Goal: Task Accomplishment & Management: Manage account settings

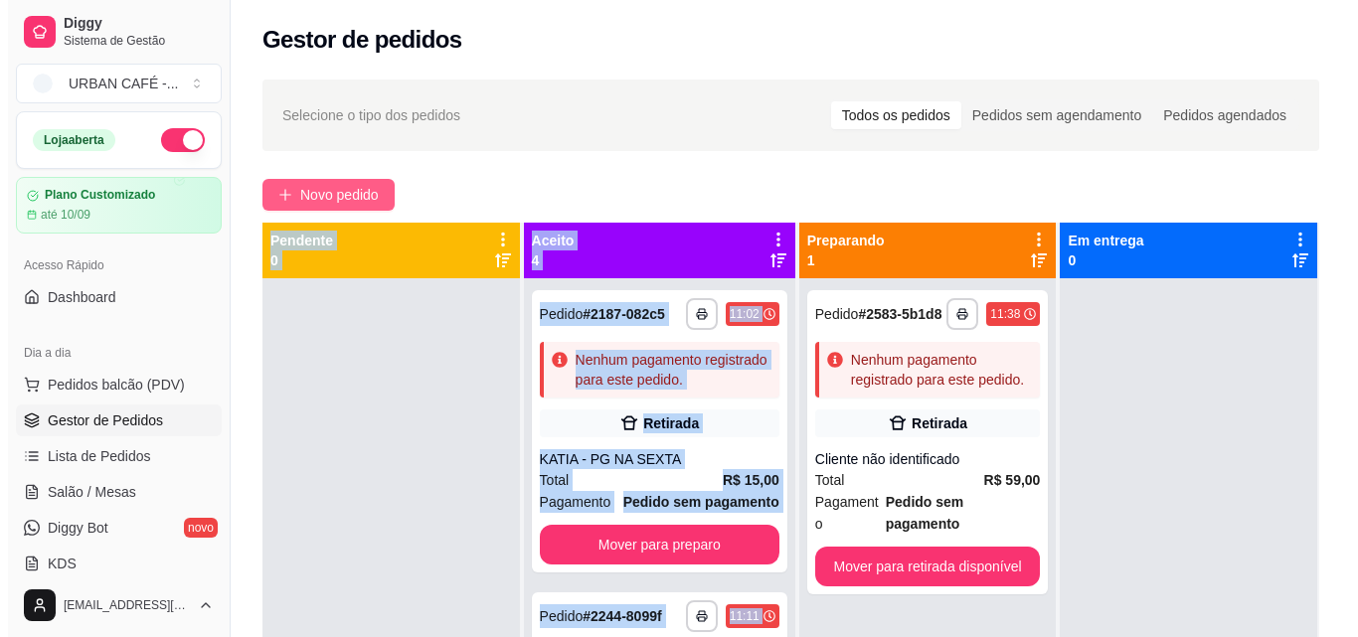
scroll to position [822, 0]
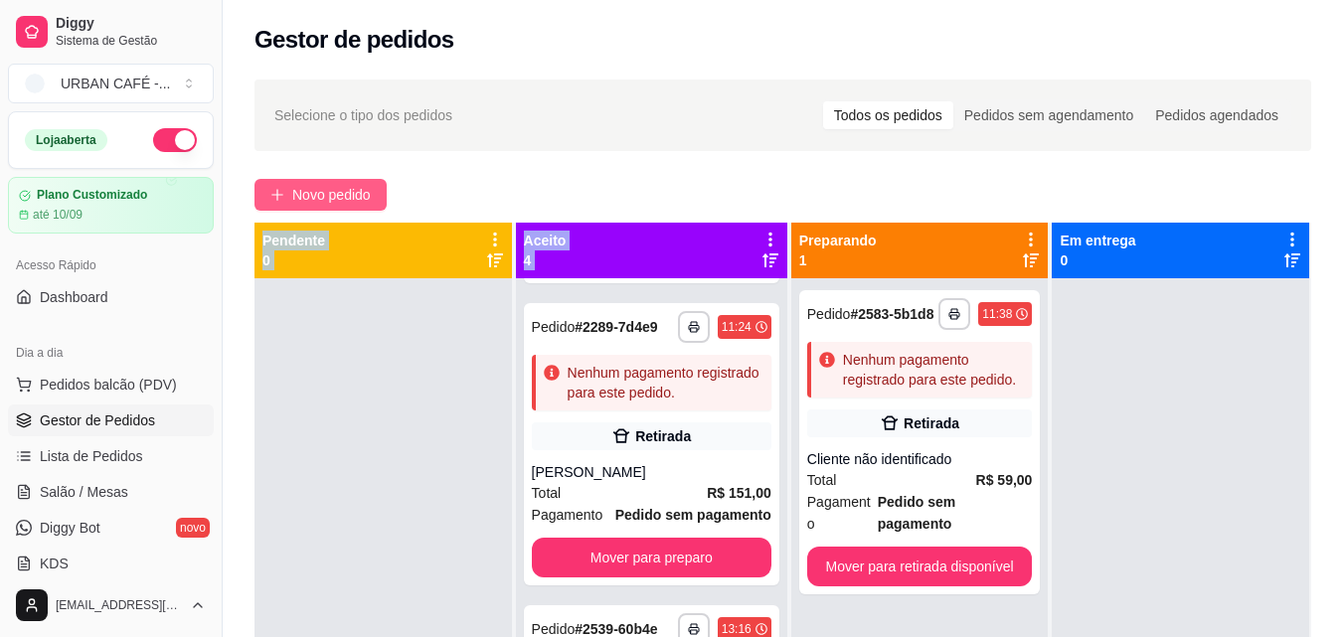
click at [321, 201] on span "Novo pedido" at bounding box center [331, 195] width 79 height 22
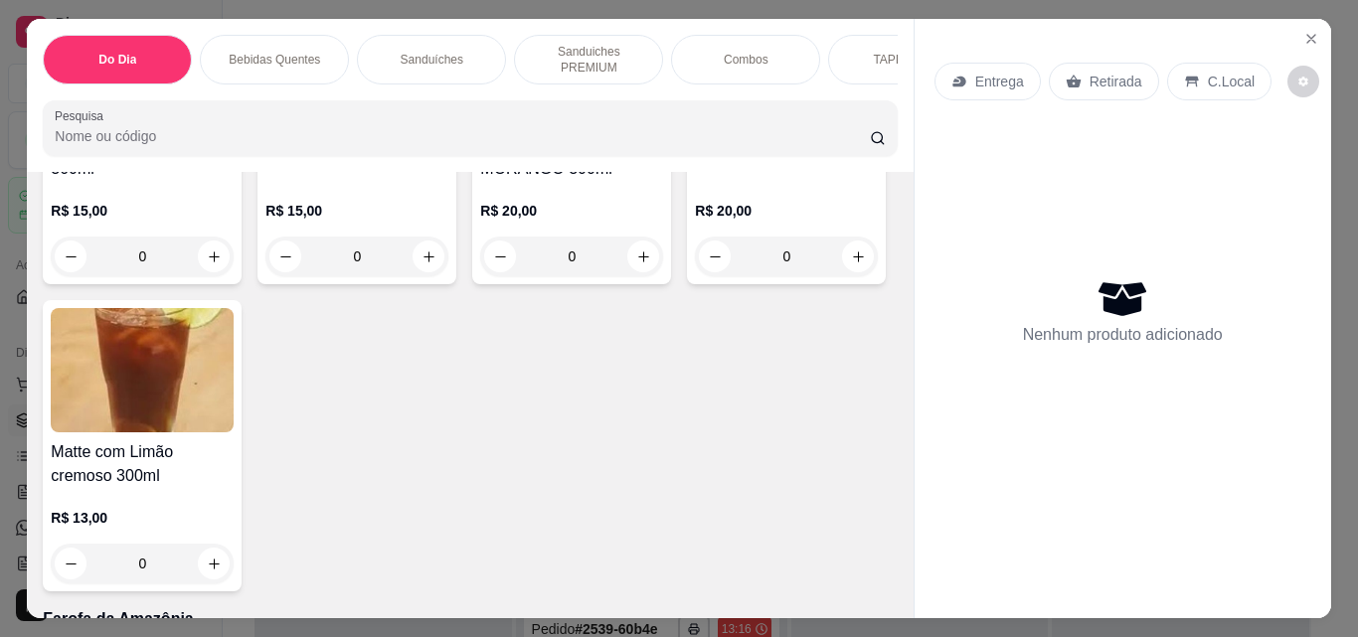
scroll to position [9033, 0]
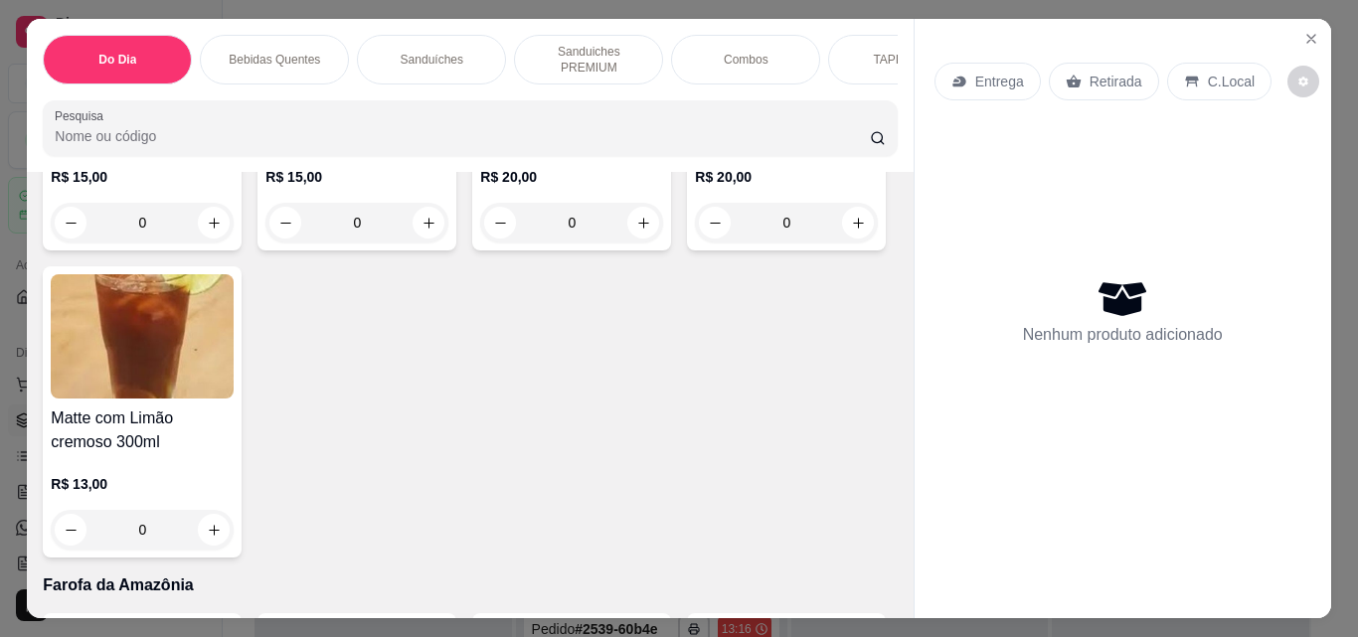
type input "1"
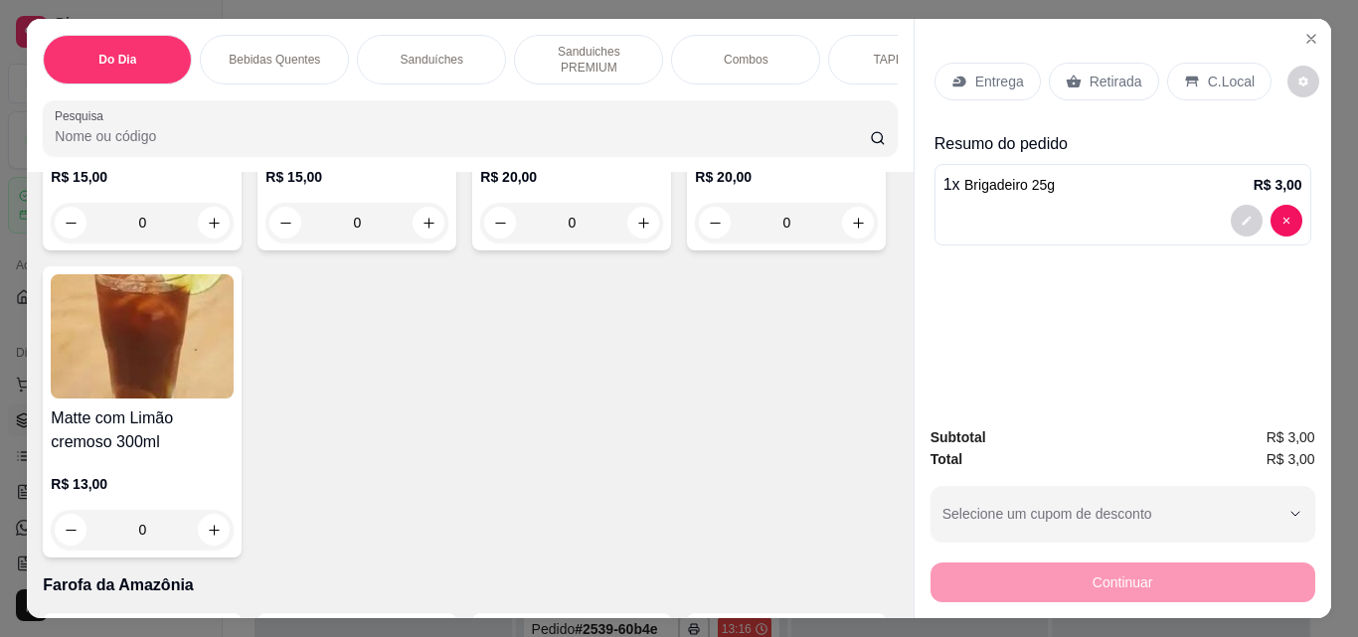
click at [1113, 74] on p "Retirada" at bounding box center [1115, 82] width 53 height 20
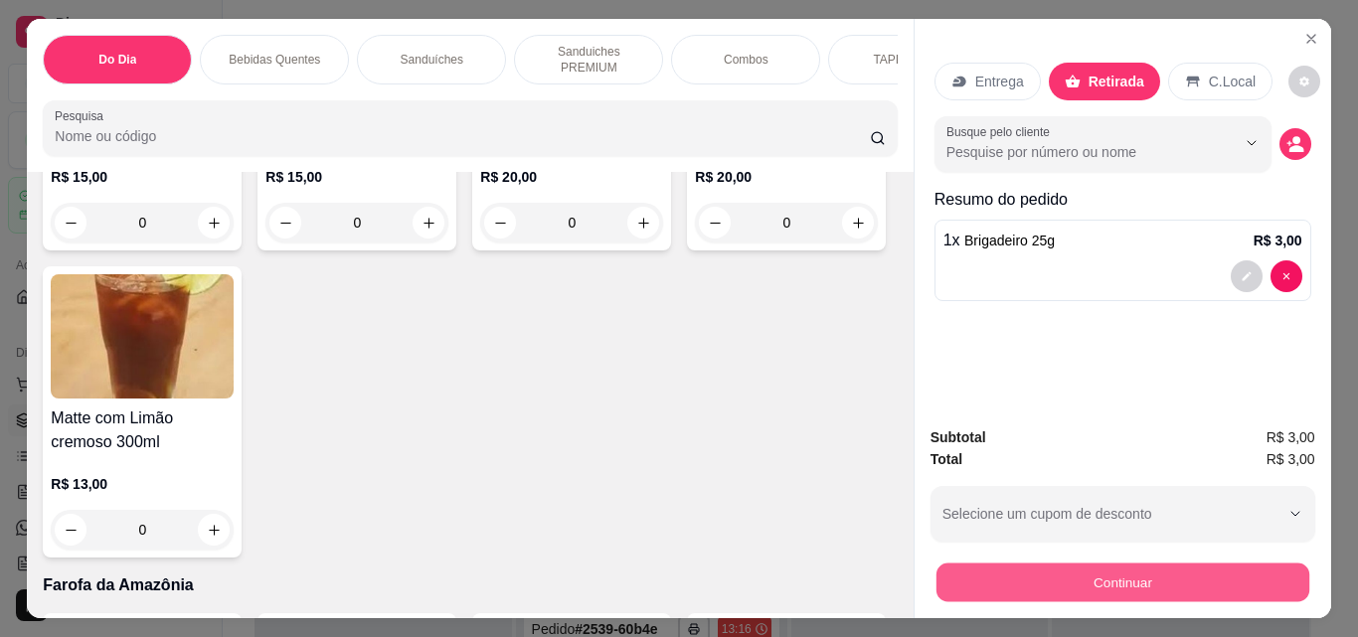
click at [1160, 586] on button "Continuar" at bounding box center [1121, 582] width 373 height 39
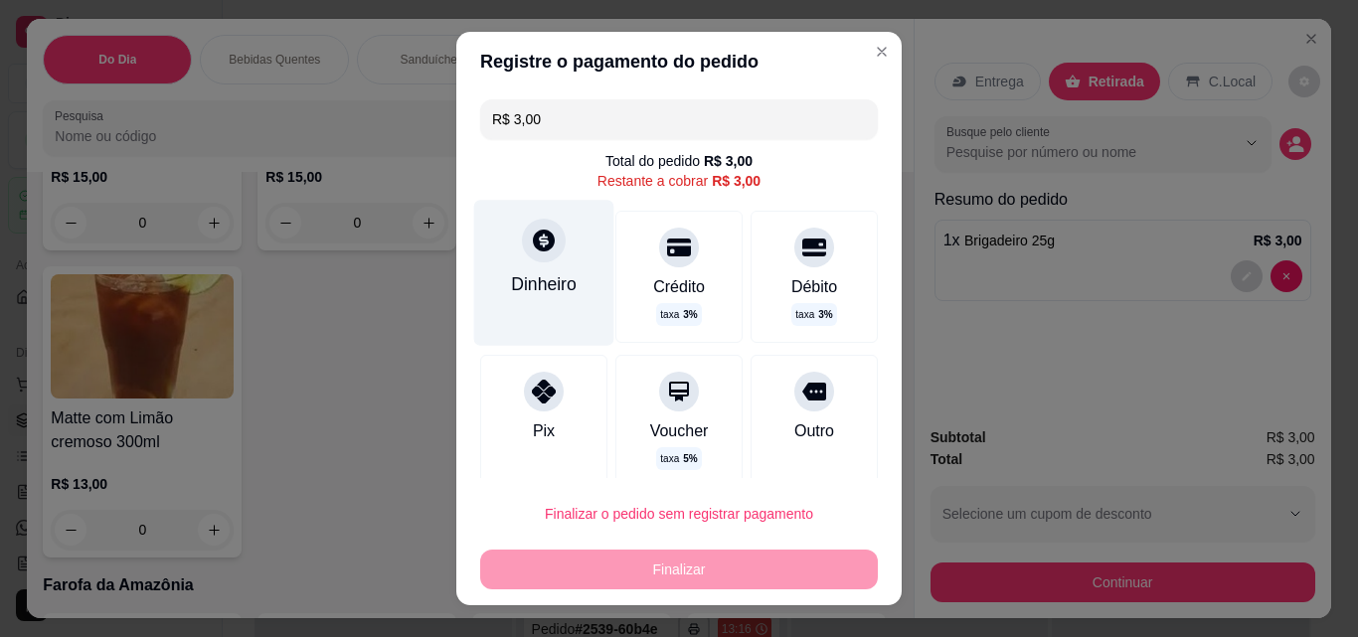
click at [532, 253] on icon at bounding box center [544, 241] width 26 height 26
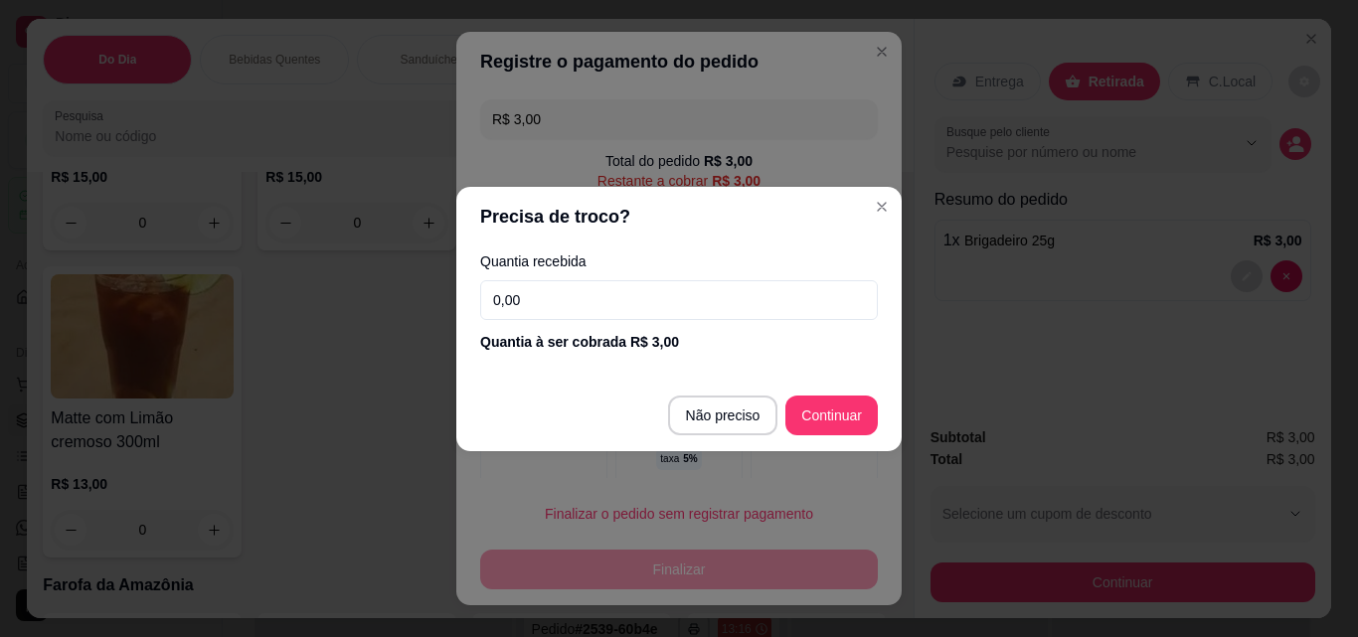
click at [699, 298] on input "0,00" at bounding box center [679, 300] width 398 height 40
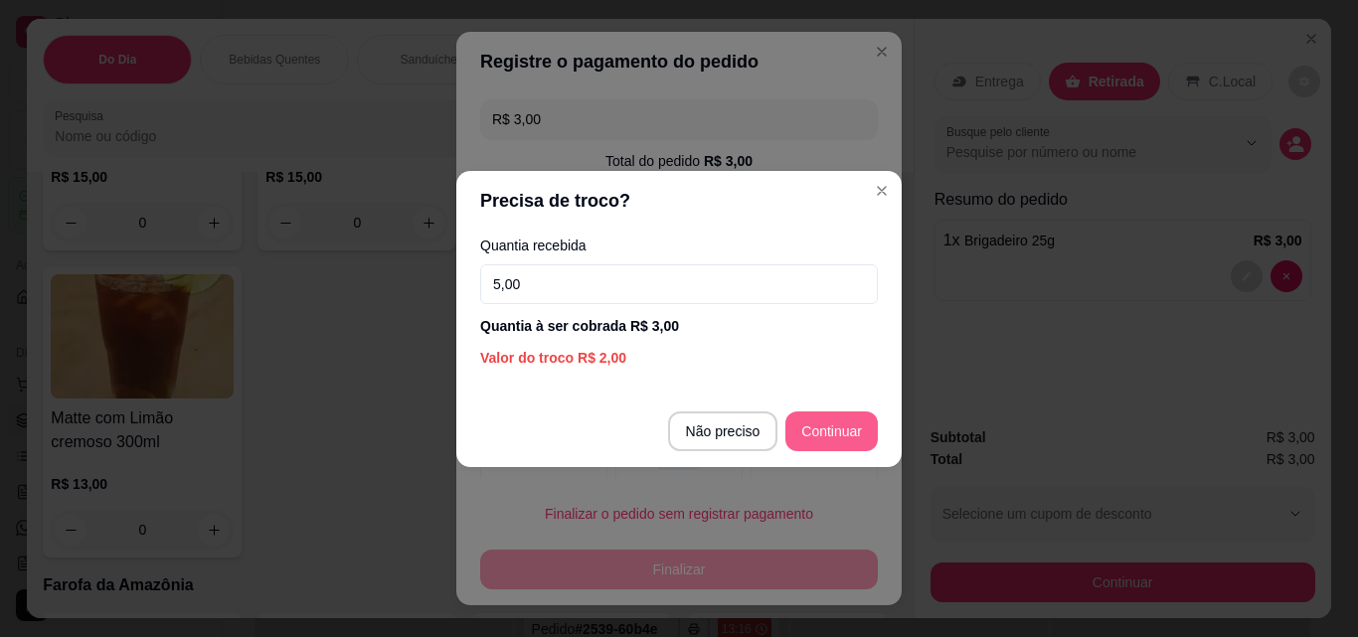
type input "5,00"
type input "R$ 0,00"
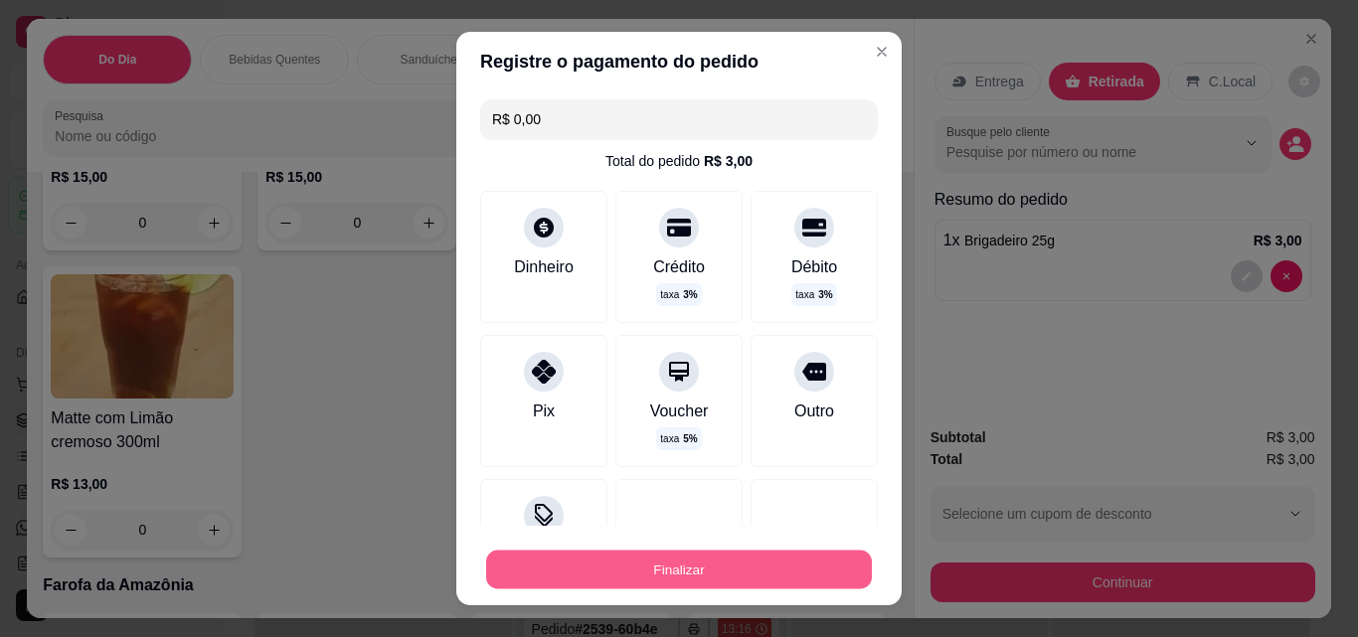
click at [628, 567] on button "Finalizar" at bounding box center [679, 570] width 386 height 39
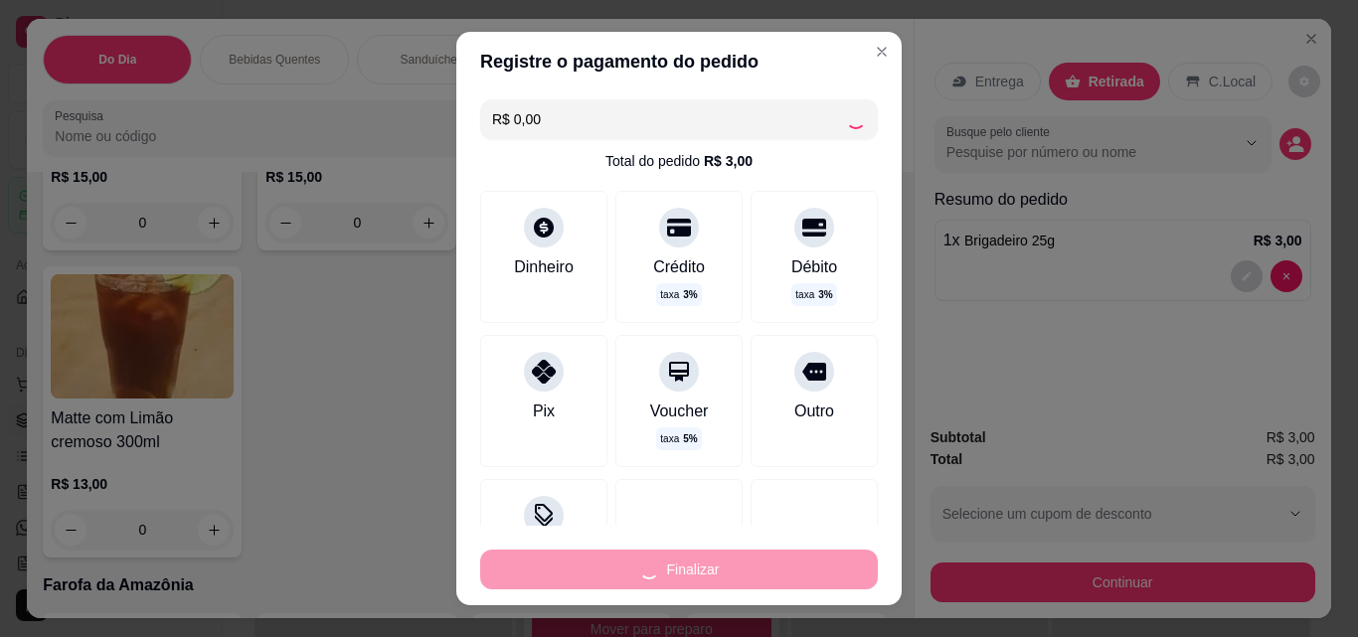
type input "0"
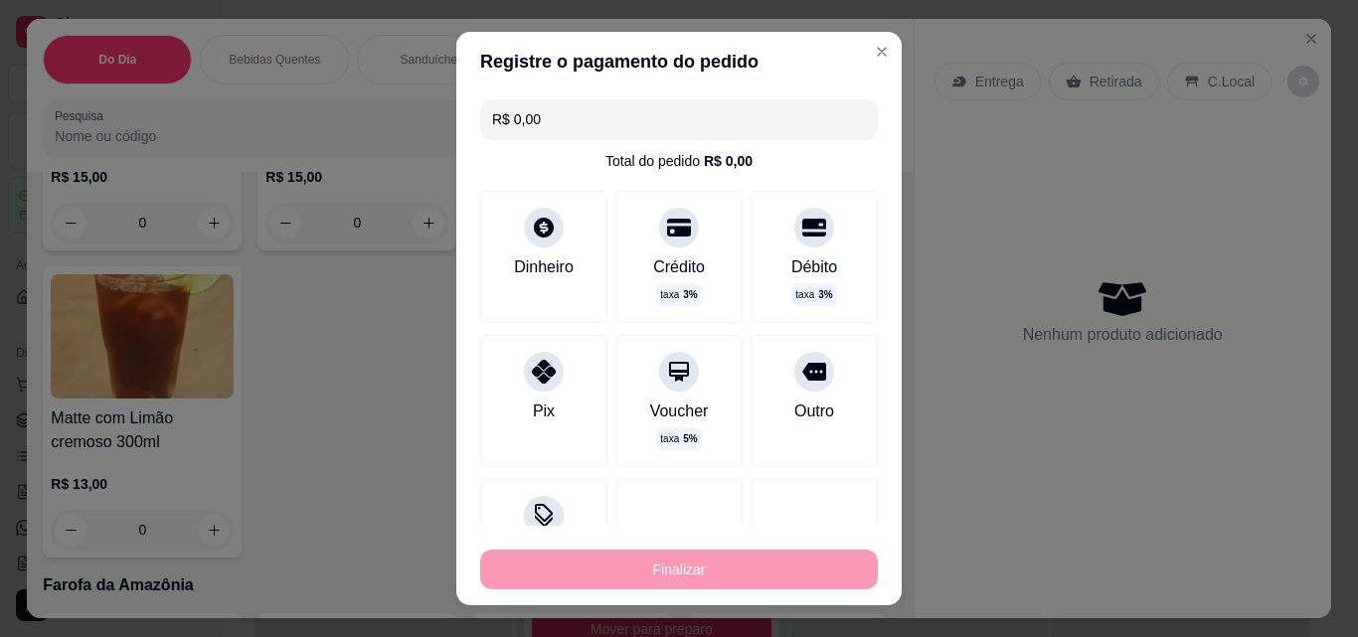
type input "-R$ 3,00"
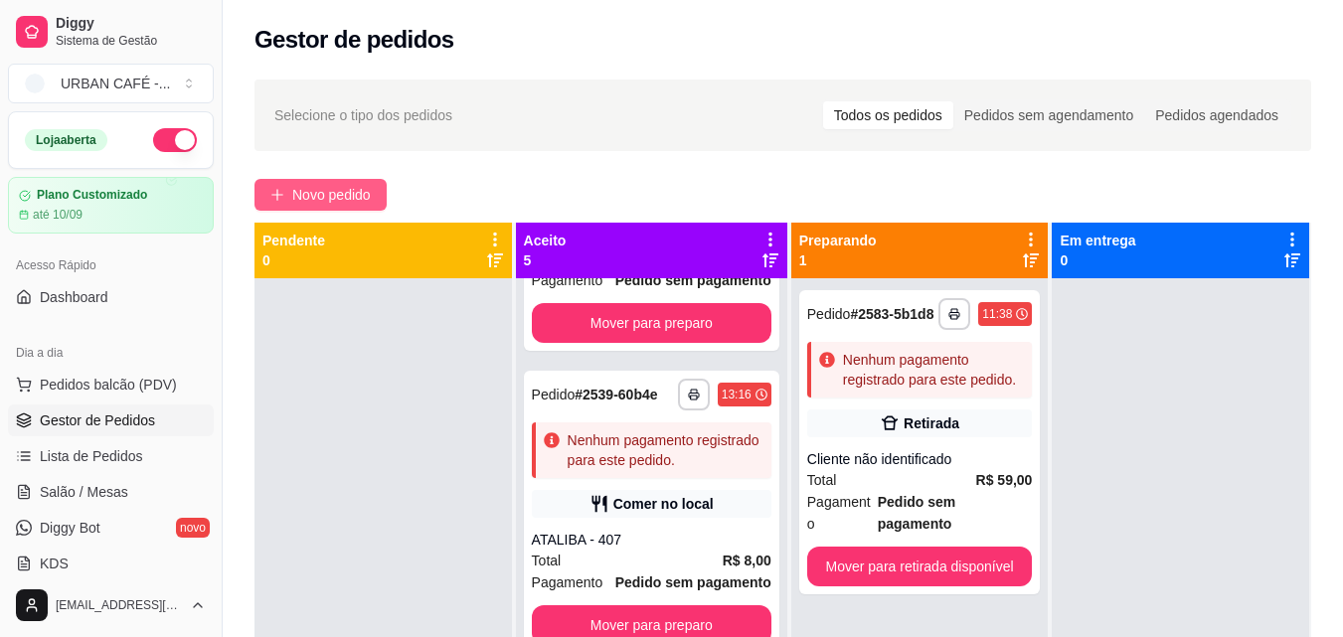
click at [327, 194] on span "Novo pedido" at bounding box center [331, 195] width 79 height 22
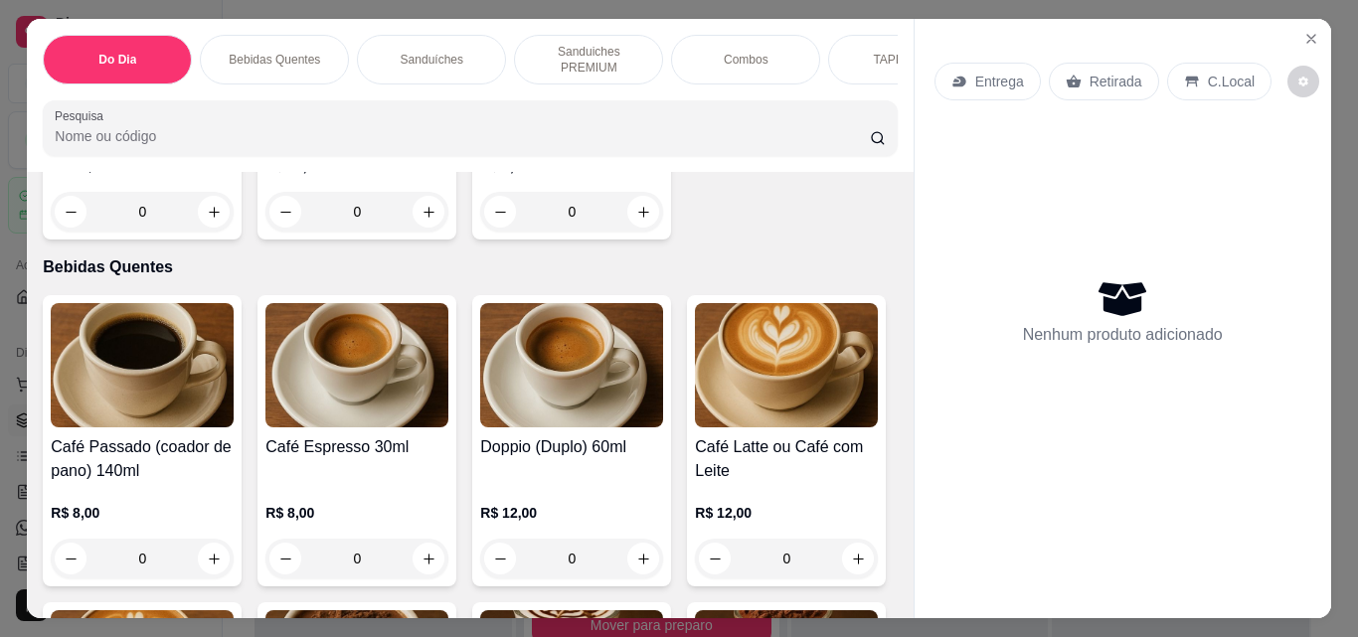
scroll to position [402, 0]
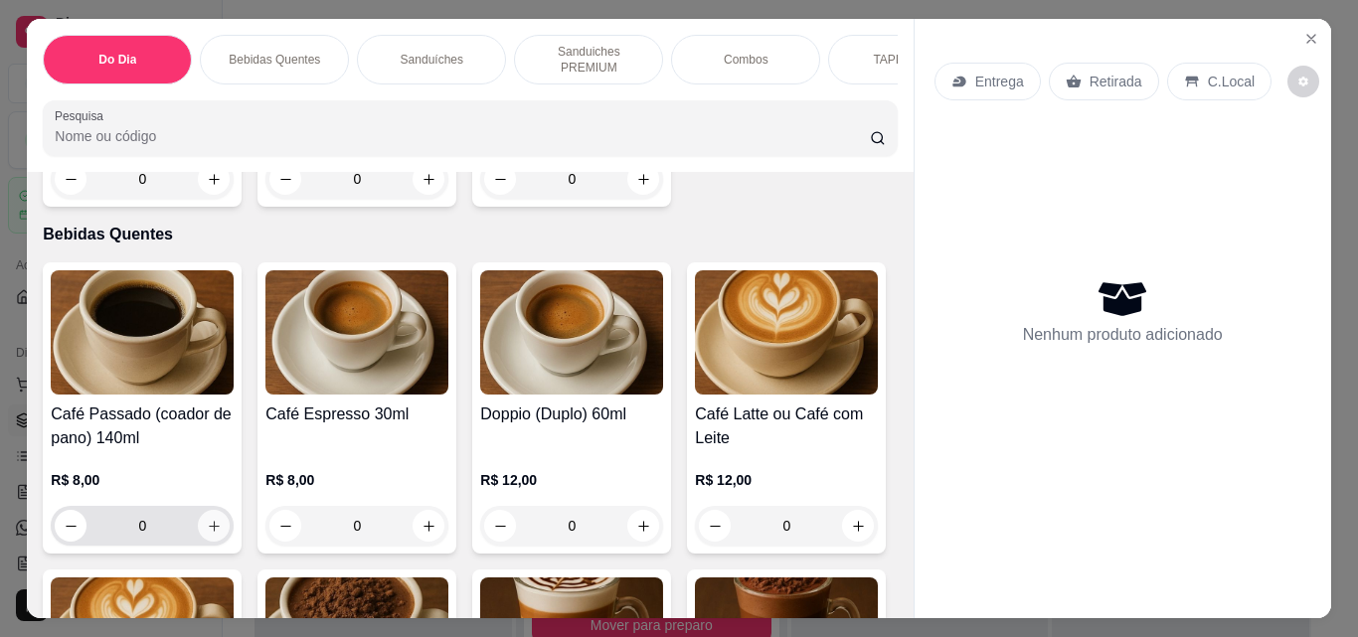
click at [207, 519] on icon "increase-product-quantity" at bounding box center [214, 526] width 15 height 15
type input "1"
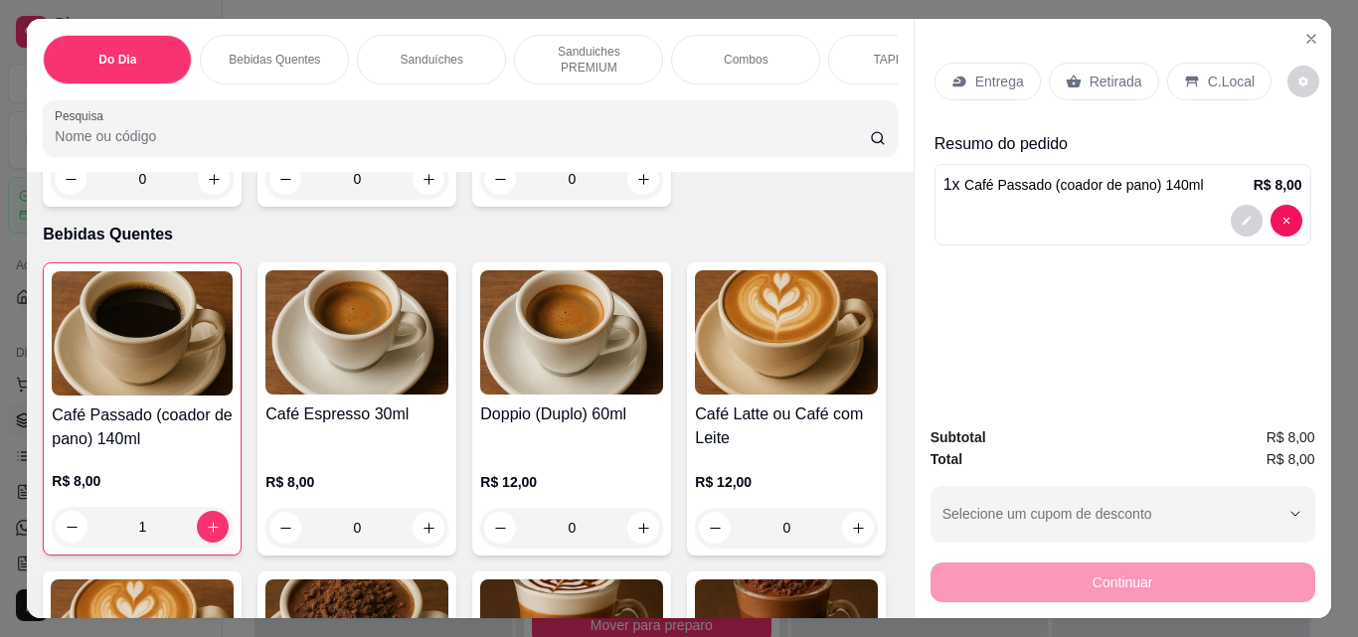
click at [1114, 77] on p "Retirada" at bounding box center [1115, 82] width 53 height 20
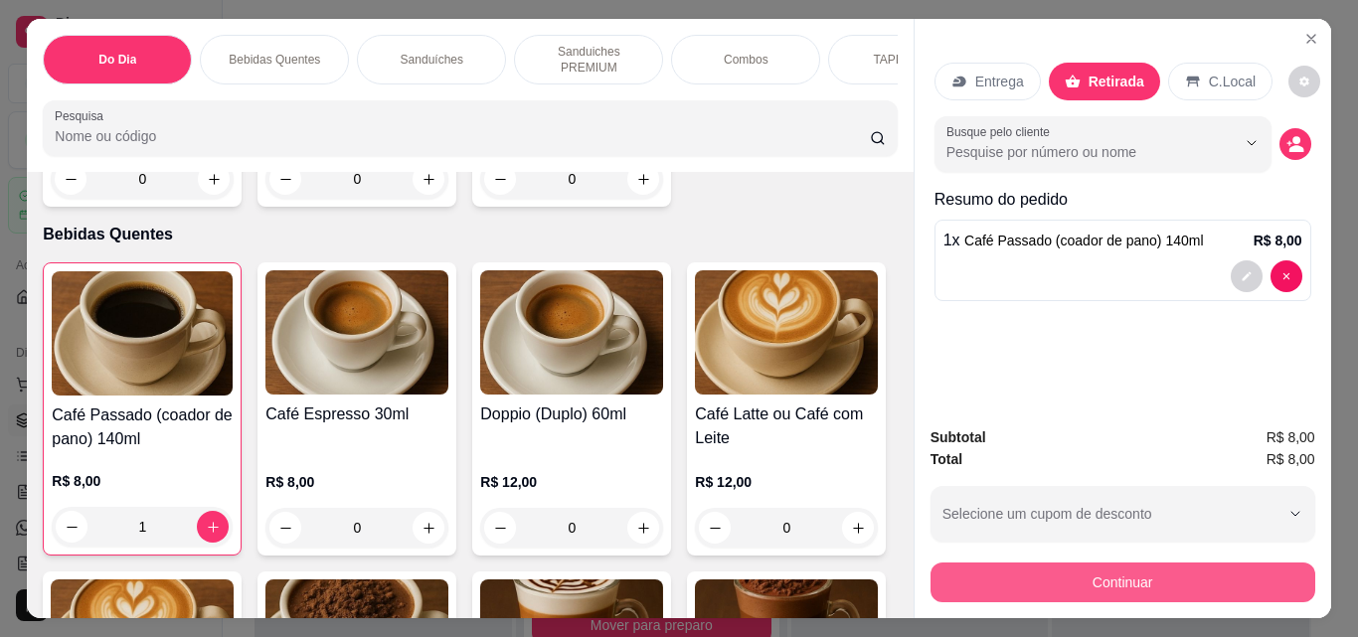
click at [1093, 581] on button "Continuar" at bounding box center [1122, 583] width 385 height 40
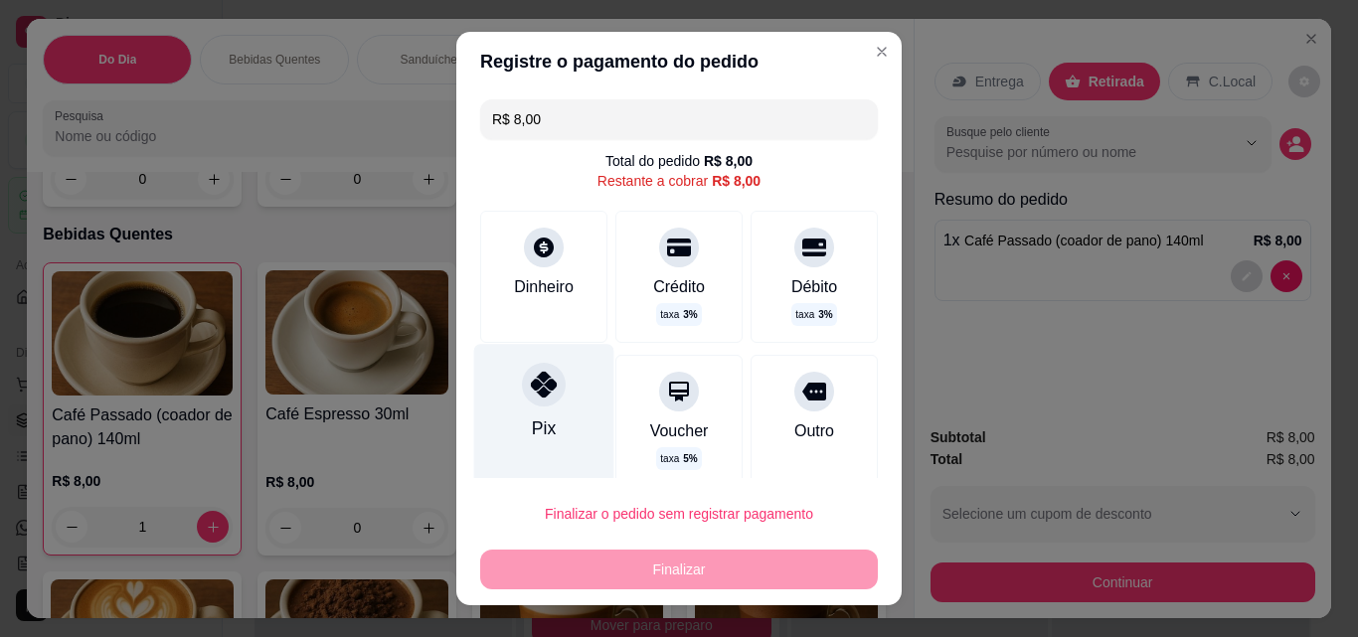
click at [543, 394] on icon at bounding box center [544, 385] width 26 height 26
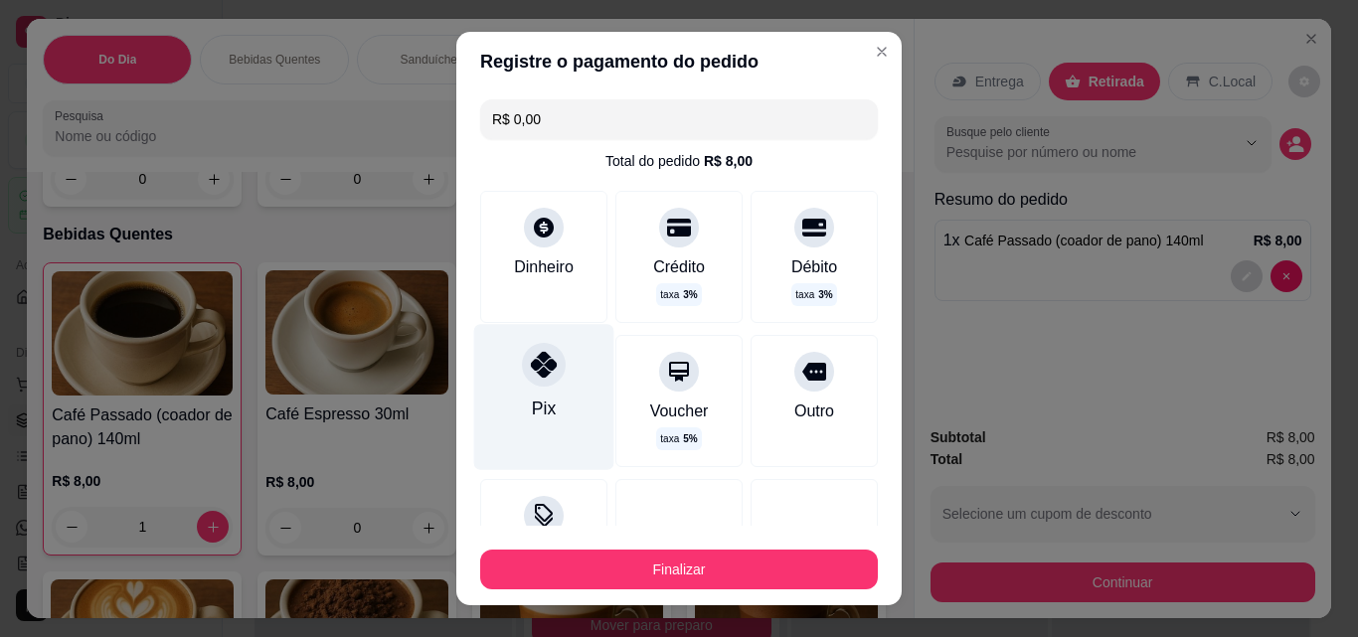
type input "R$ 0,00"
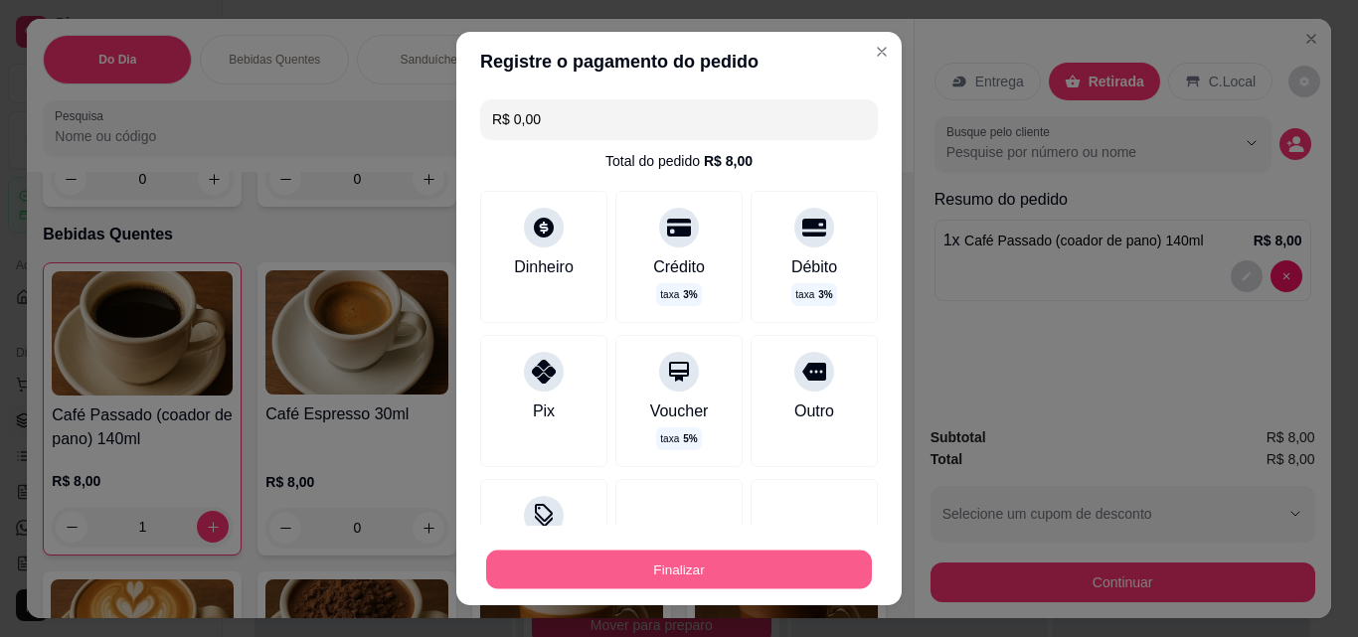
click at [691, 567] on button "Finalizar" at bounding box center [679, 570] width 386 height 39
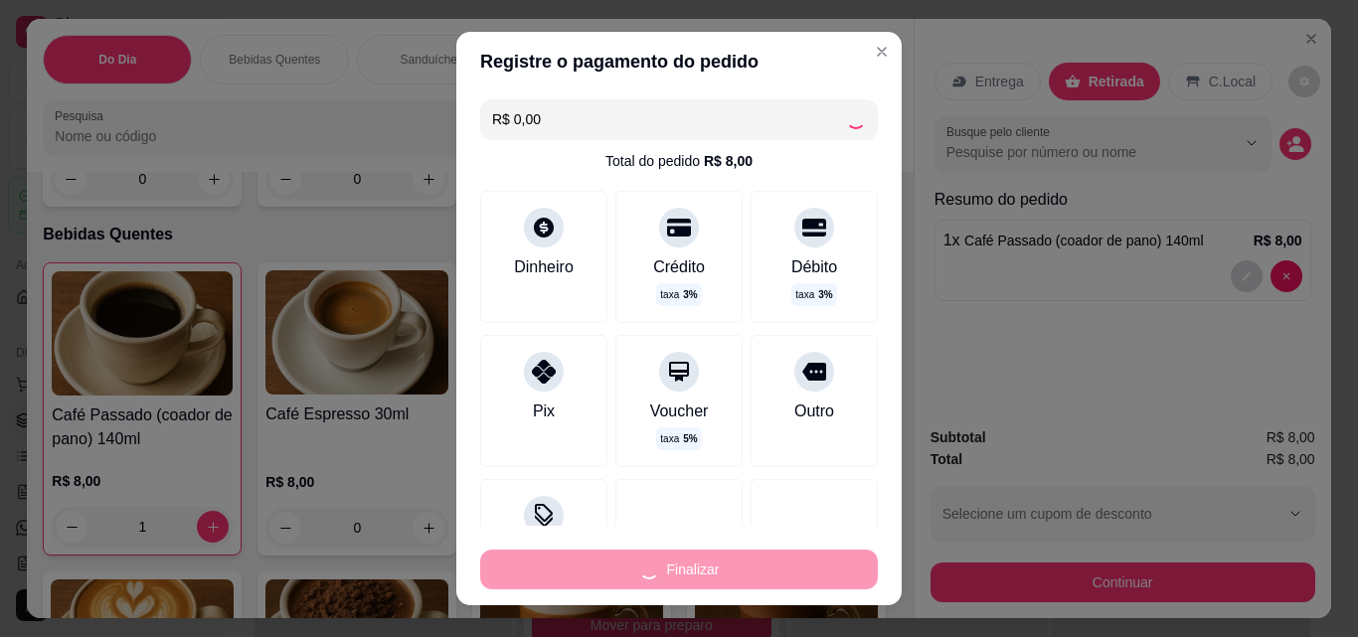
type input "0"
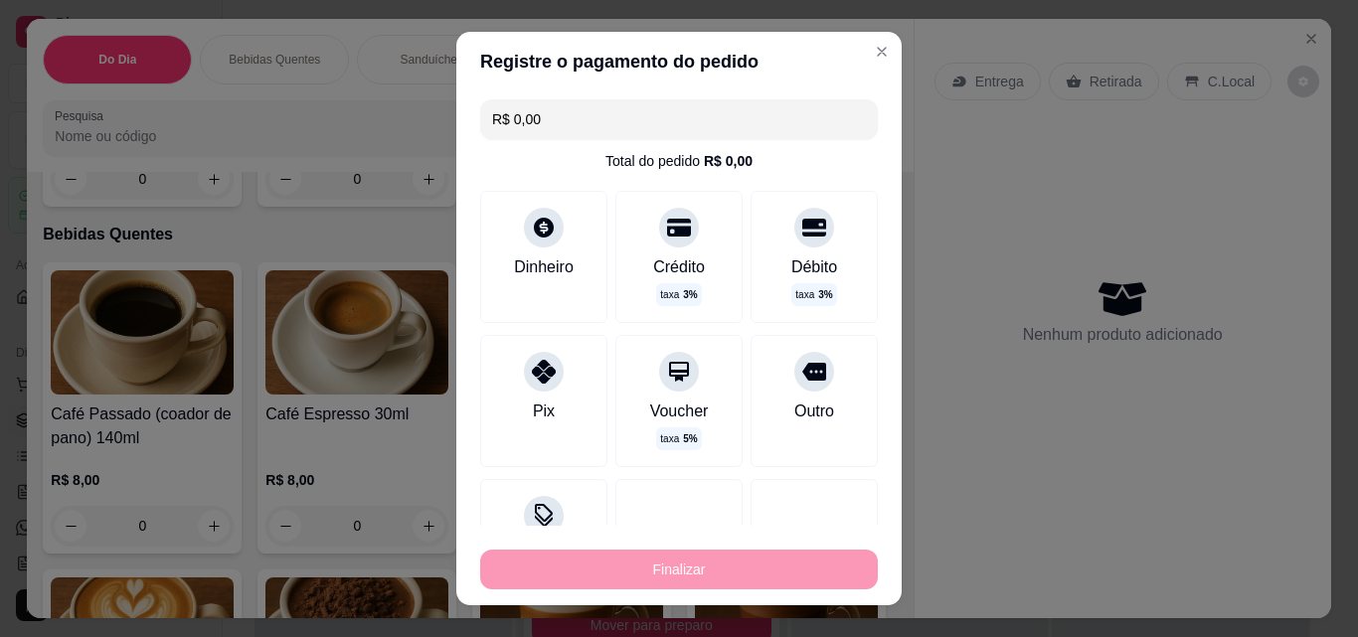
type input "-R$ 8,00"
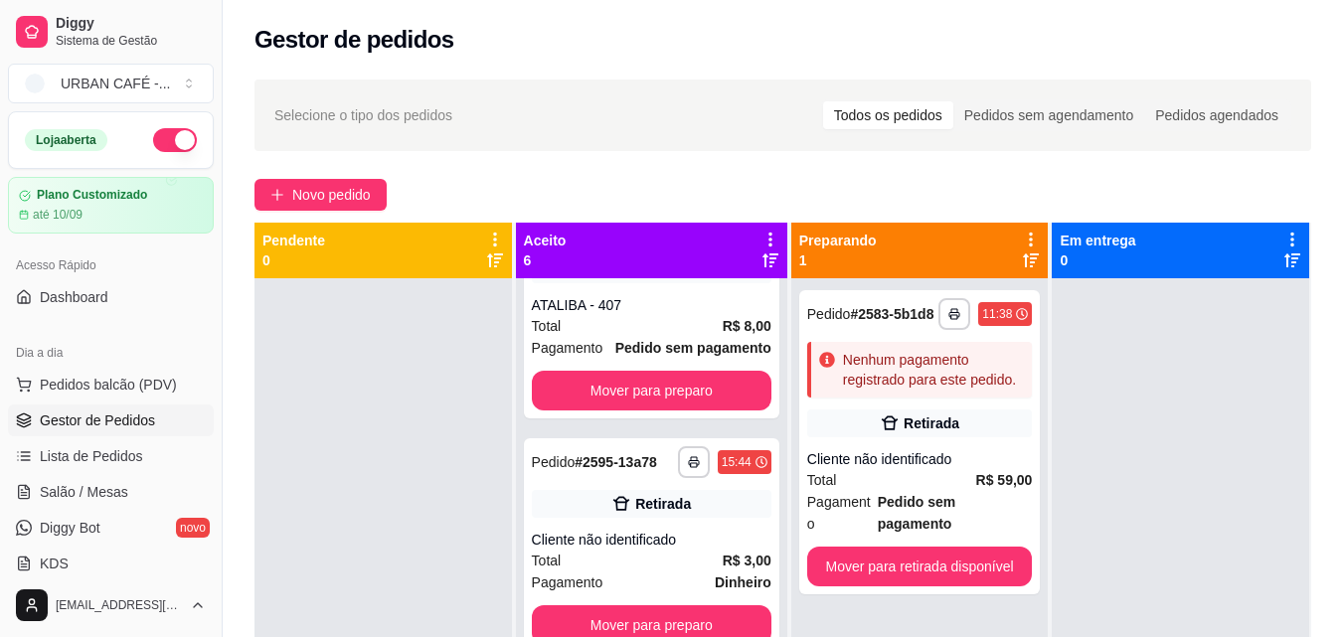
click at [442, 364] on div at bounding box center [382, 596] width 257 height 637
click at [118, 498] on span "Salão / Mesas" at bounding box center [84, 492] width 88 height 20
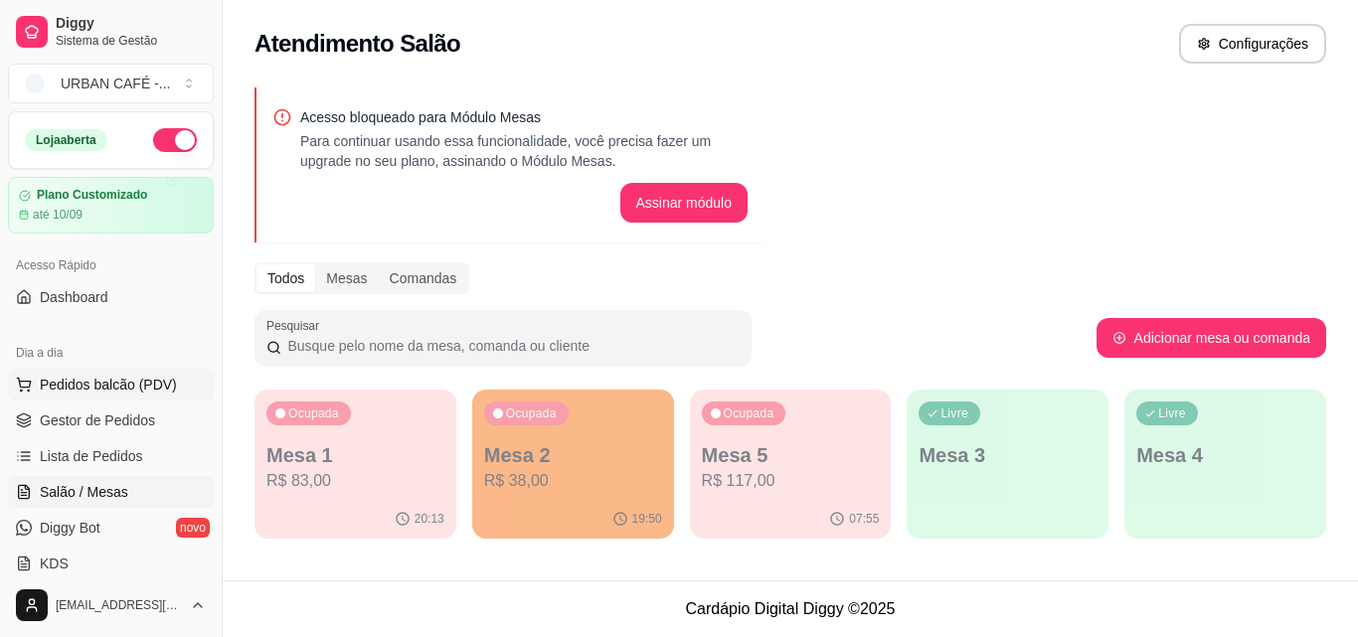
click at [91, 379] on span "Pedidos balcão (PDV)" at bounding box center [108, 385] width 137 height 20
click at [91, 379] on img at bounding box center [137, 371] width 185 height 125
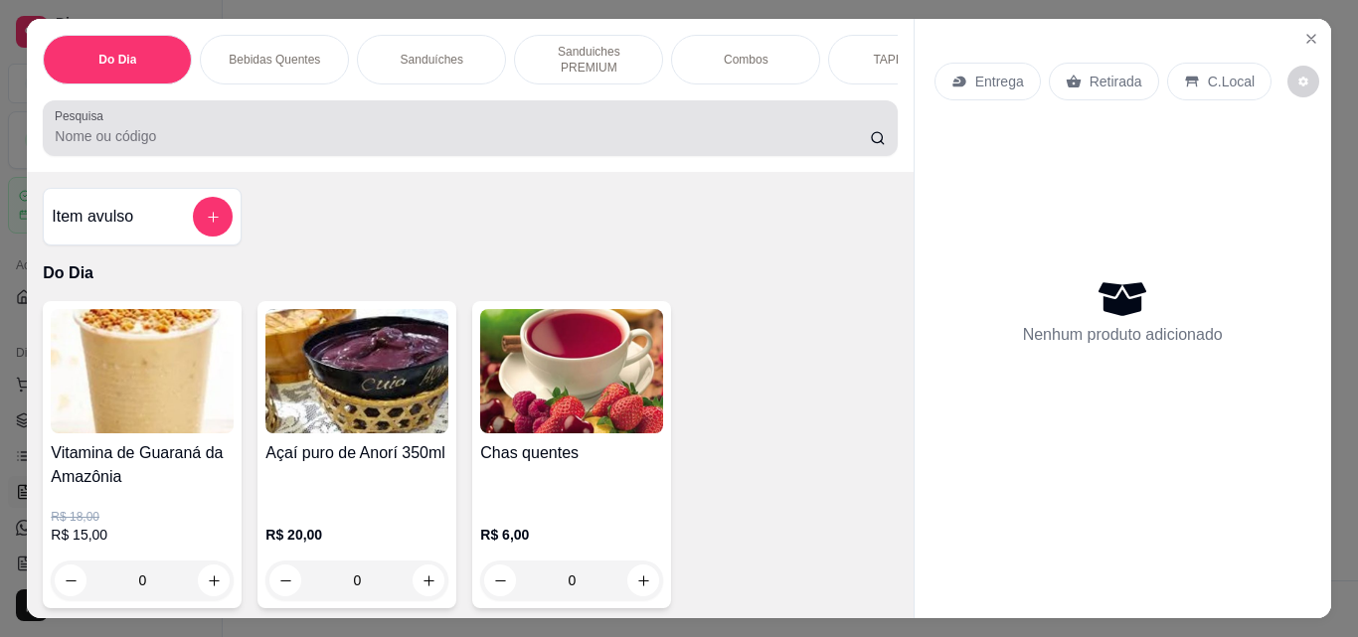
click at [641, 126] on input "Pesquisa" at bounding box center [462, 136] width 815 height 20
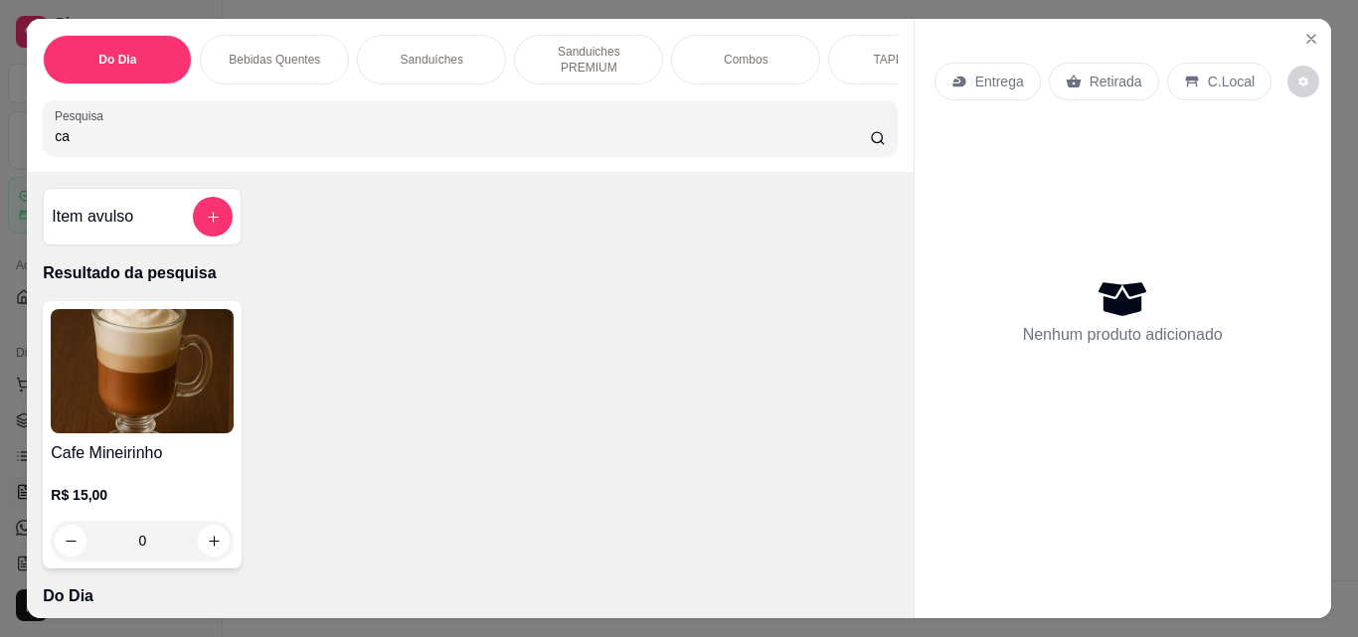
type input "c"
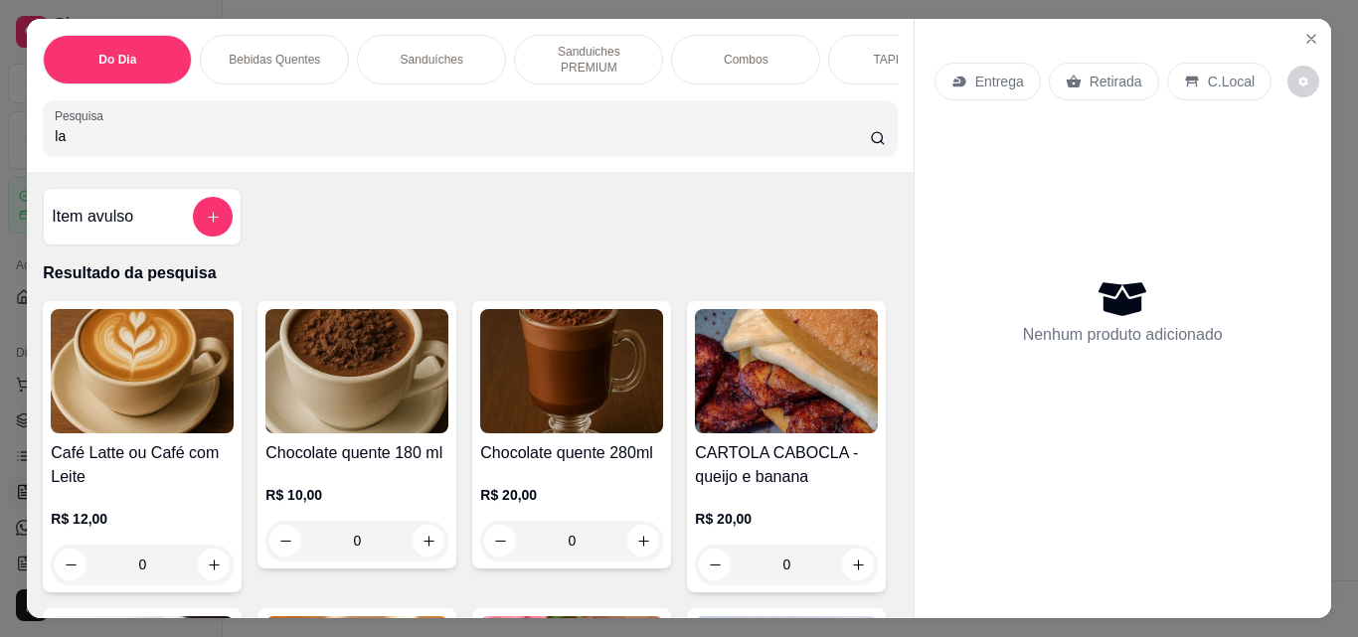
type input "l"
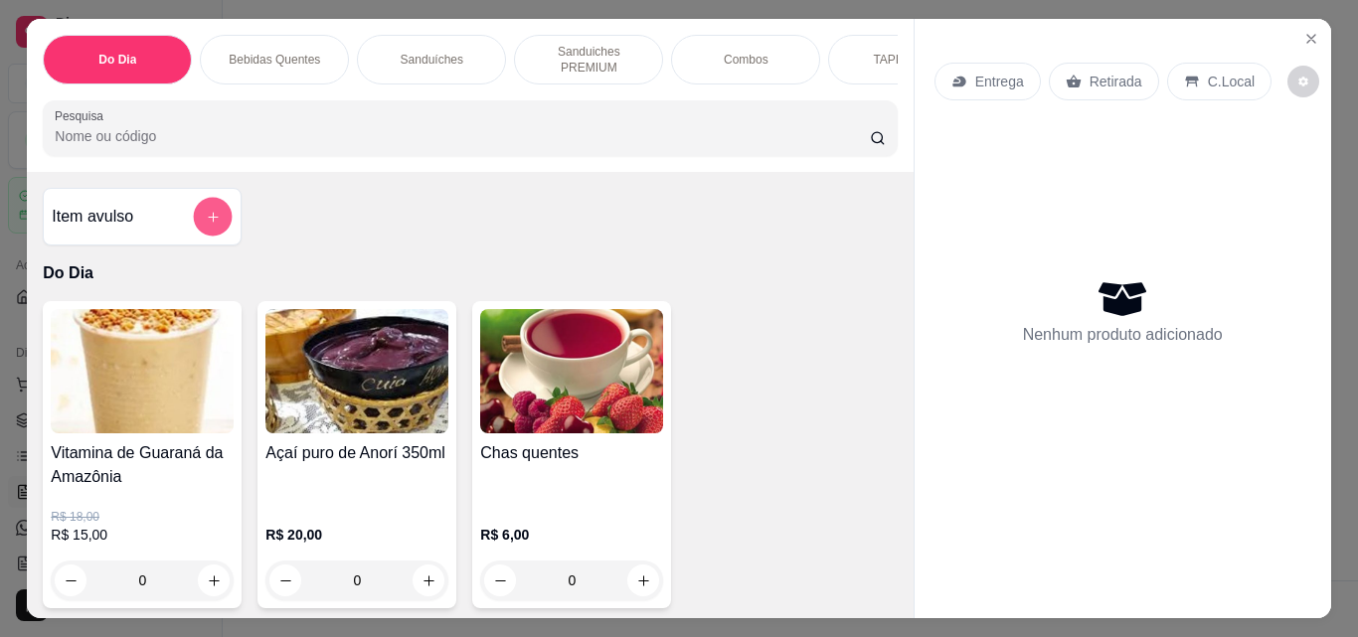
click at [222, 214] on button "add-separate-item" at bounding box center [213, 217] width 39 height 39
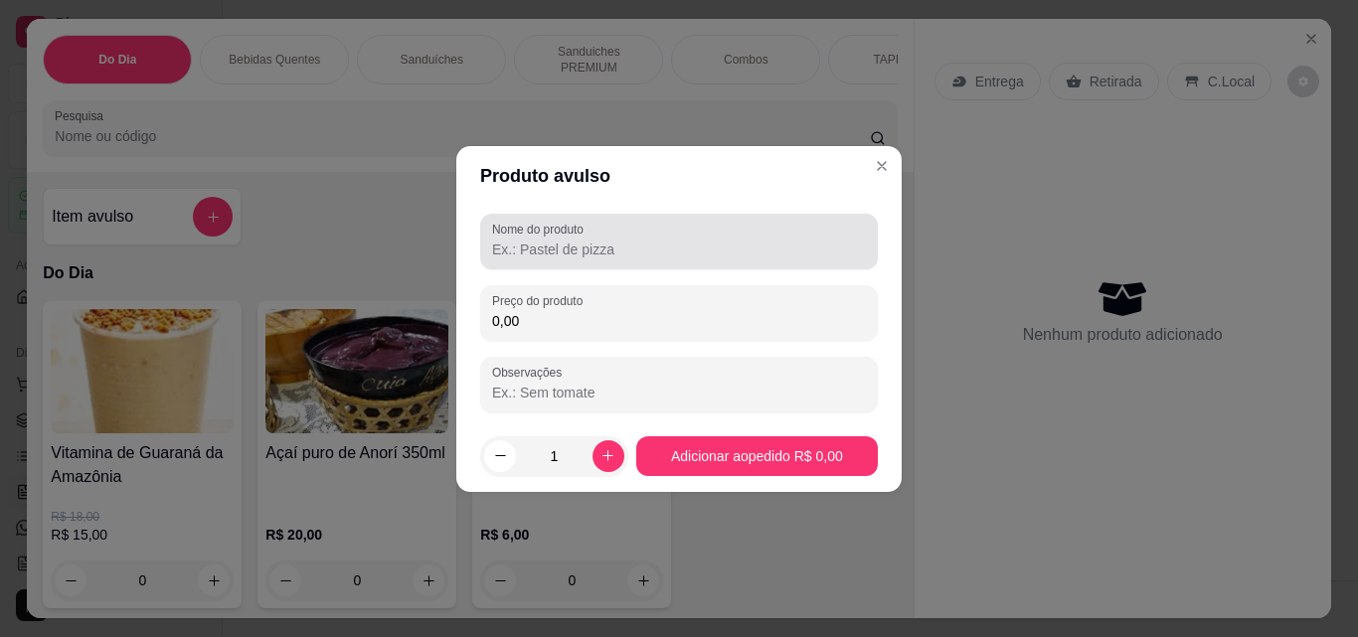
click at [535, 242] on input "Nome do produto" at bounding box center [679, 250] width 374 height 20
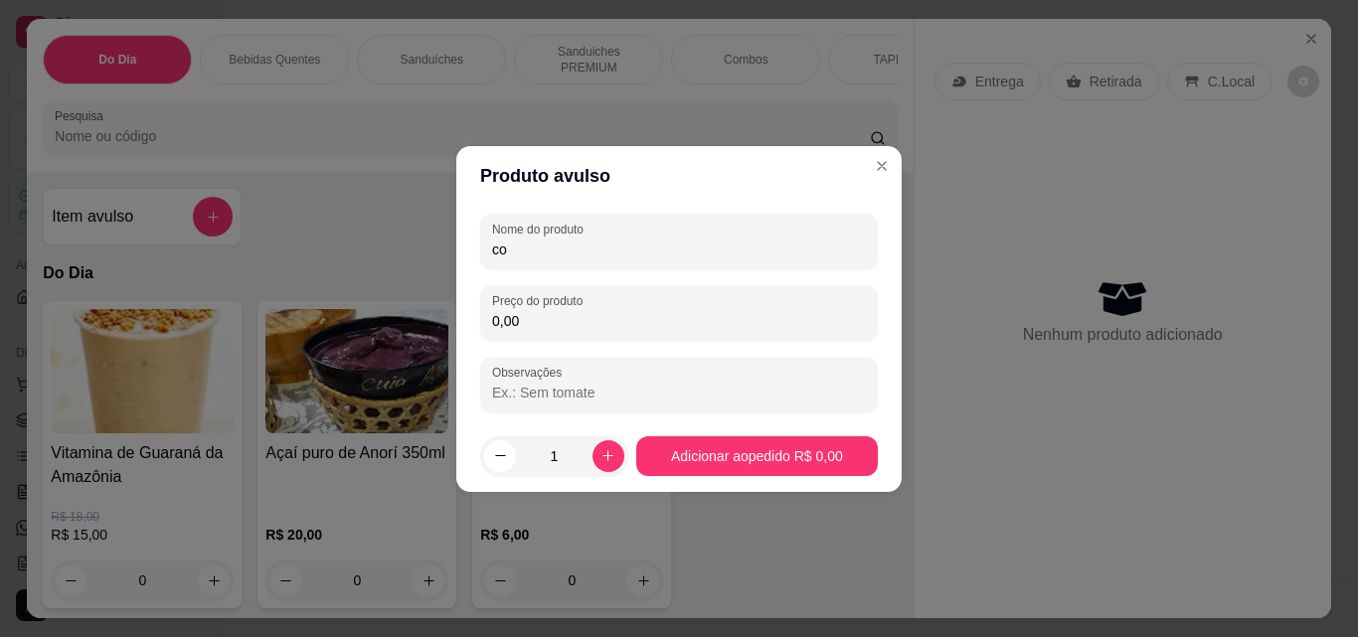
type input "c"
type input "COMBO TAPIOCA + SUCO"
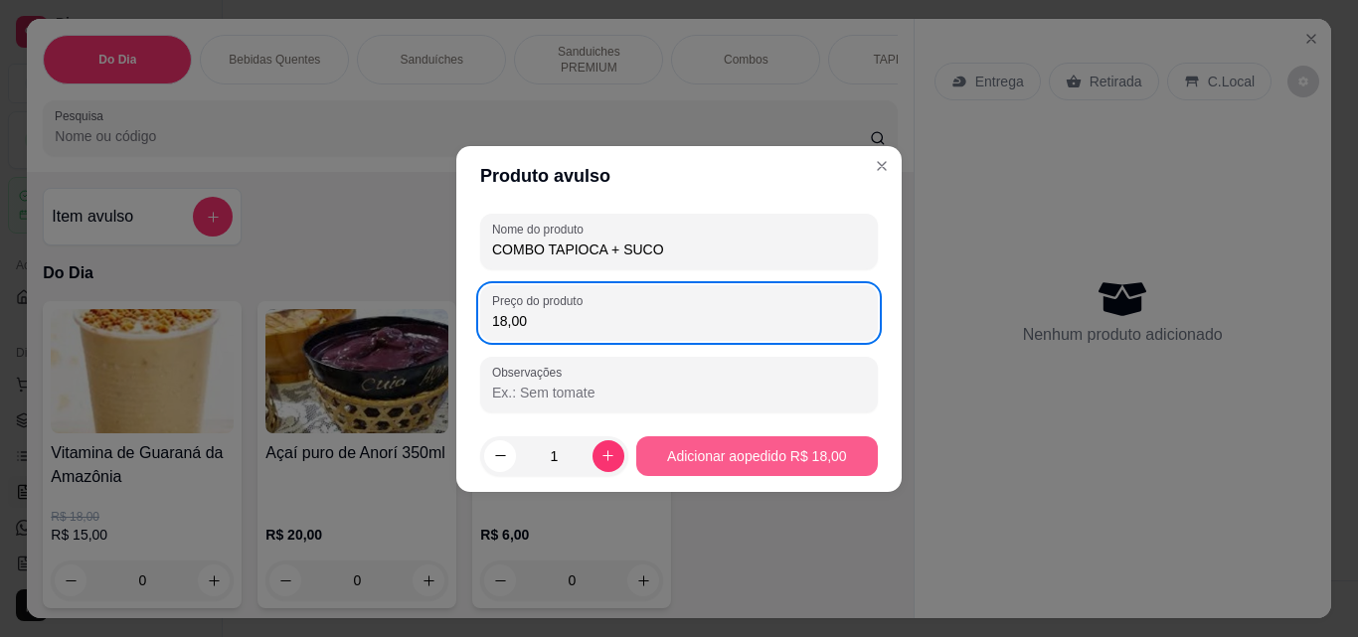
type input "18,00"
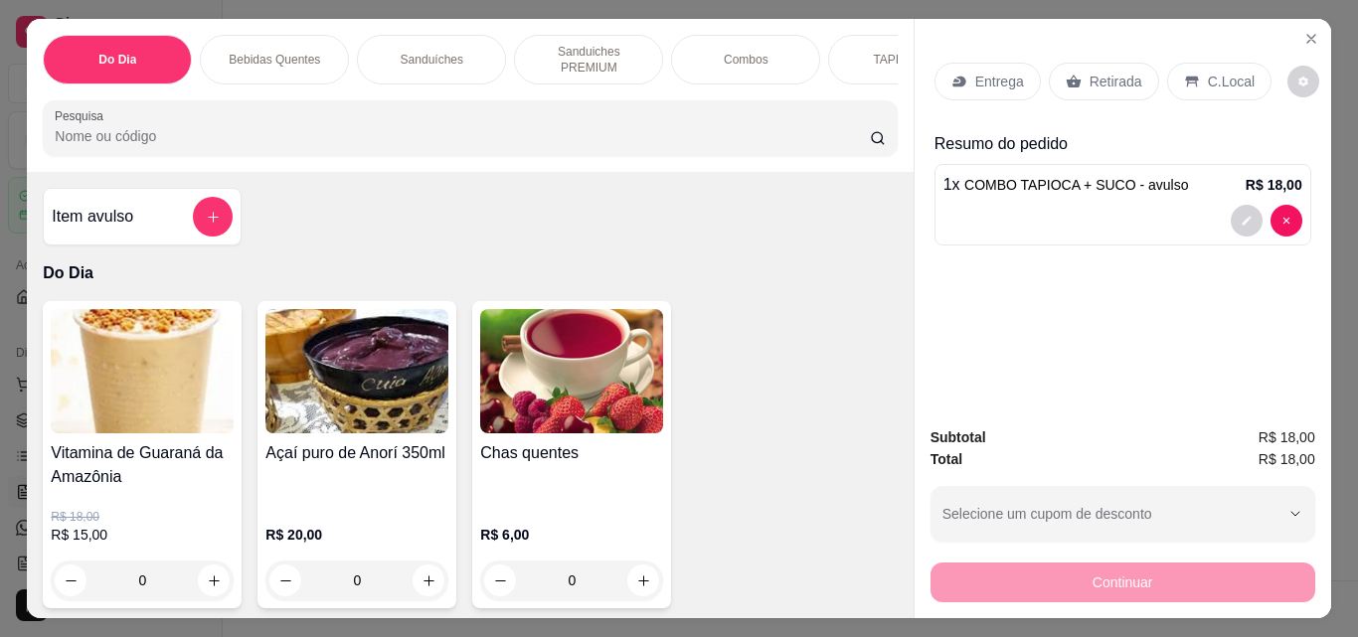
click at [1213, 78] on p "C.Local" at bounding box center [1231, 82] width 47 height 20
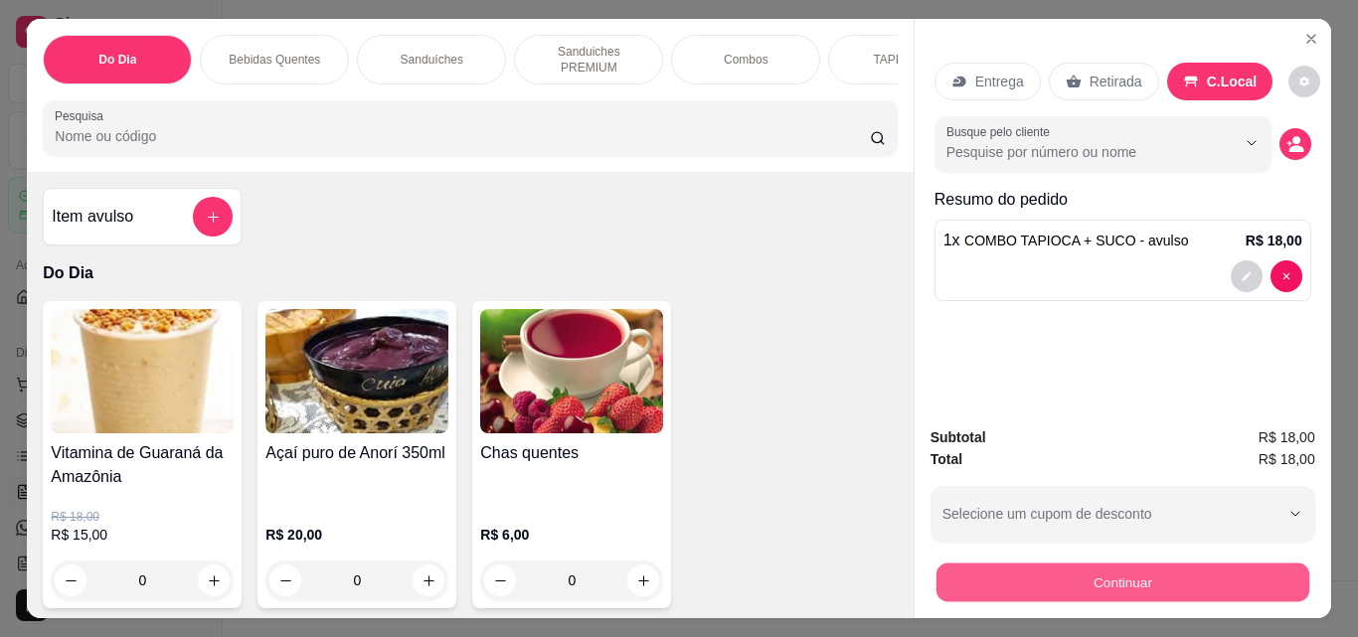
click at [1135, 568] on button "Continuar" at bounding box center [1121, 582] width 373 height 39
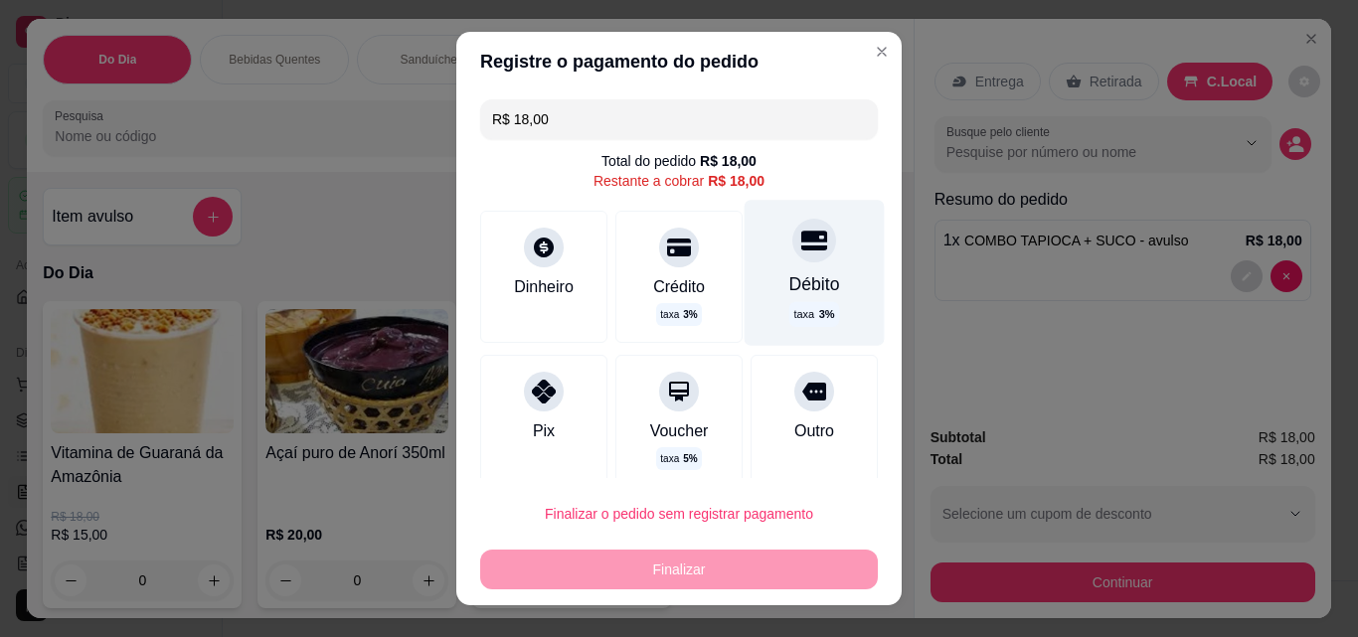
click at [767, 267] on div "Débito taxa 3 %" at bounding box center [815, 272] width 140 height 145
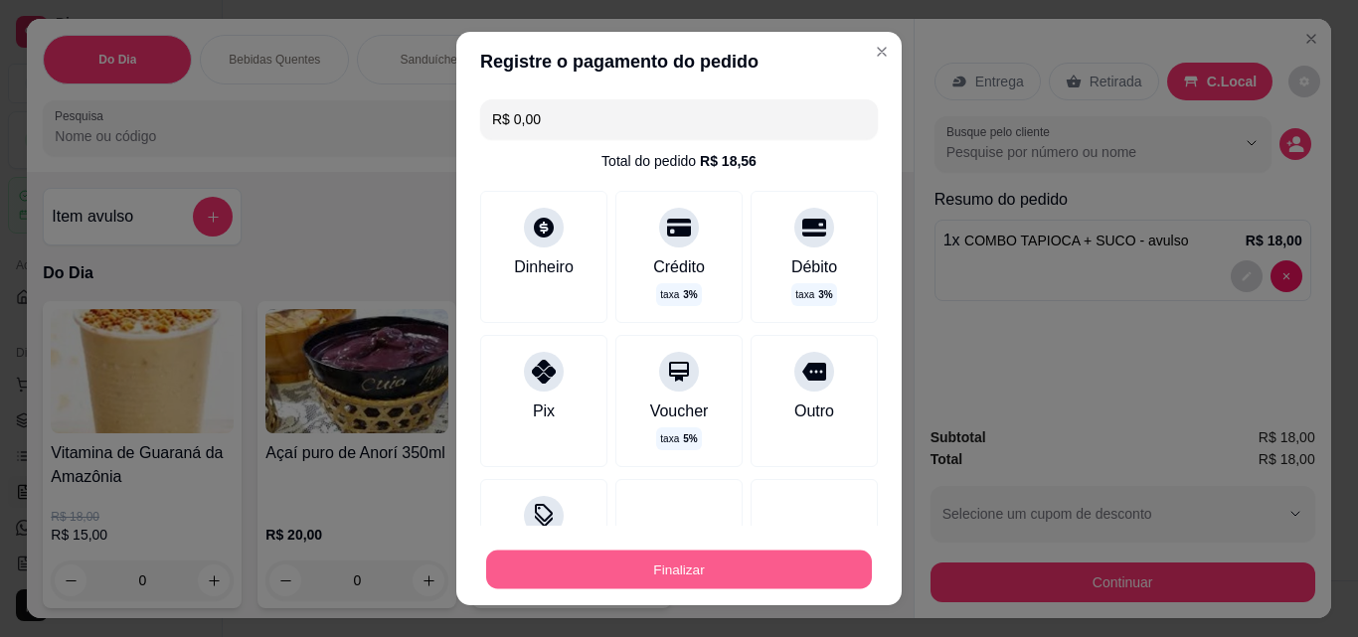
click at [667, 565] on button "Finalizar" at bounding box center [679, 570] width 386 height 39
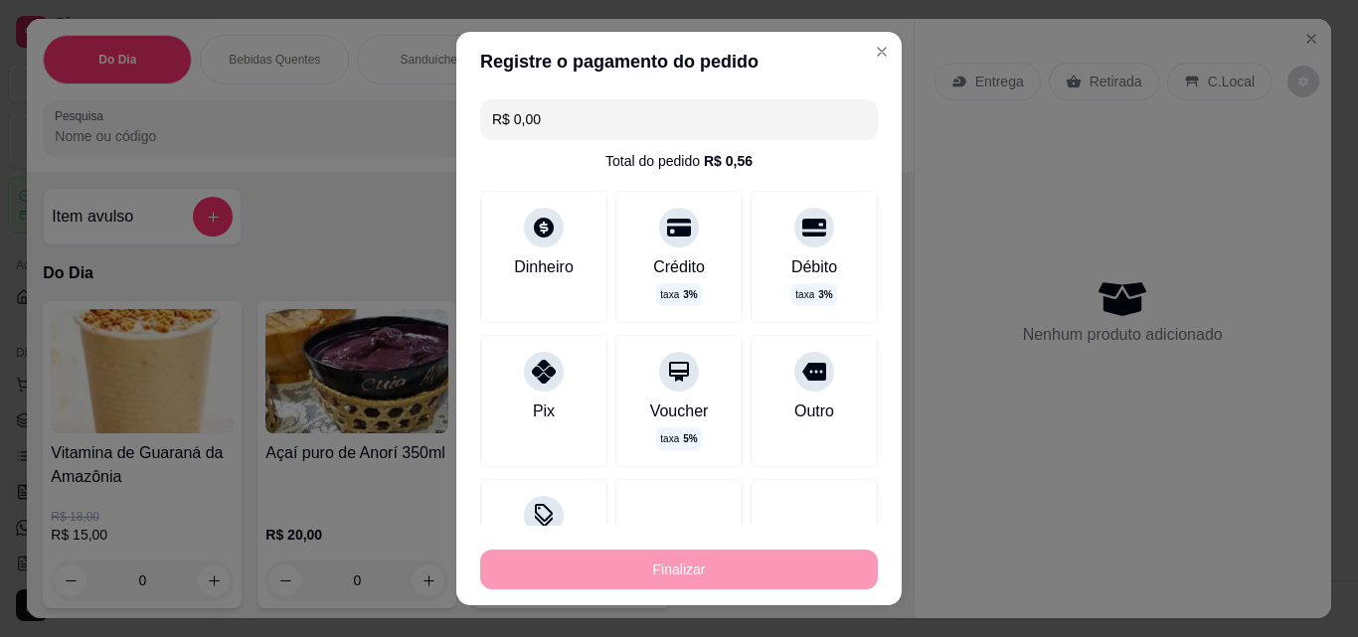
type input "-R$ 18,00"
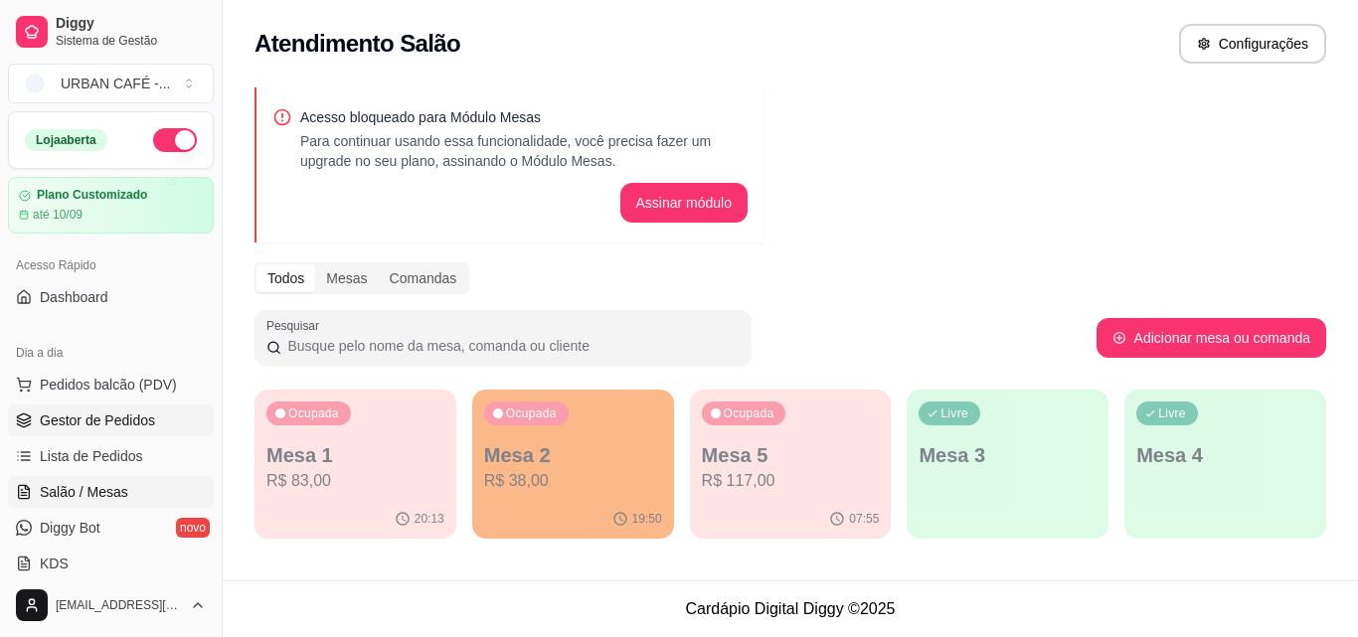
click at [139, 413] on span "Gestor de Pedidos" at bounding box center [97, 421] width 115 height 20
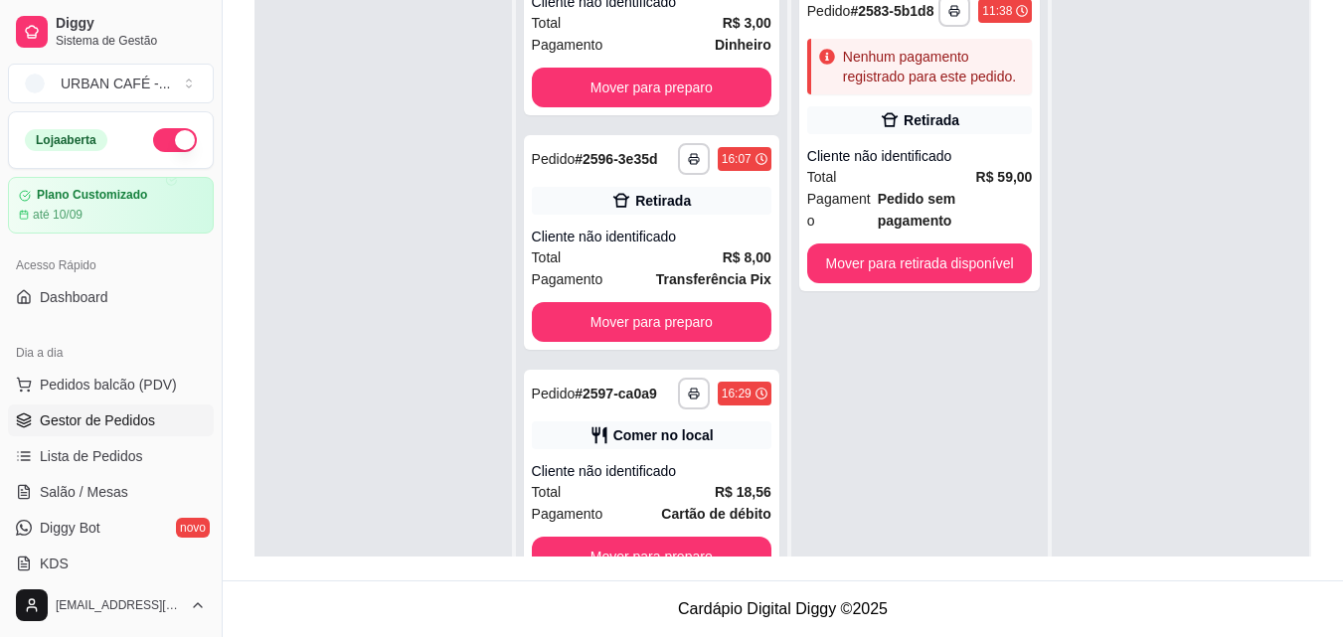
scroll to position [1574, 0]
click at [710, 548] on button "Mover para preparo" at bounding box center [652, 557] width 240 height 40
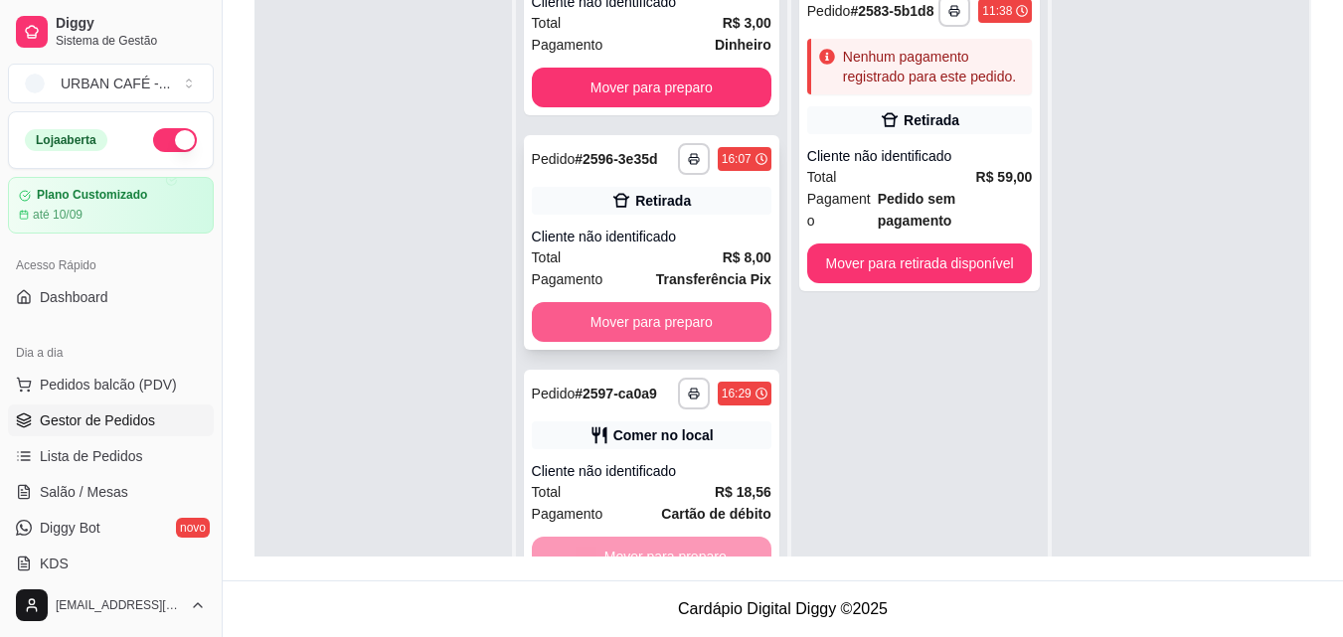
scroll to position [1323, 0]
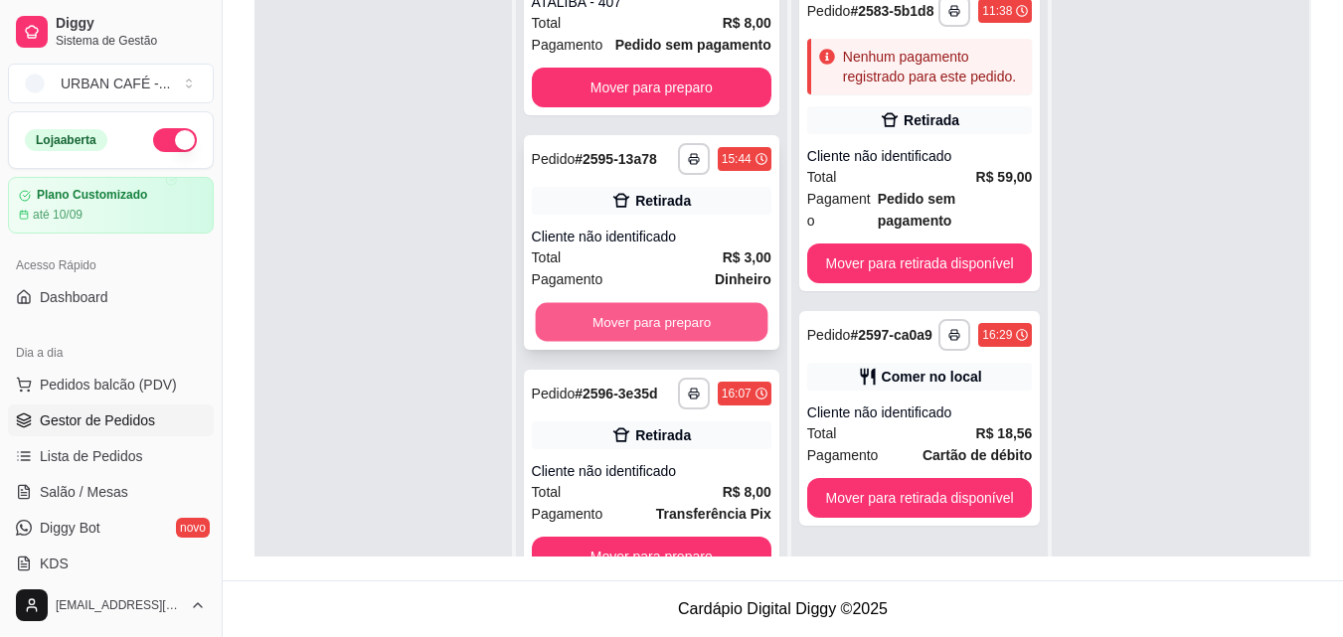
click at [705, 320] on button "Mover para preparo" at bounding box center [651, 322] width 233 height 39
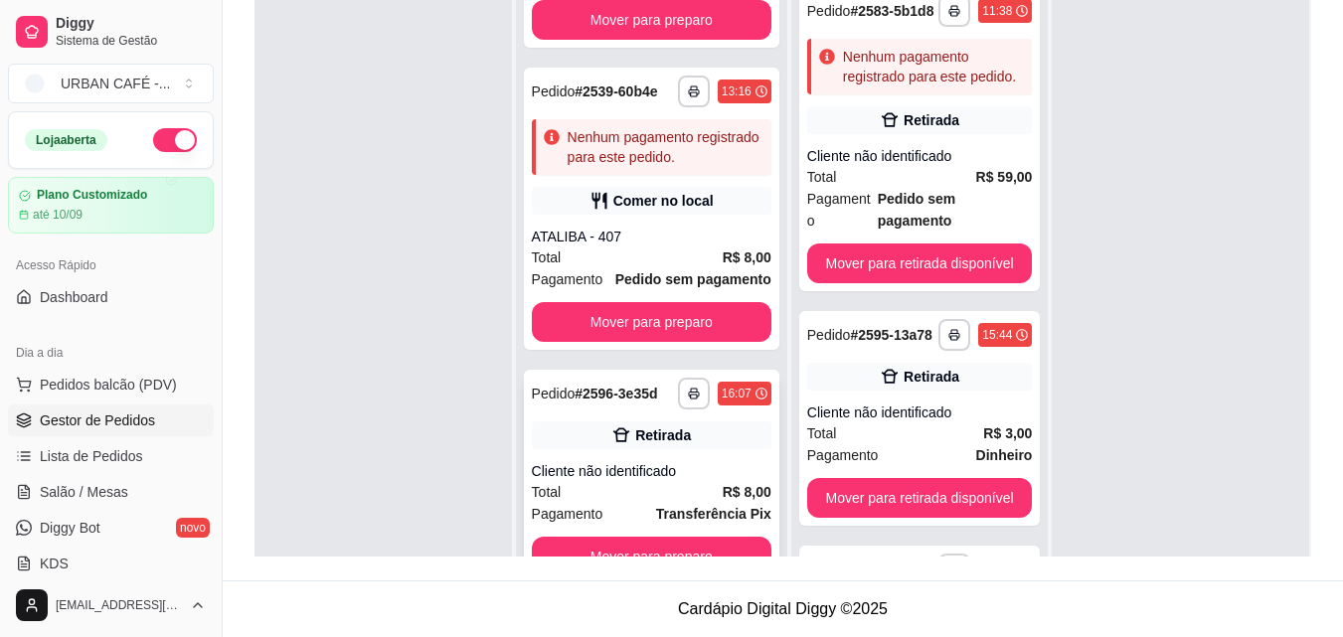
scroll to position [1073, 0]
click at [702, 542] on button "Mover para preparo" at bounding box center [651, 557] width 233 height 39
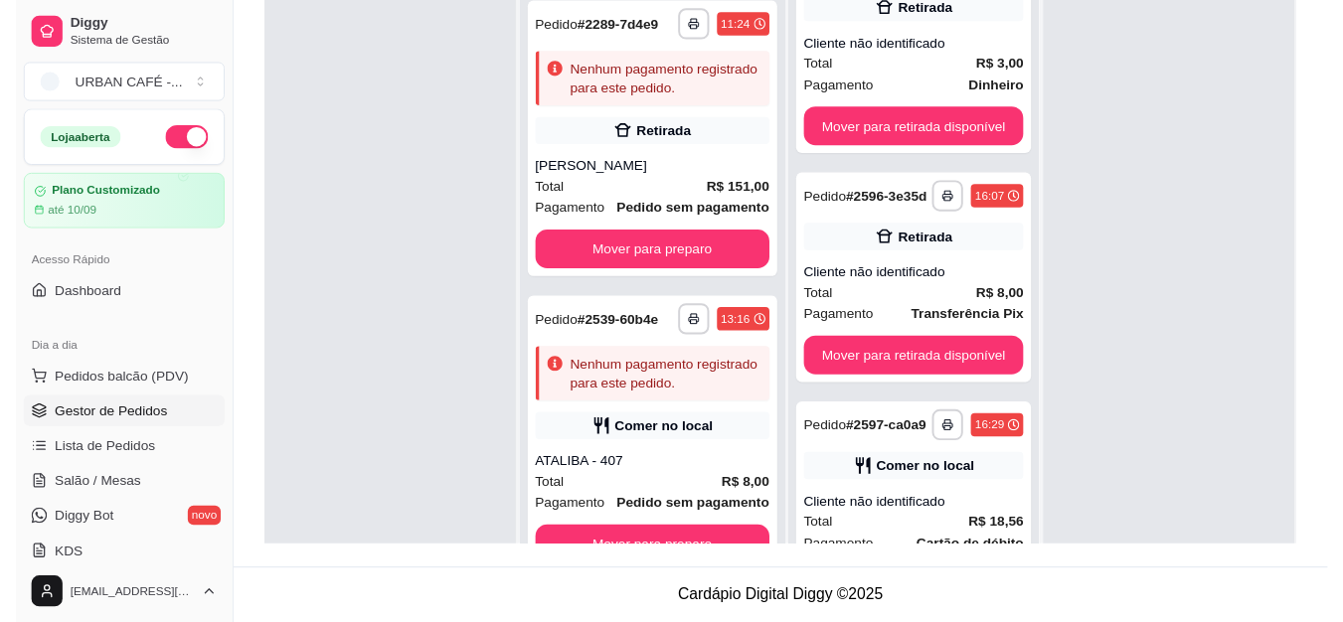
scroll to position [420, 0]
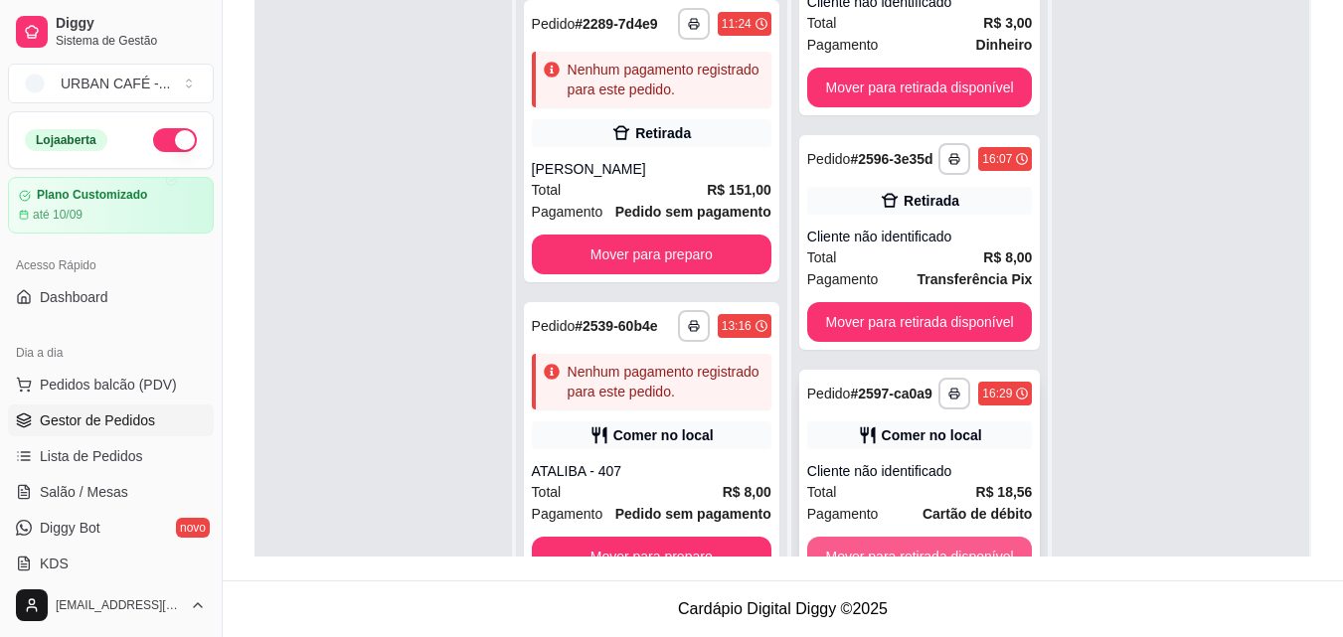
click at [975, 552] on button "Mover para retirada disponível" at bounding box center [920, 557] width 226 height 40
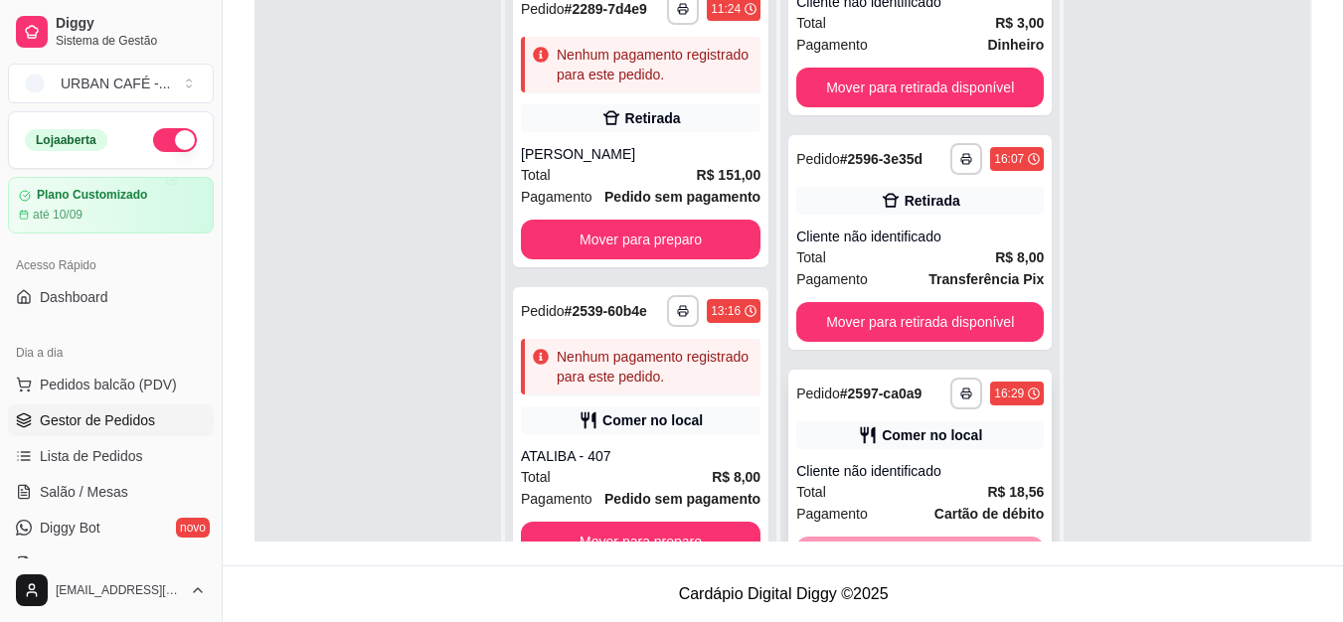
scroll to position [186, 0]
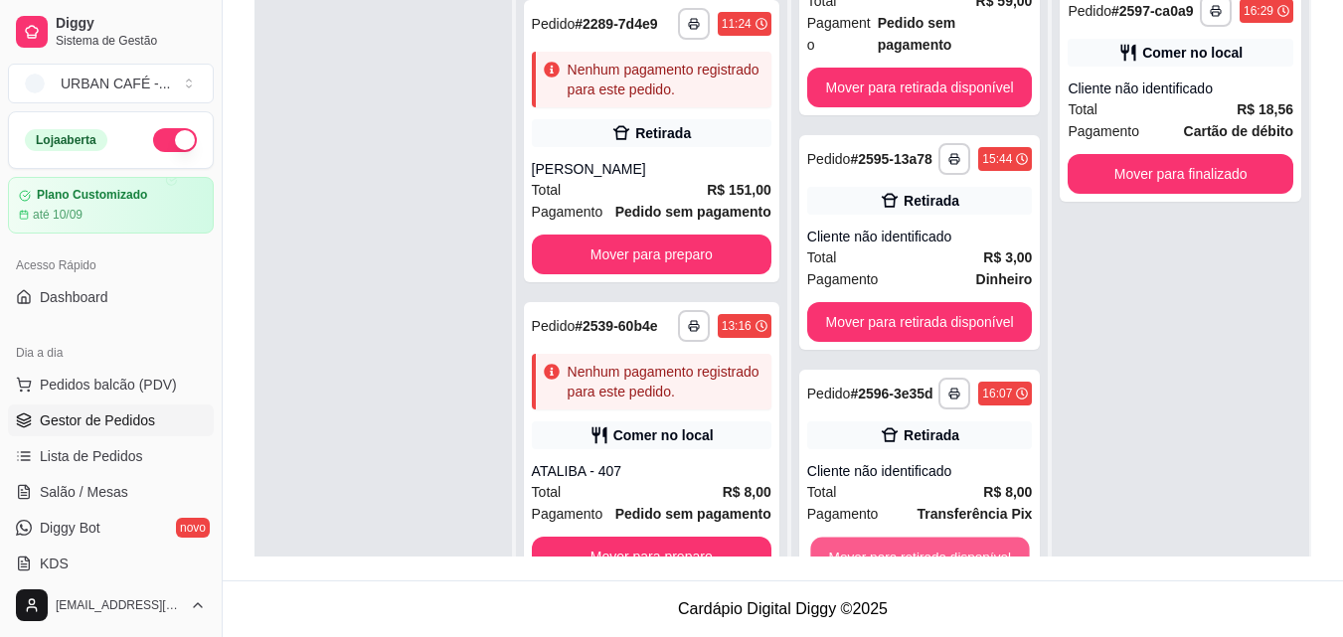
click at [975, 552] on button "Mover para retirada disponível" at bounding box center [919, 557] width 219 height 39
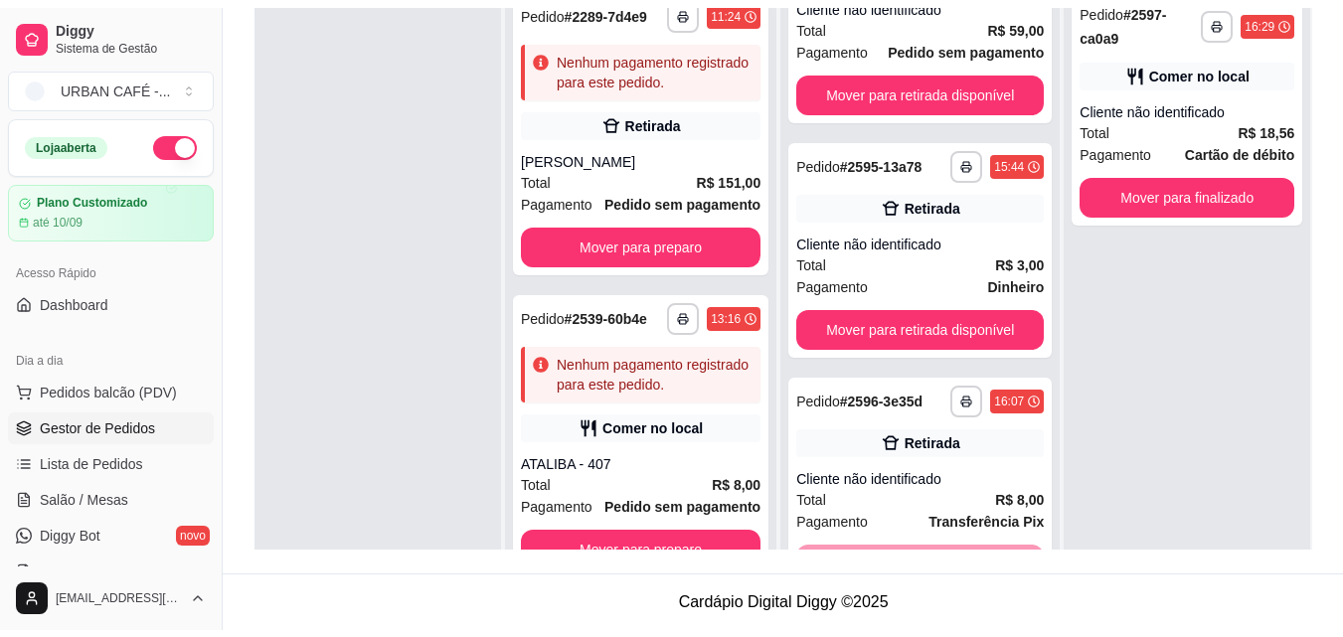
scroll to position [0, 0]
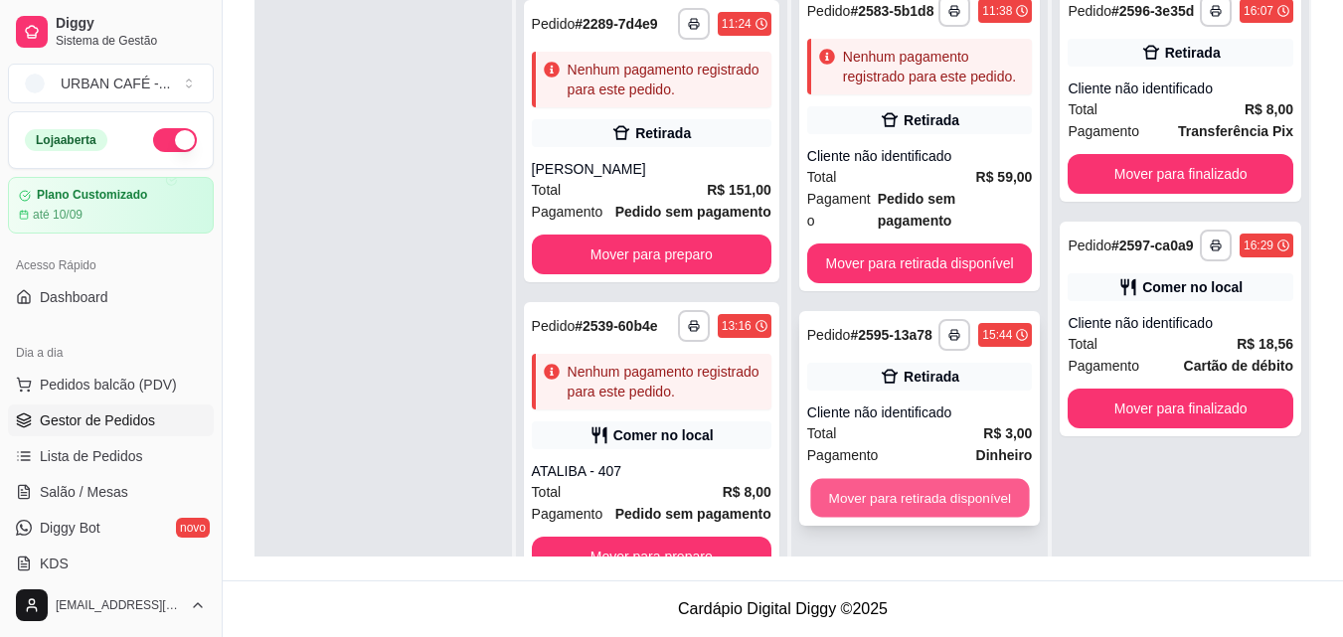
click at [976, 480] on button "Mover para retirada disponível" at bounding box center [919, 498] width 219 height 39
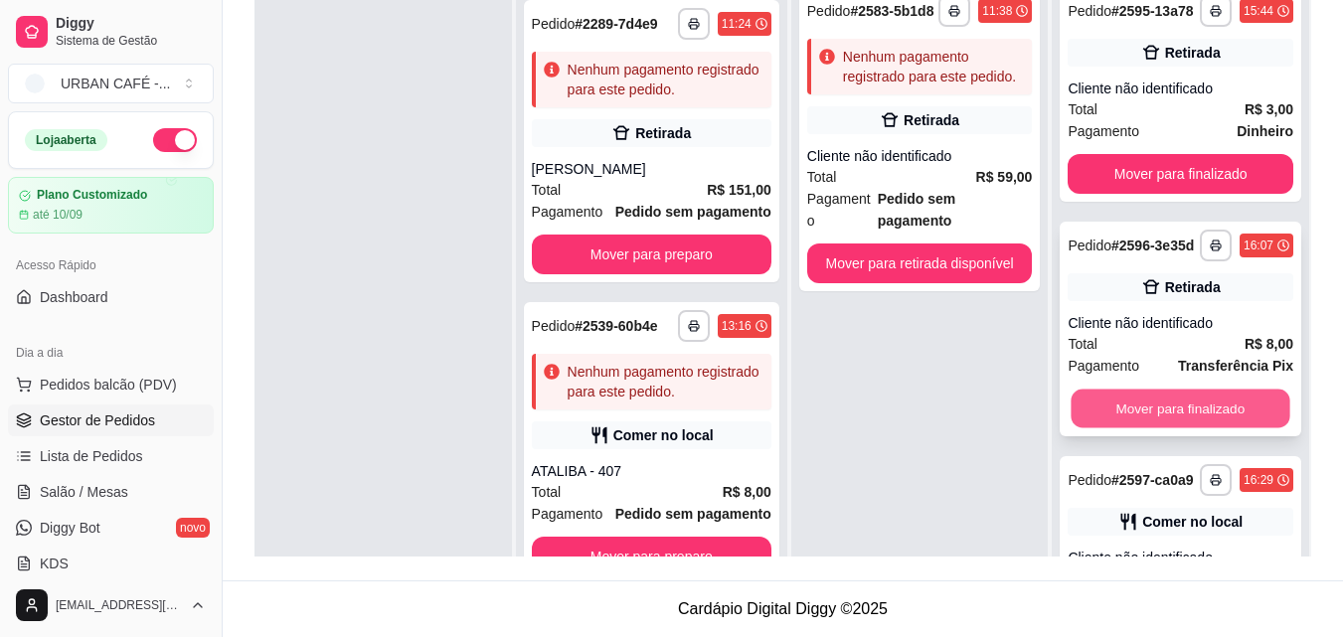
click at [1117, 428] on button "Mover para finalizado" at bounding box center [1181, 409] width 219 height 39
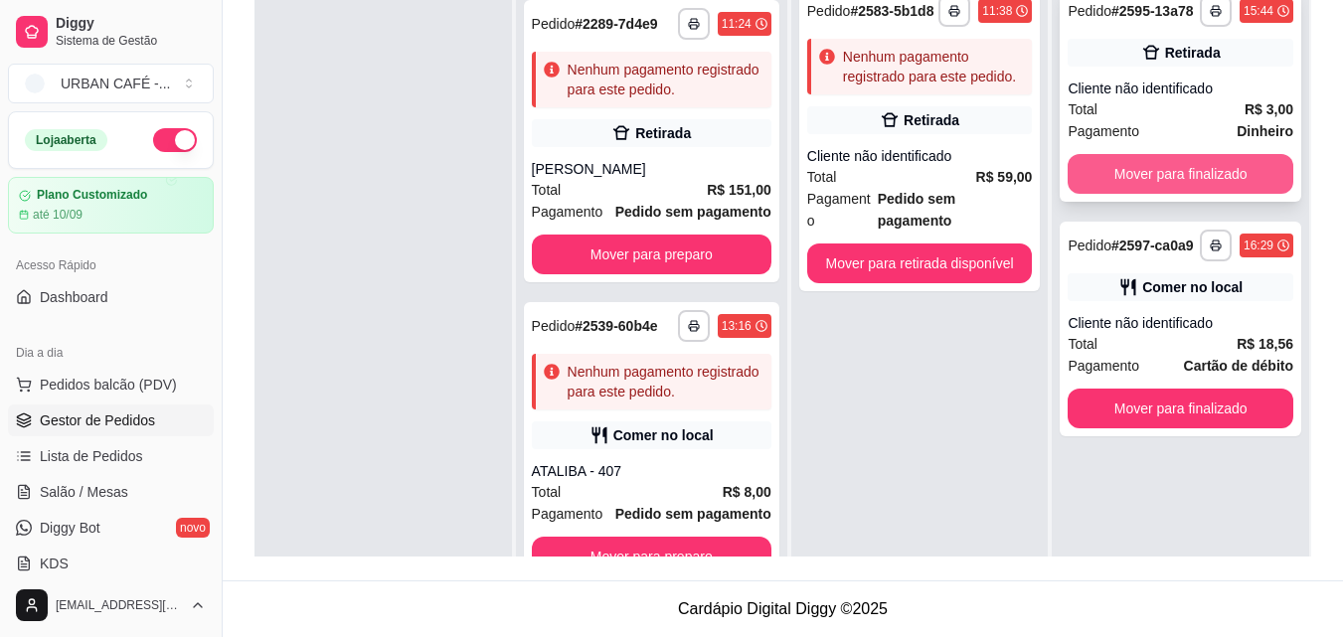
click at [1174, 174] on button "Mover para finalizado" at bounding box center [1181, 174] width 226 height 40
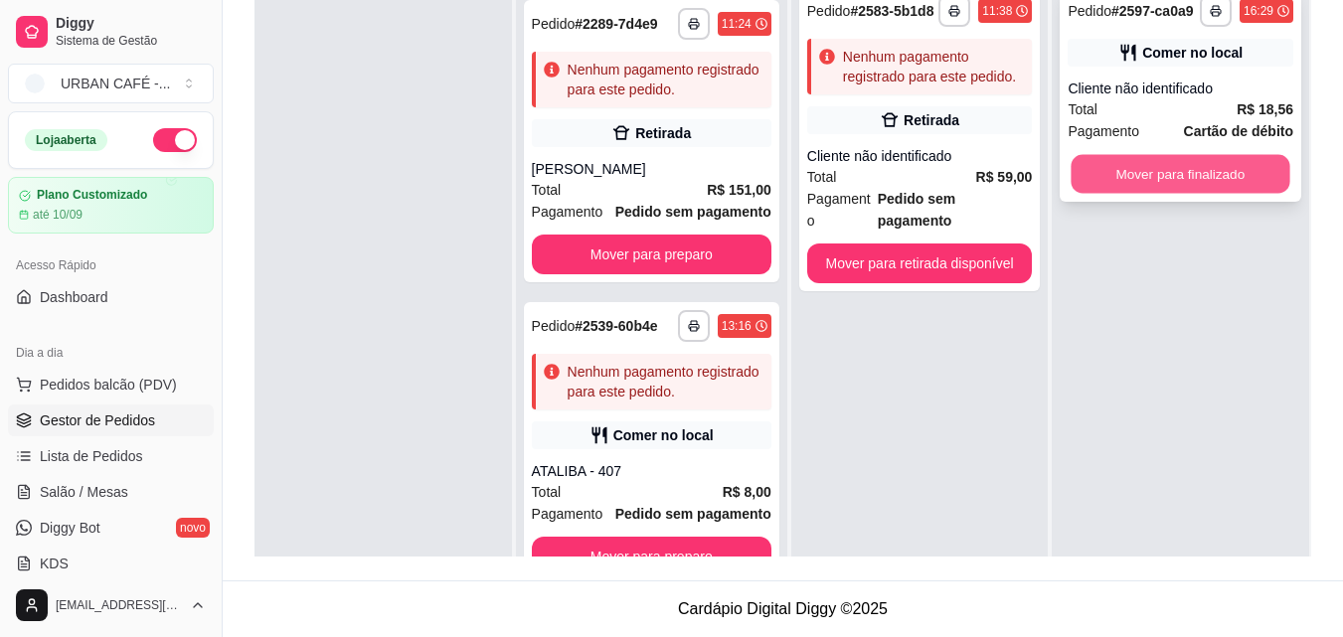
click at [1189, 178] on button "Mover para finalizado" at bounding box center [1181, 174] width 219 height 39
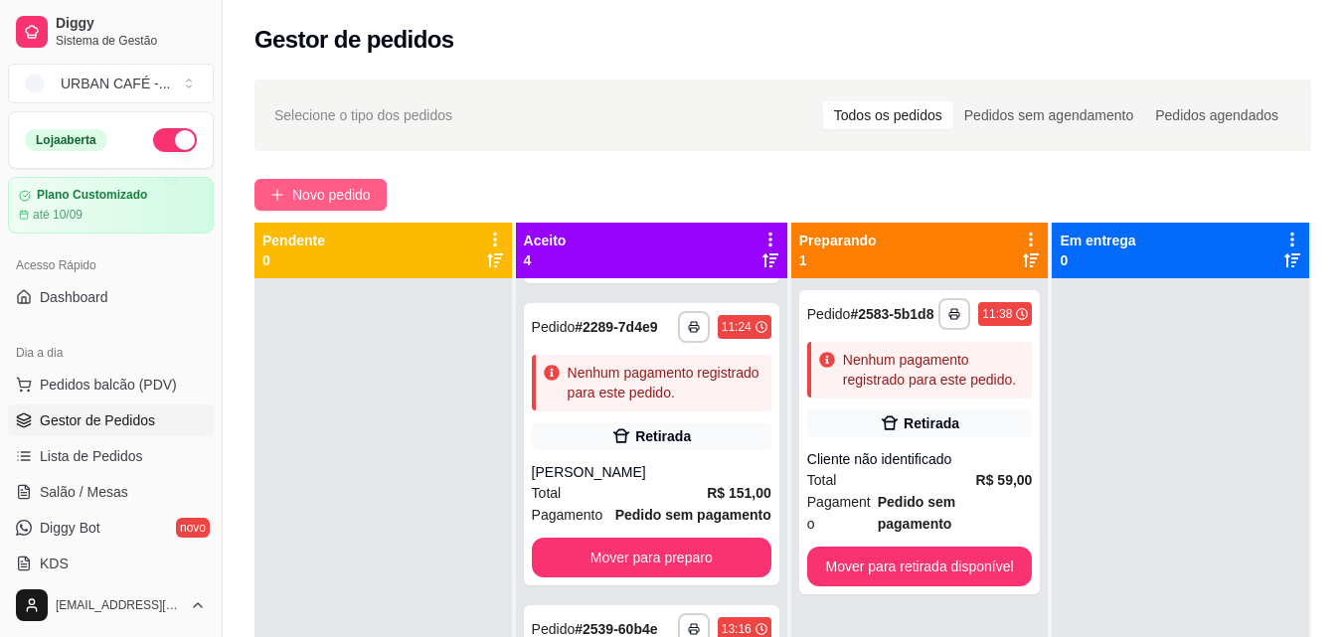
click at [336, 199] on span "Novo pedido" at bounding box center [331, 195] width 79 height 22
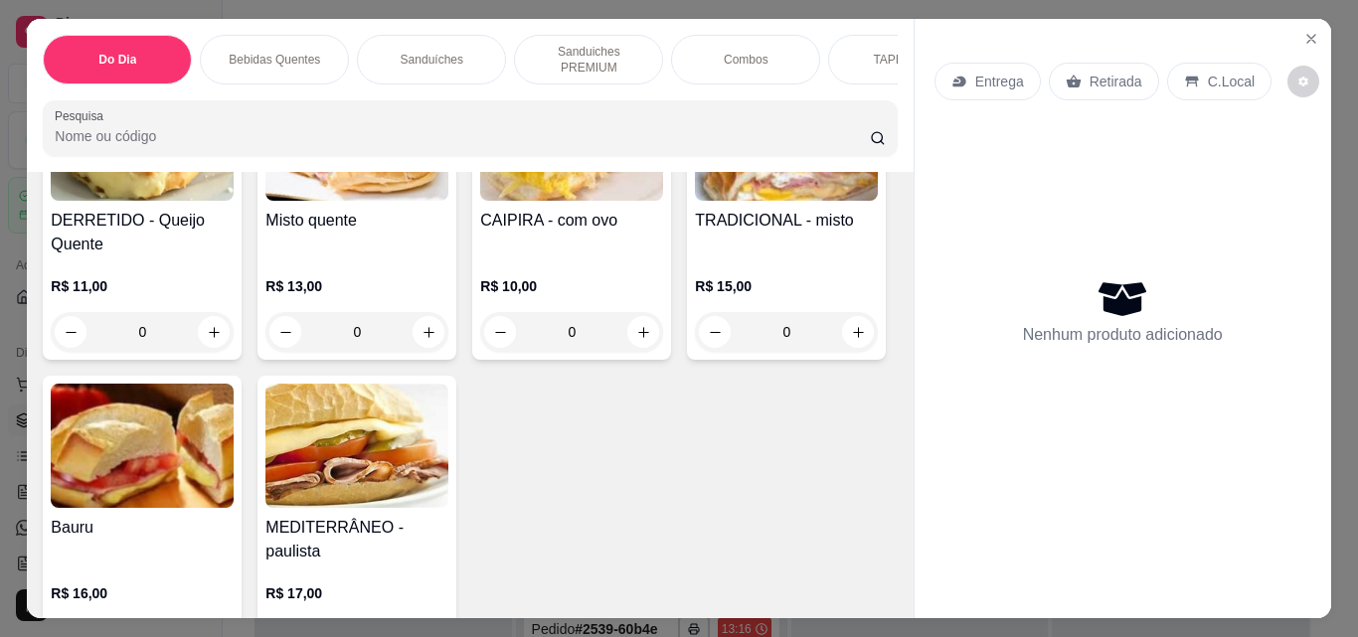
scroll to position [1740, 0]
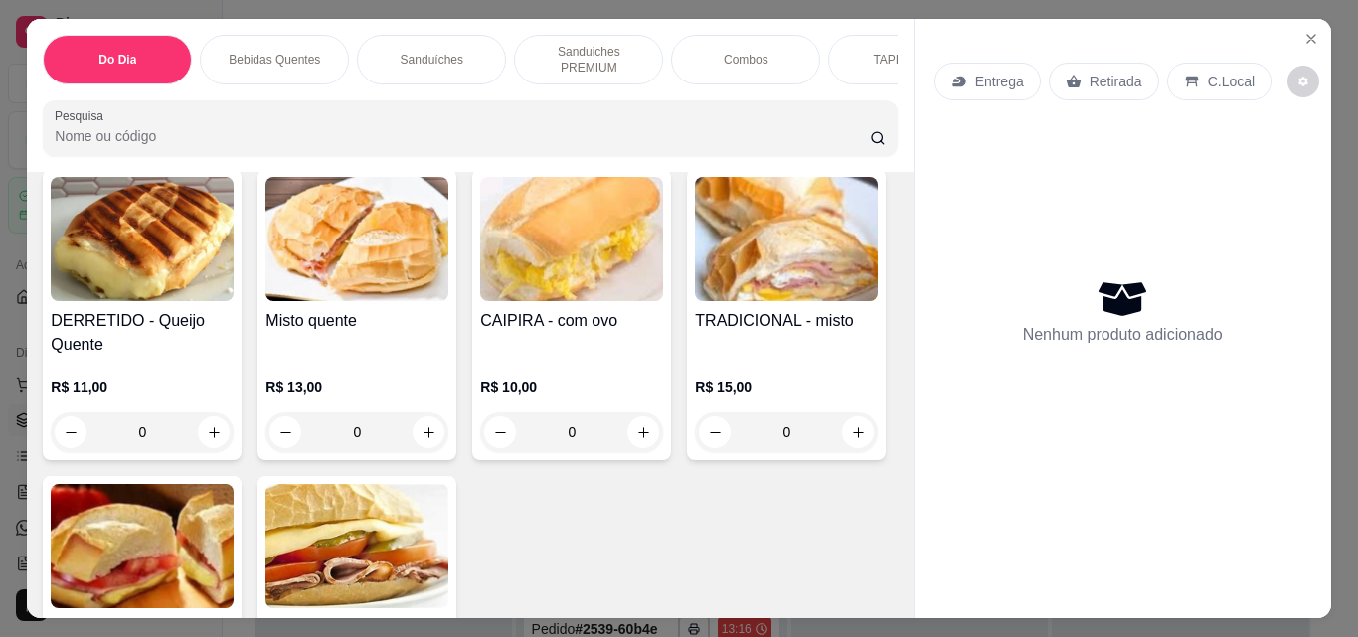
click at [421, 133] on icon "increase-product-quantity" at bounding box center [428, 125] width 15 height 15
type input "1"
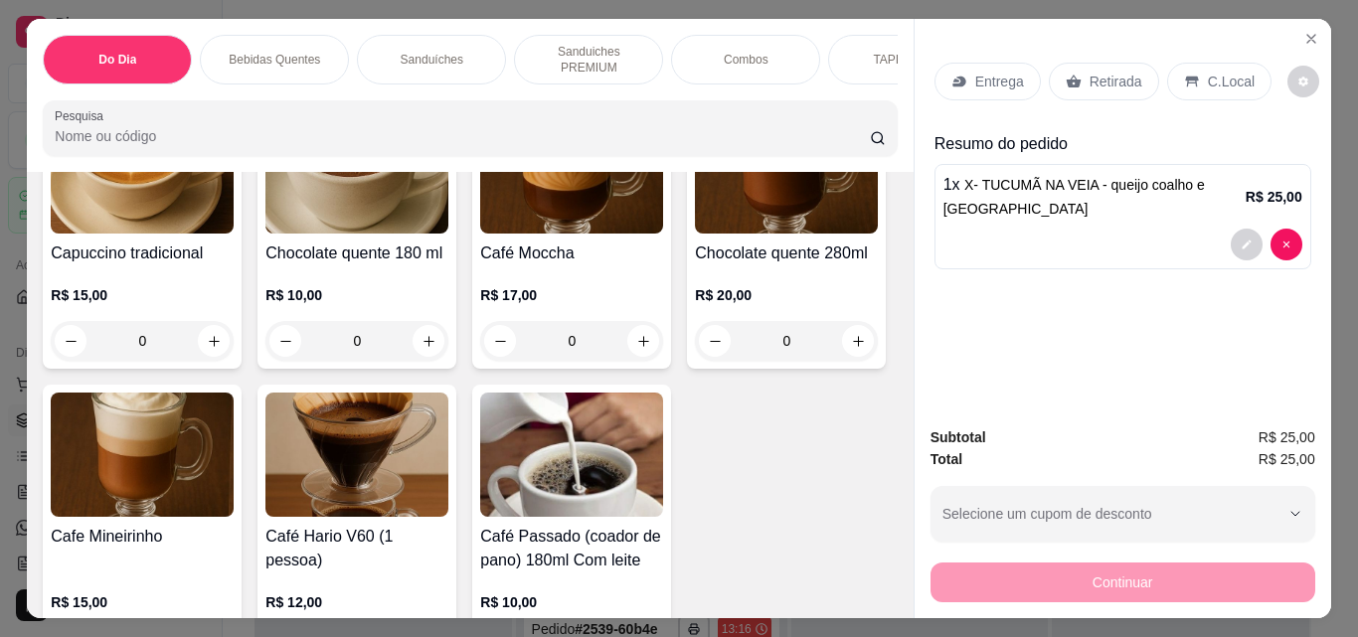
scroll to position [803, 0]
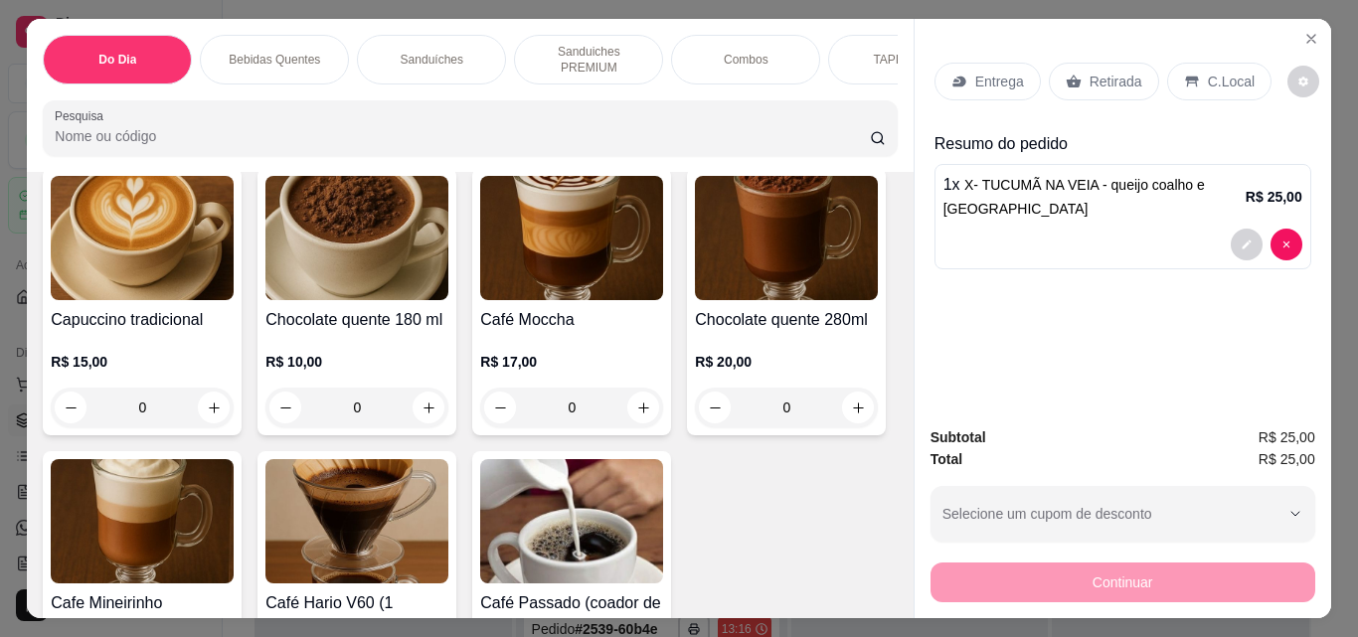
click at [851, 132] on icon "increase-product-quantity" at bounding box center [858, 124] width 15 height 15
type input "1"
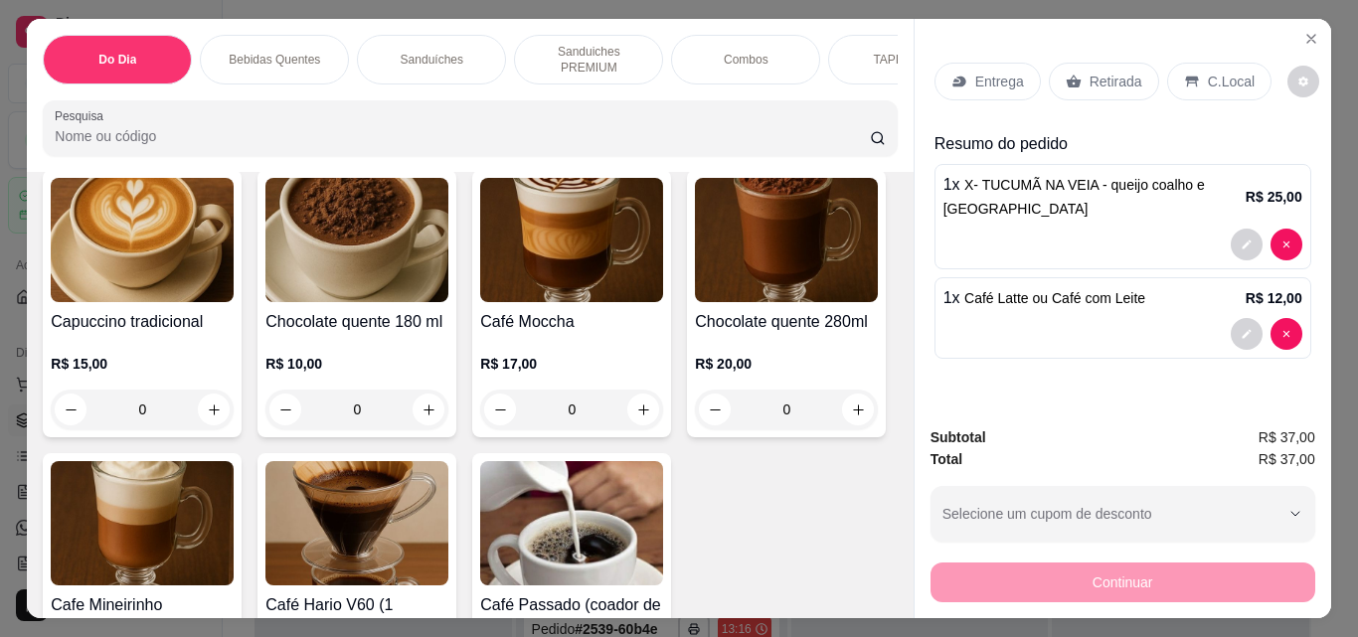
scroll to position [804, 0]
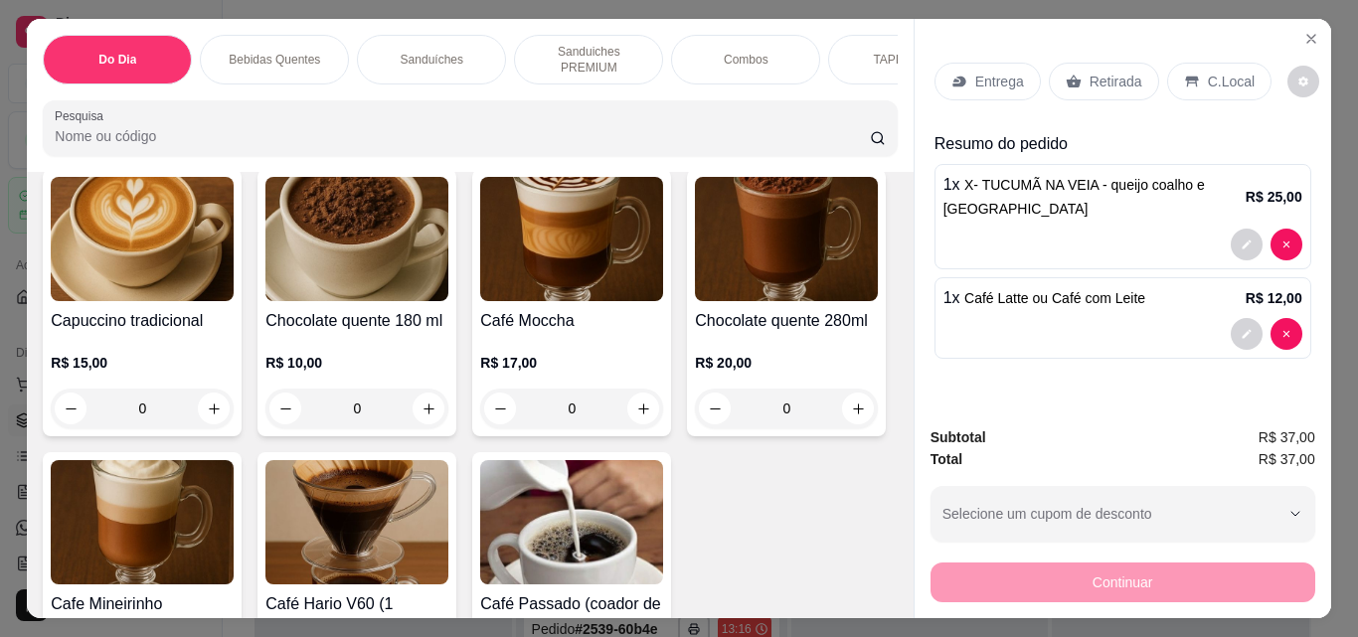
click at [1211, 76] on p "C.Local" at bounding box center [1231, 82] width 47 height 20
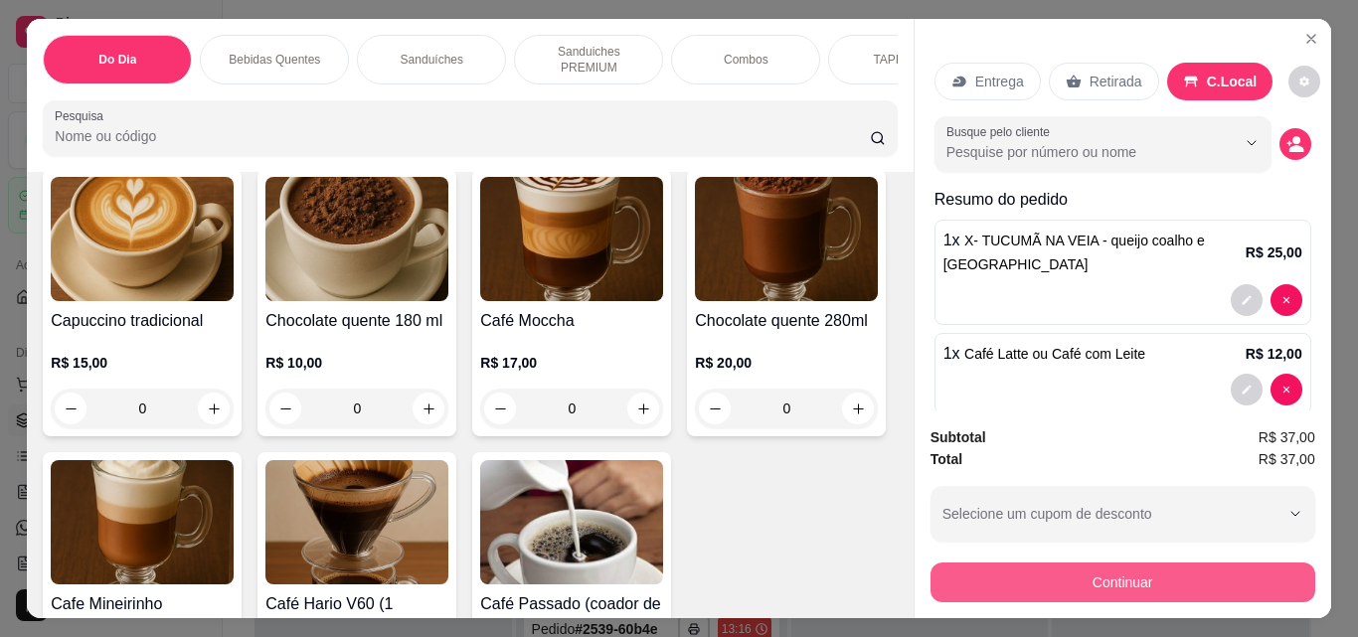
click at [1153, 572] on button "Continuar" at bounding box center [1122, 583] width 385 height 40
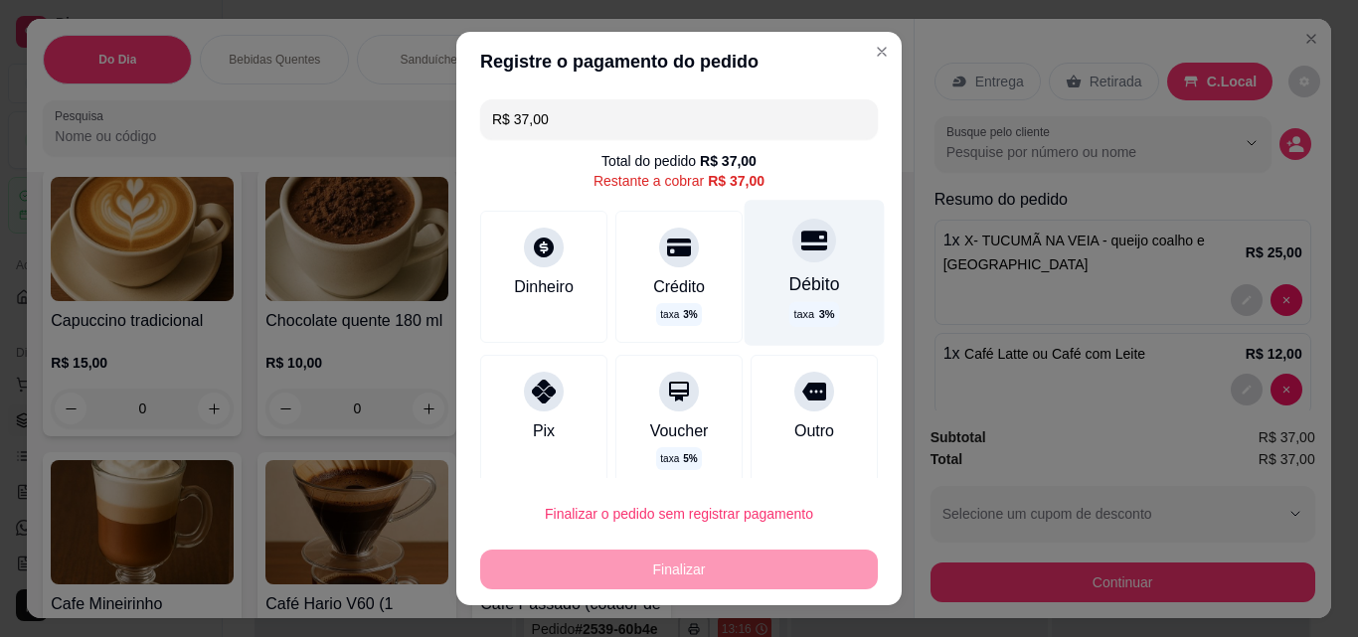
click at [782, 268] on div "Débito taxa 3 %" at bounding box center [815, 272] width 140 height 145
type input "R$ 0,00"
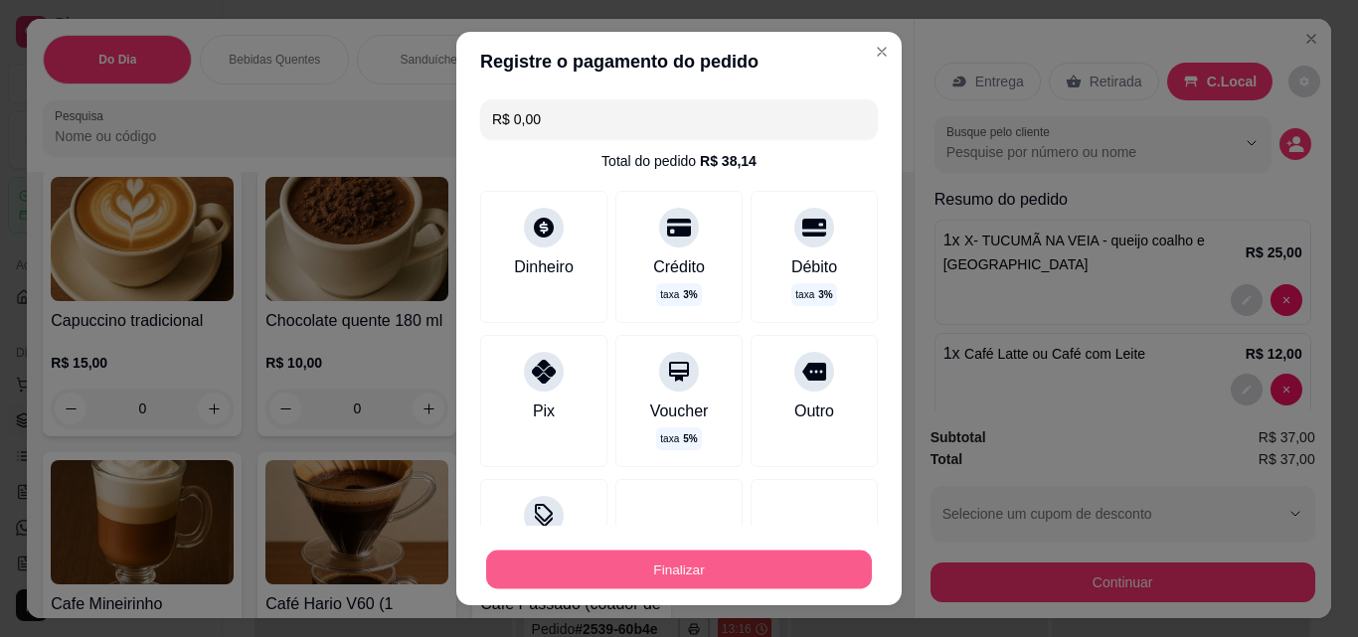
click at [725, 578] on button "Finalizar" at bounding box center [679, 570] width 386 height 39
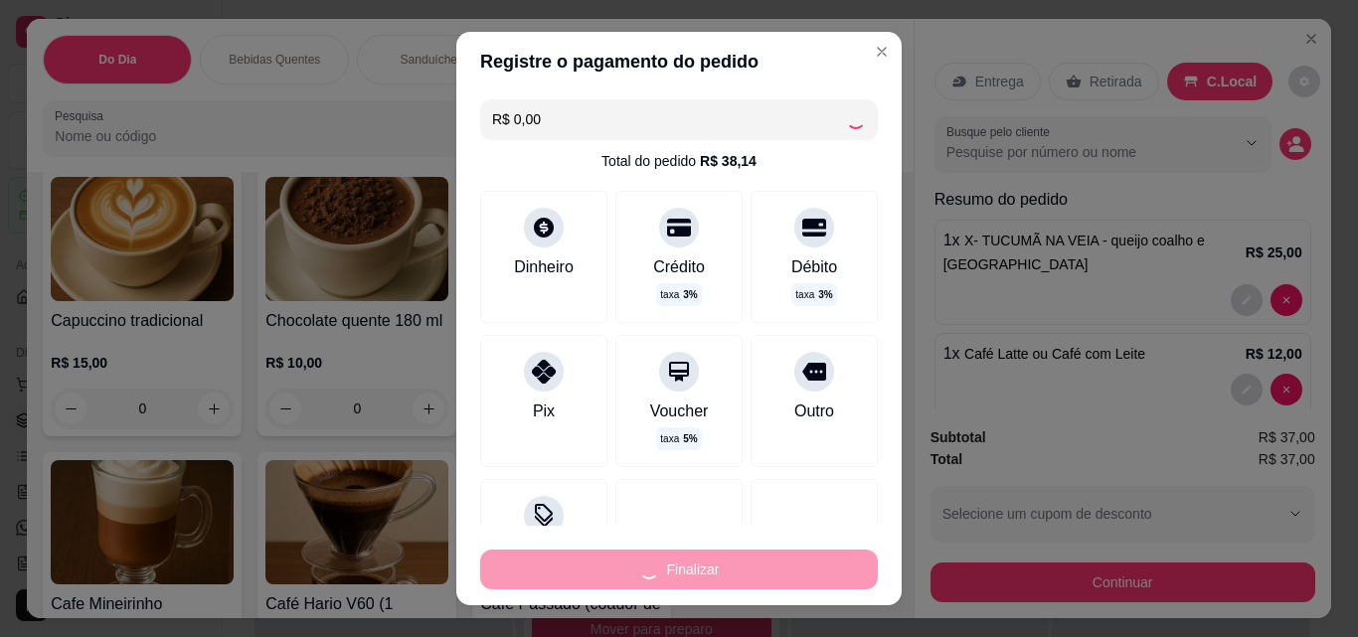
type input "0"
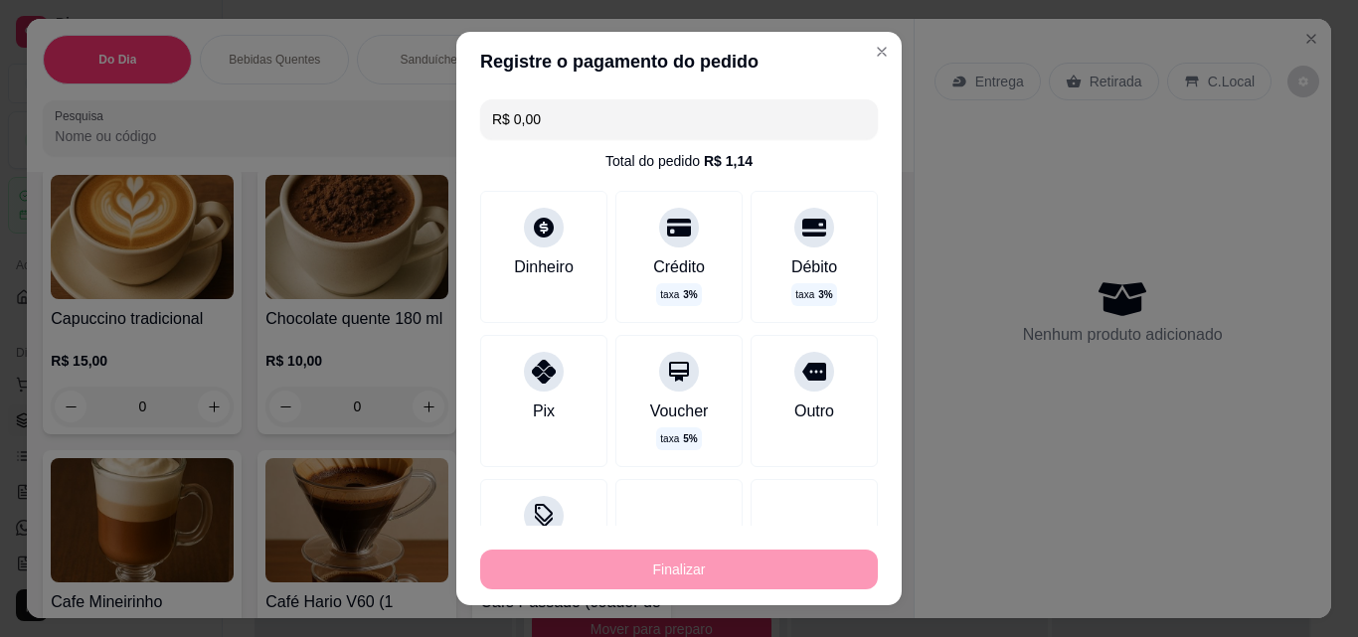
type input "-R$ 37,00"
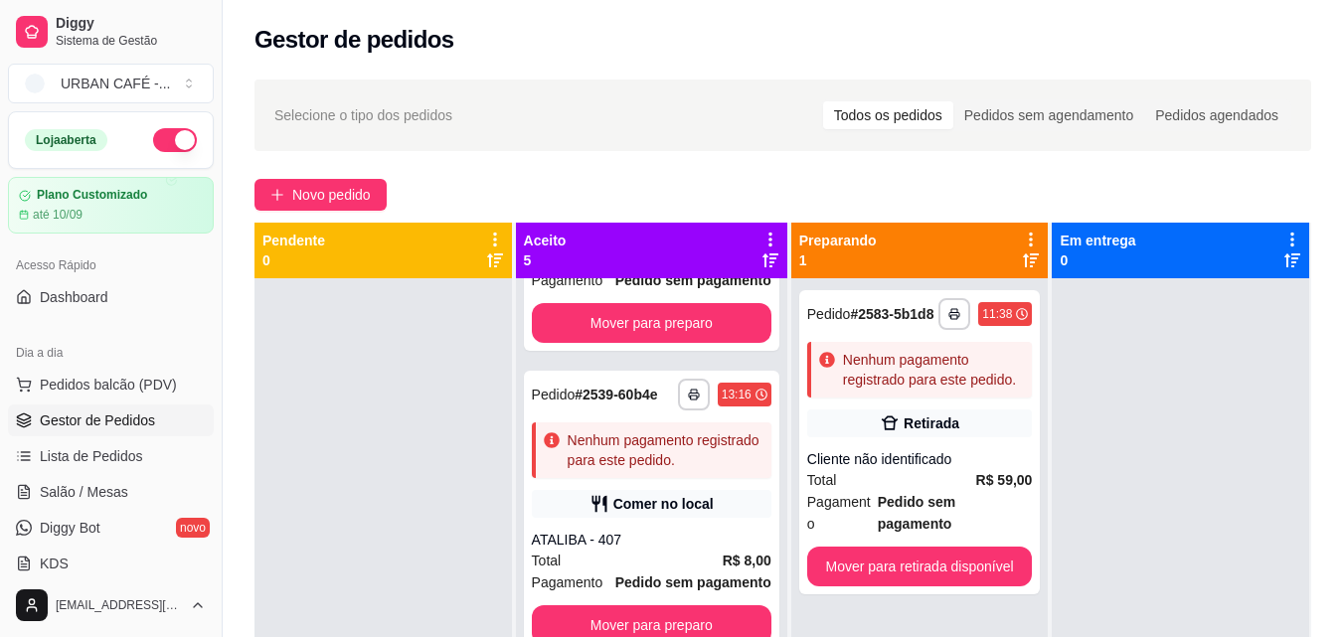
click at [155, 145] on button "button" at bounding box center [175, 140] width 44 height 24
click at [318, 186] on span "Novo pedido" at bounding box center [331, 195] width 79 height 22
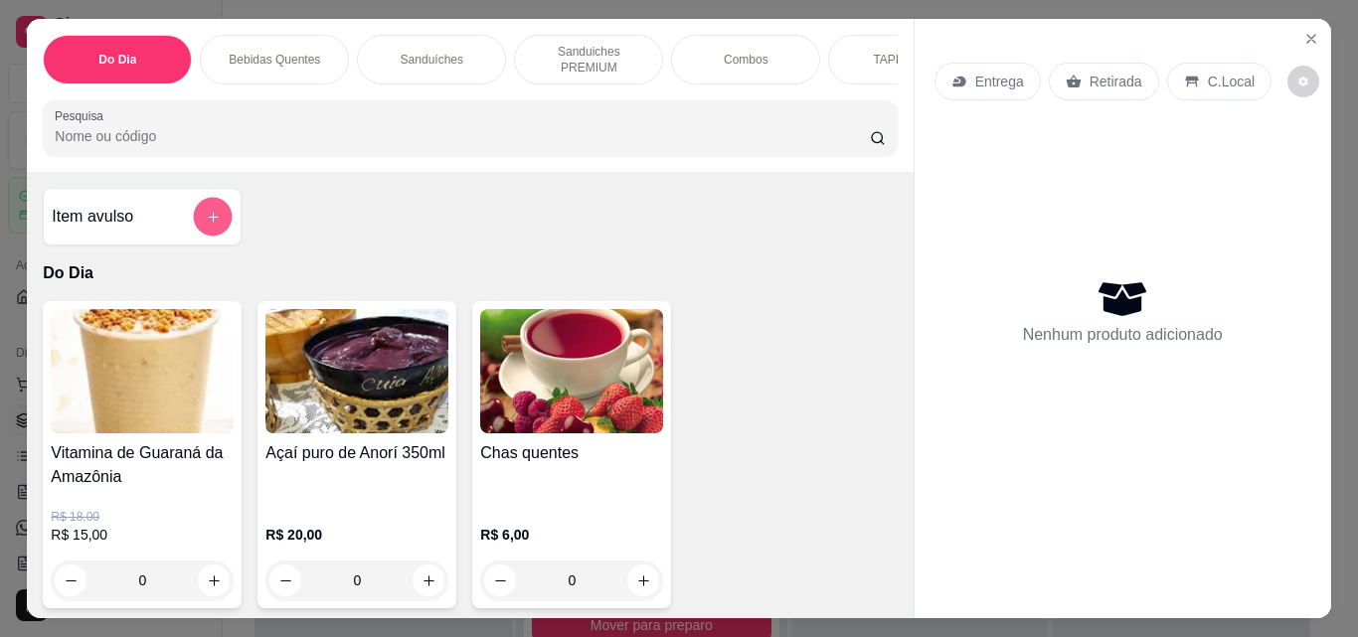
click at [215, 207] on button "add-separate-item" at bounding box center [213, 217] width 39 height 39
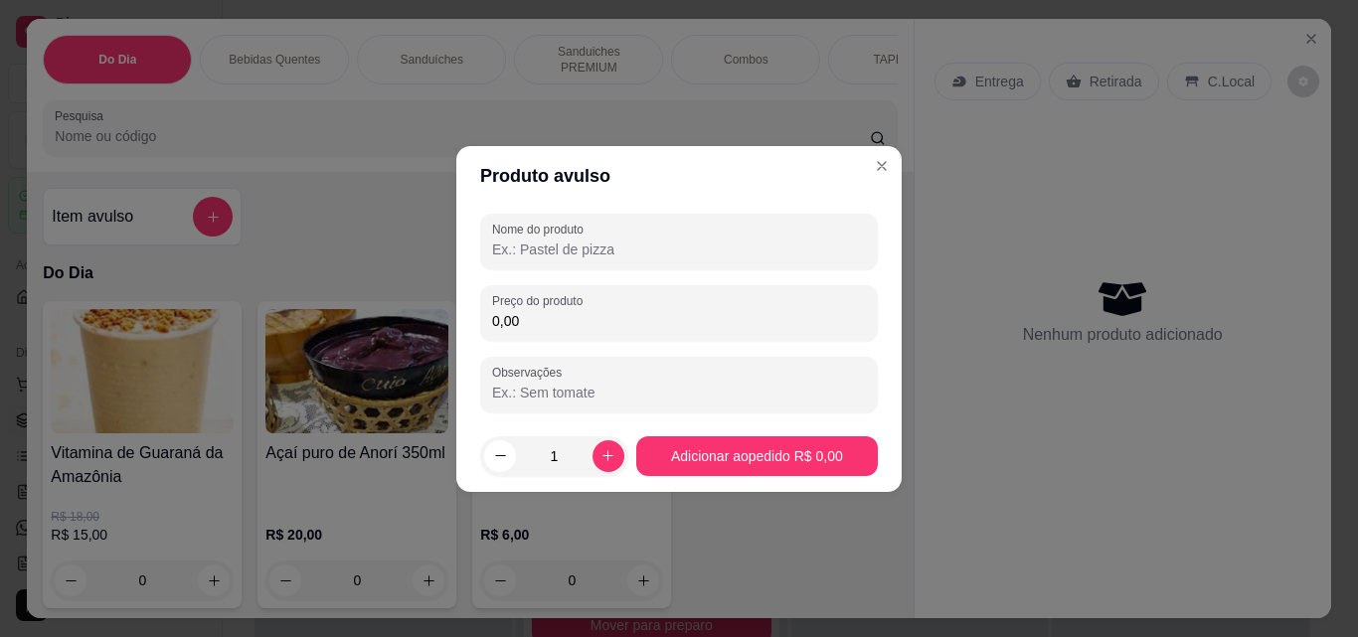
click at [595, 251] on input "Nome do produto" at bounding box center [679, 250] width 374 height 20
type input "ESPRESSO"
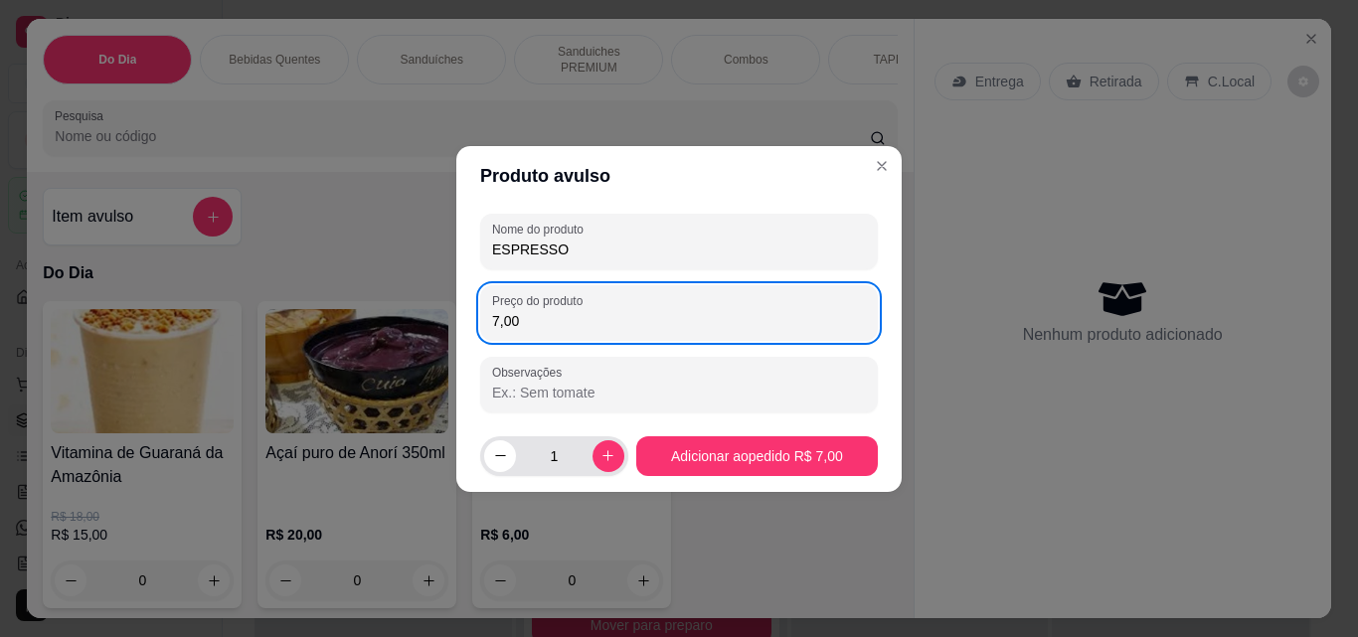
type input "7,00"
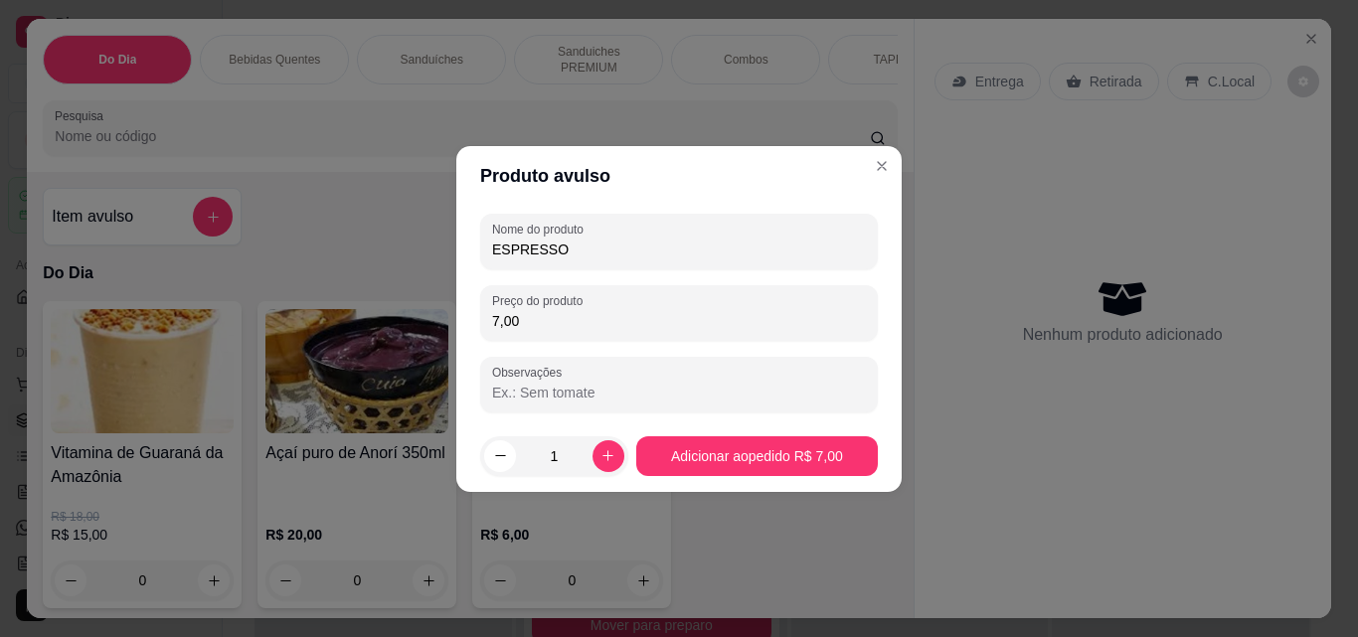
click at [564, 455] on input "1" at bounding box center [554, 456] width 77 height 40
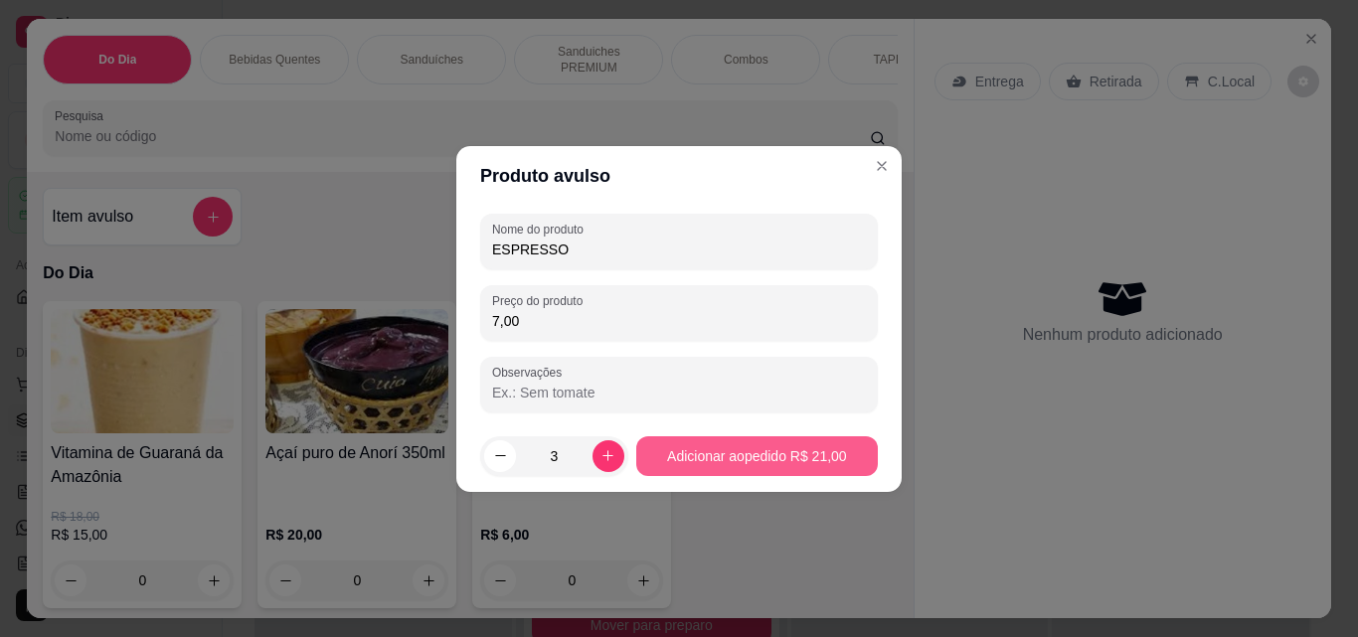
type input "3"
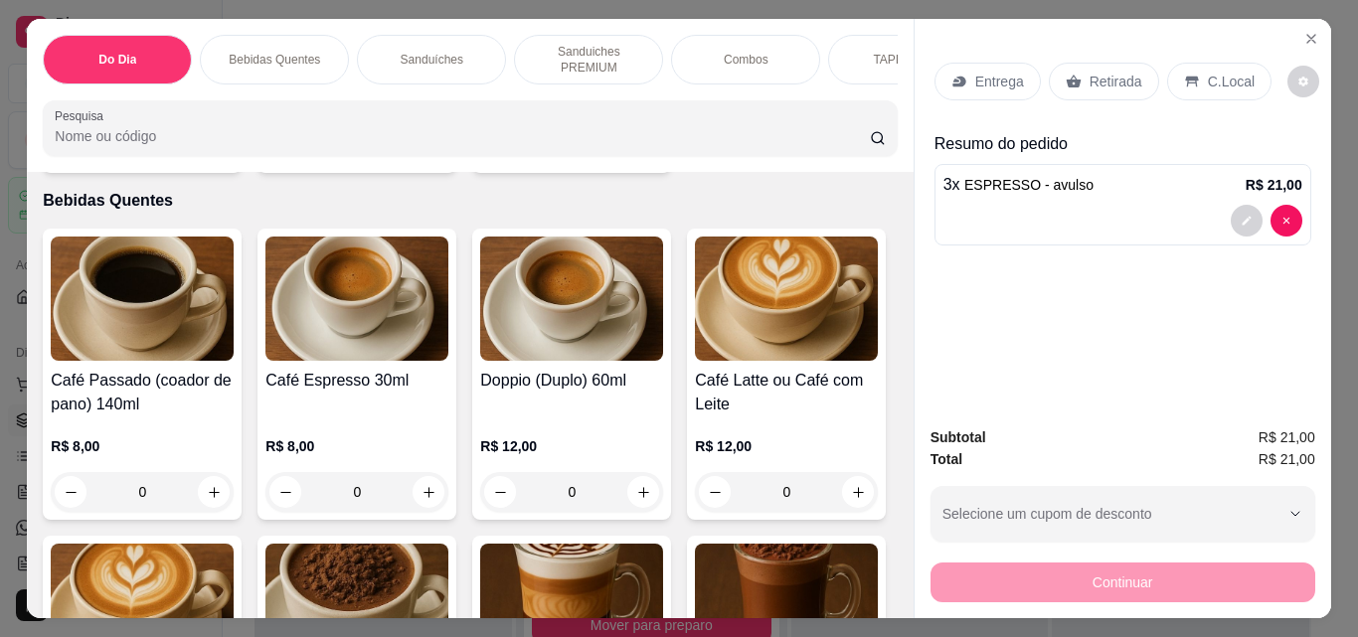
scroll to position [569, 0]
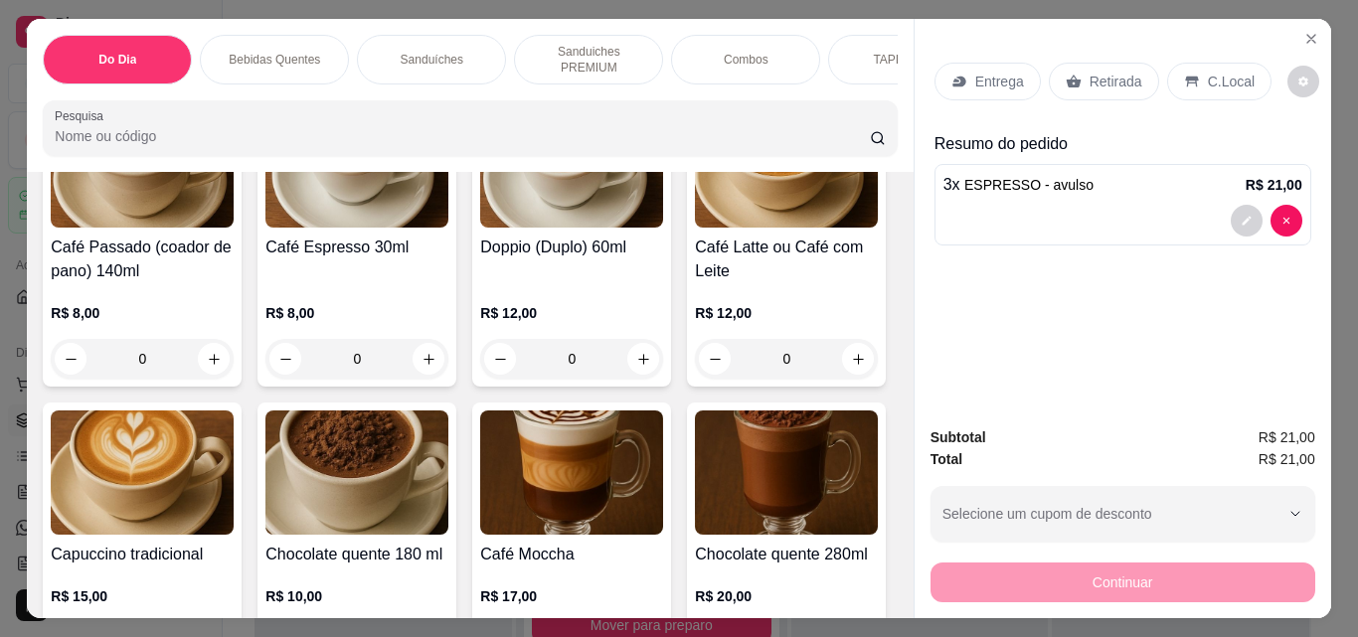
click at [695, 283] on h4 "Café Latte ou Café com Leite" at bounding box center [786, 260] width 183 height 48
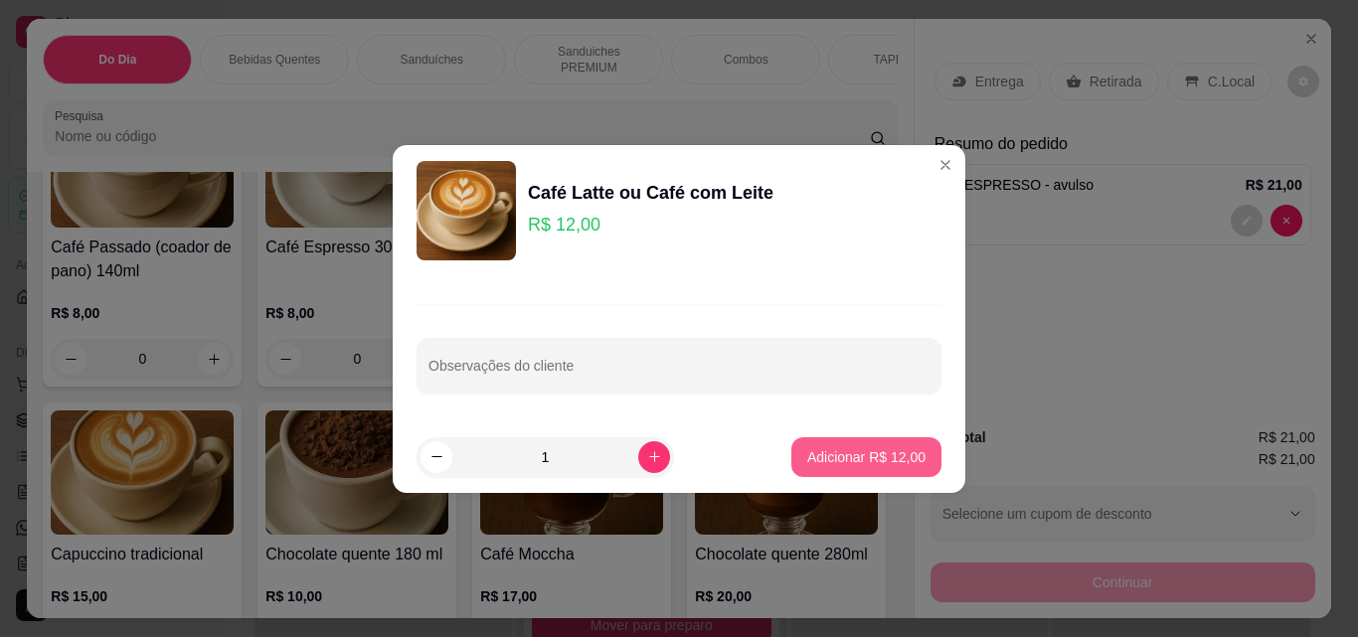
click at [835, 450] on p "Adicionar R$ 12,00" at bounding box center [866, 457] width 118 height 20
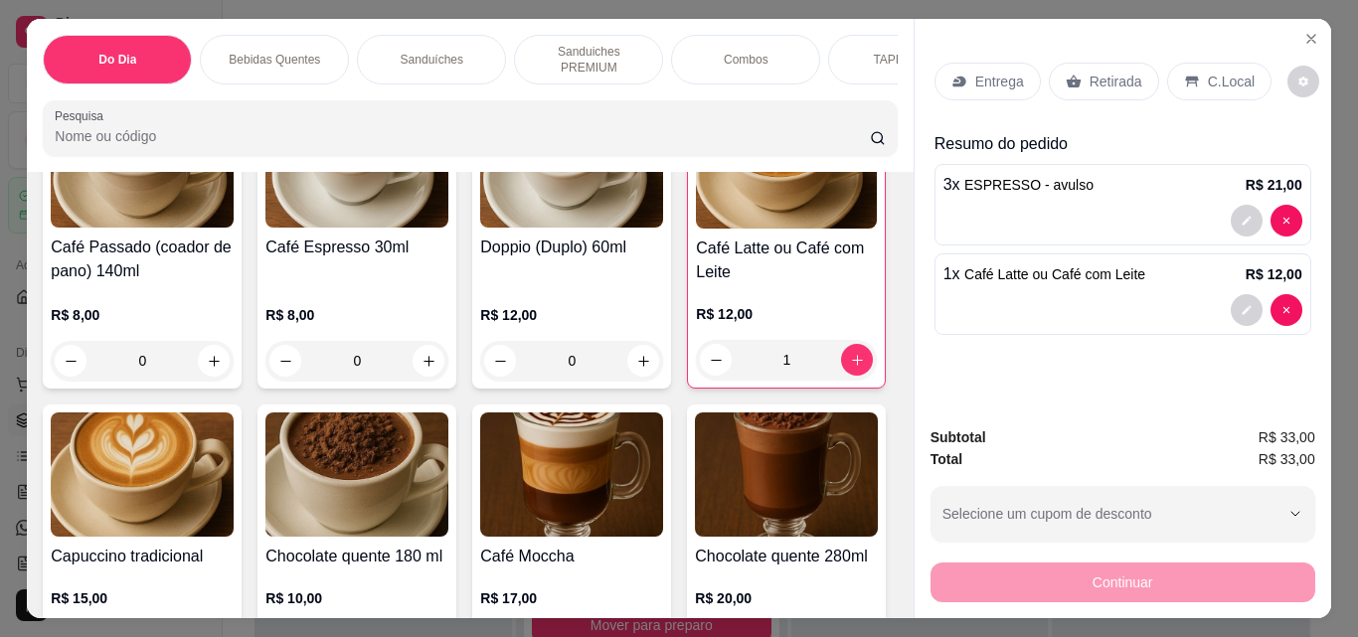
type input "1"
click at [1191, 72] on div "C.Local" at bounding box center [1219, 82] width 104 height 38
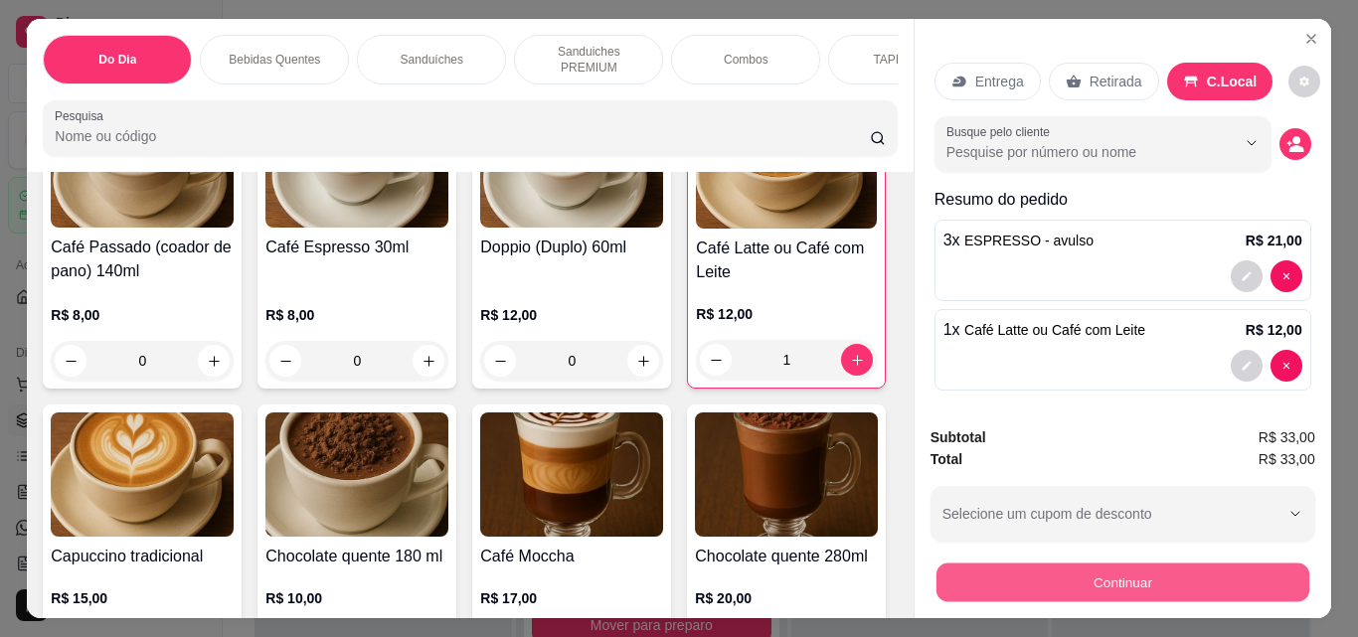
click at [1087, 571] on button "Continuar" at bounding box center [1121, 582] width 373 height 39
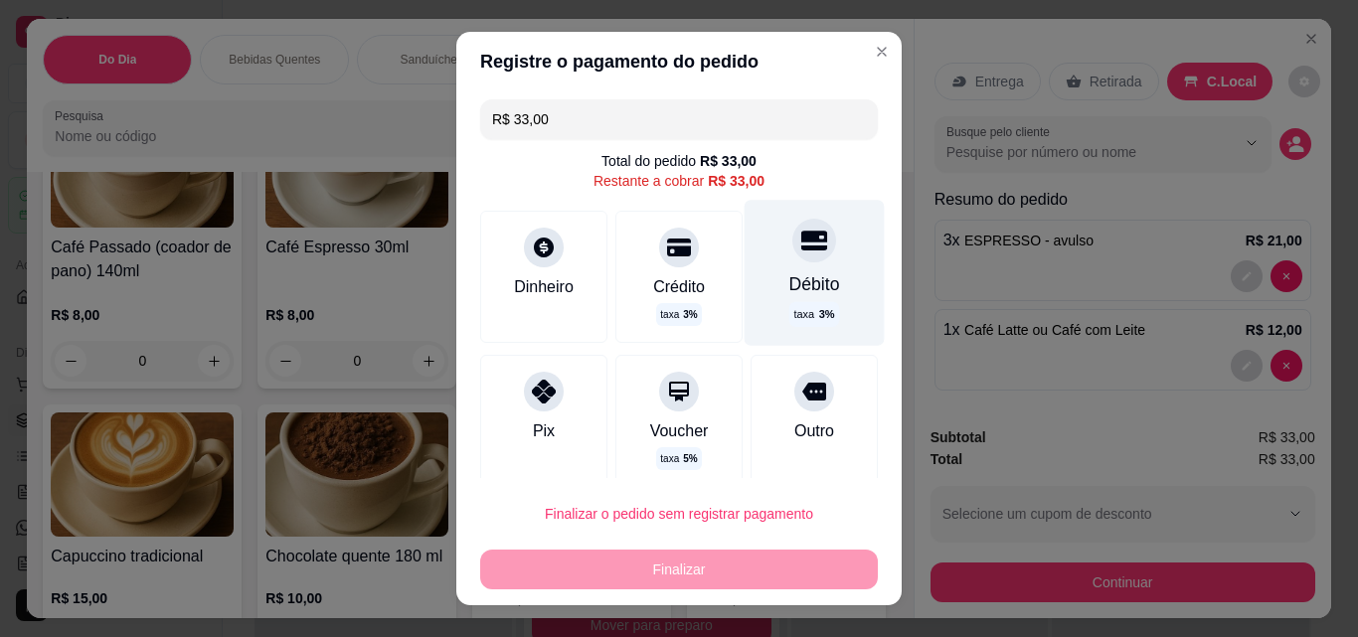
click at [785, 264] on div "Débito taxa 3 %" at bounding box center [815, 272] width 140 height 145
type input "R$ 0,00"
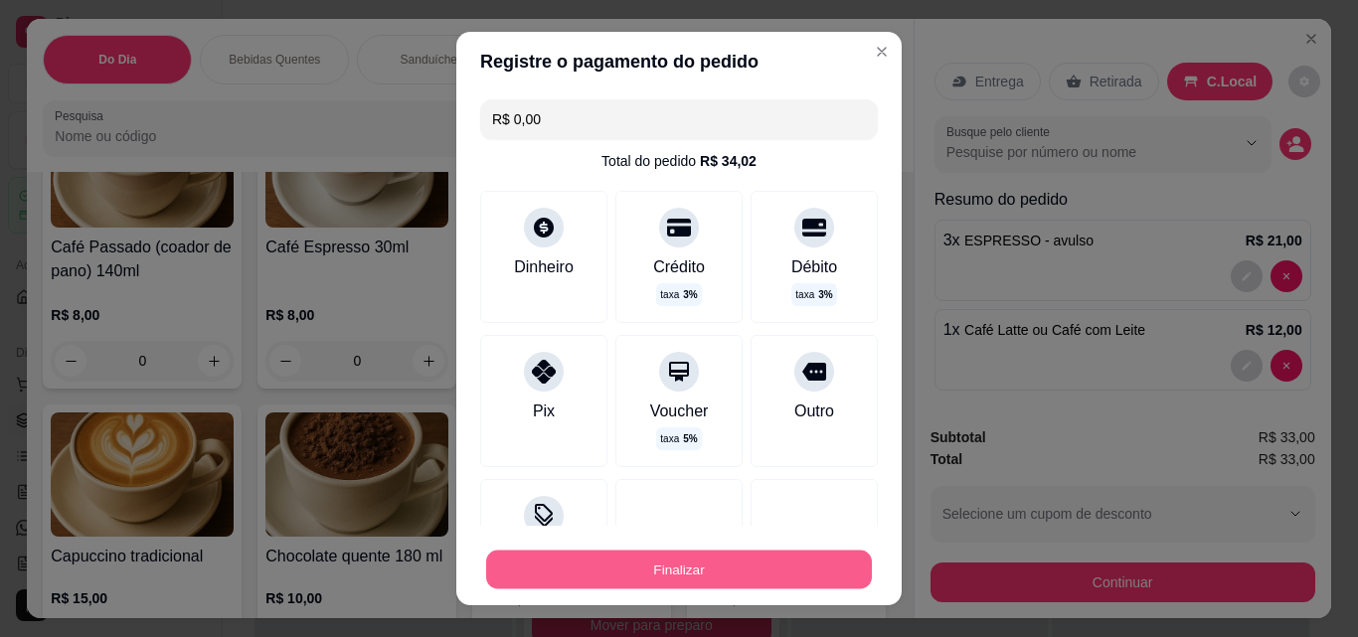
click at [647, 575] on button "Finalizar" at bounding box center [679, 570] width 386 height 39
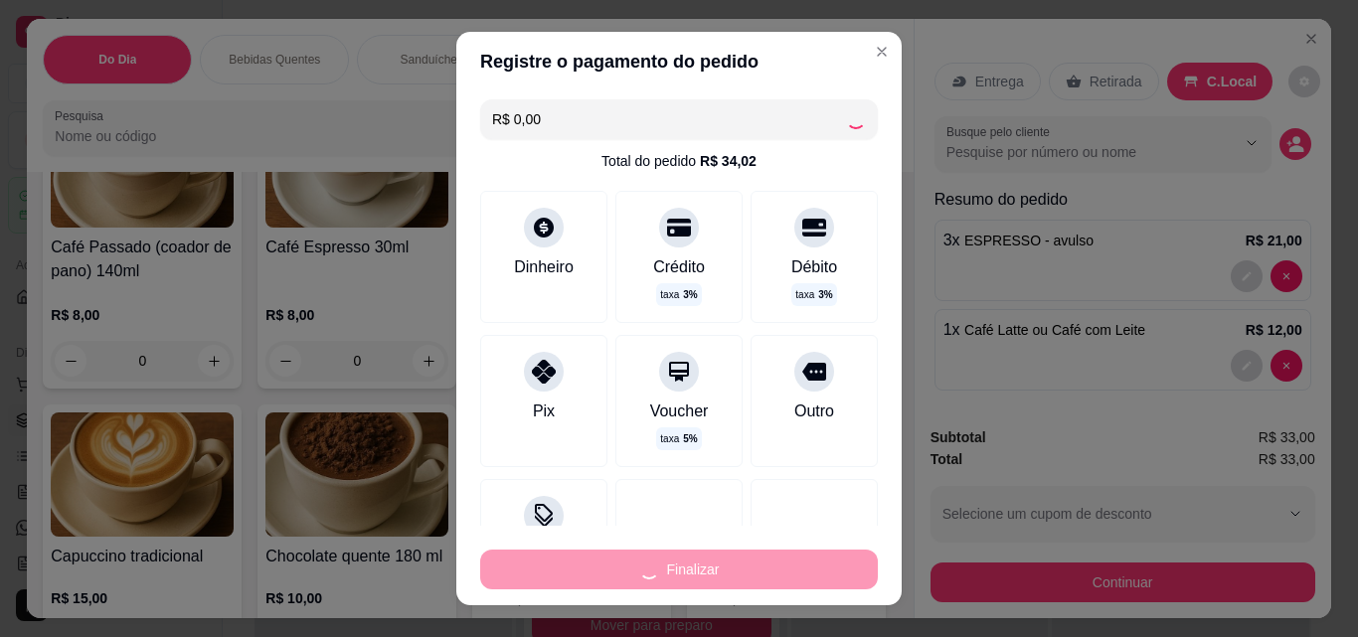
type input "0"
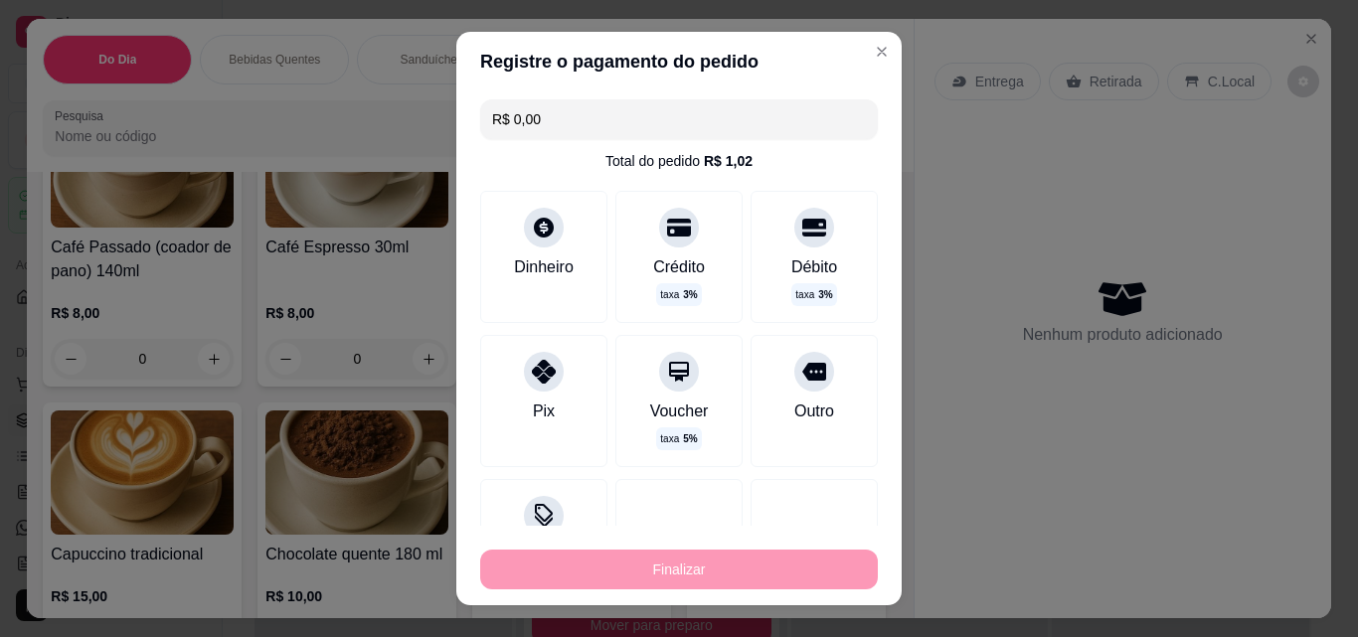
type input "-R$ 33,00"
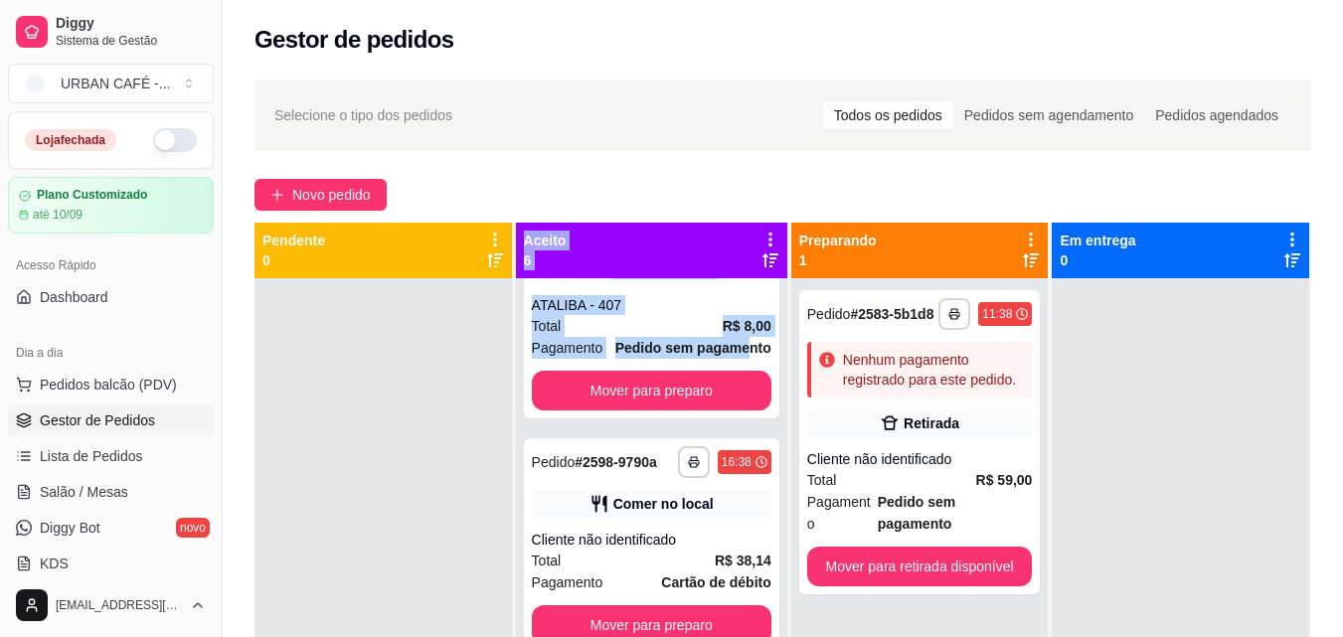
drag, startPoint x: 647, startPoint y: 575, endPoint x: 384, endPoint y: 396, distance: 318.4
click at [384, 396] on div "**********" at bounding box center [782, 541] width 1057 height 637
click at [325, 201] on span "Novo pedido" at bounding box center [331, 195] width 79 height 22
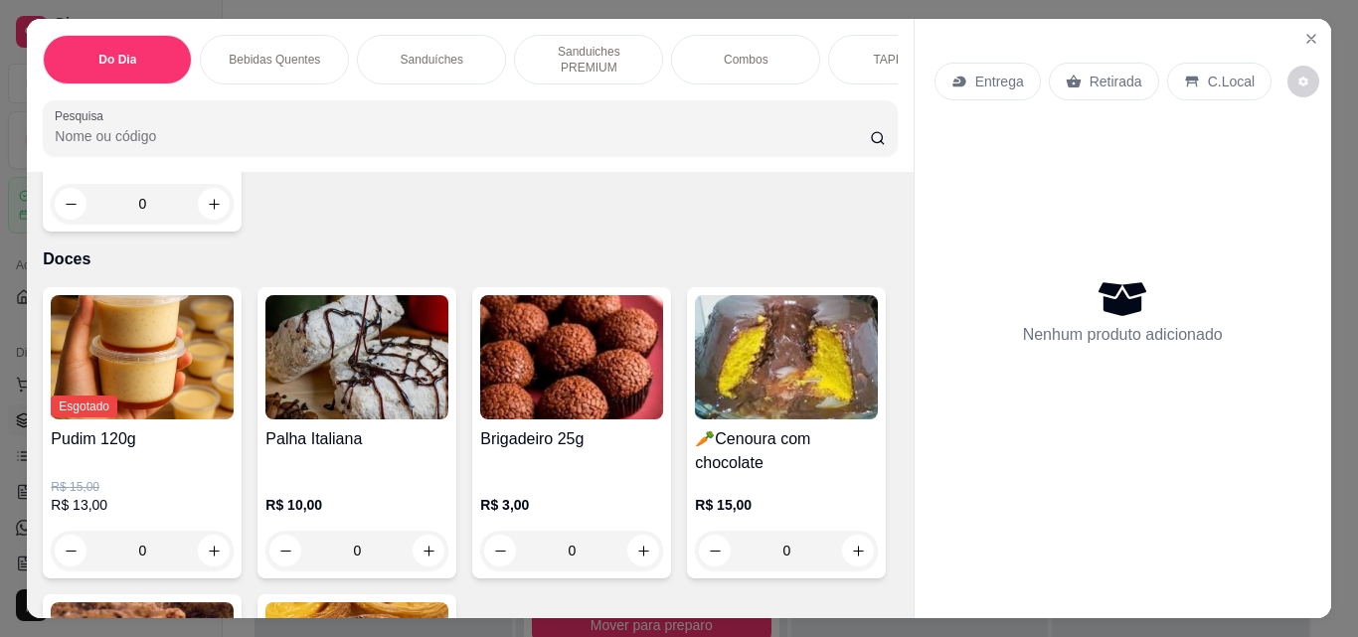
scroll to position [7360, 0]
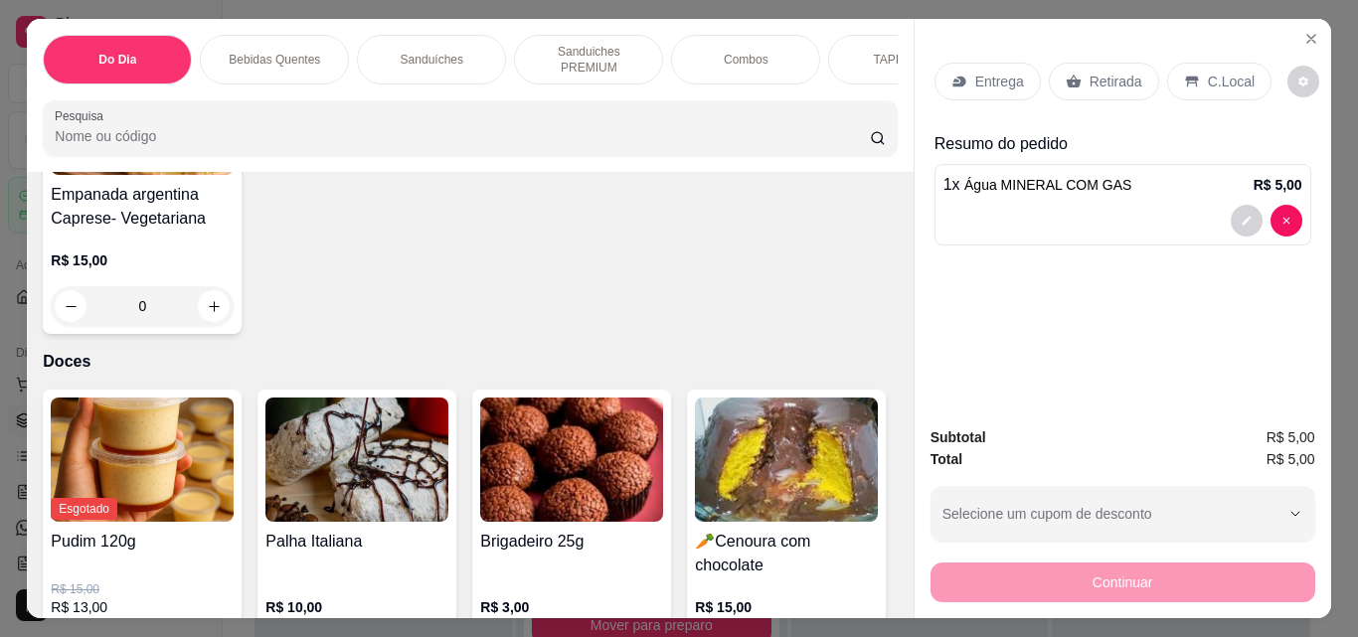
type input "2"
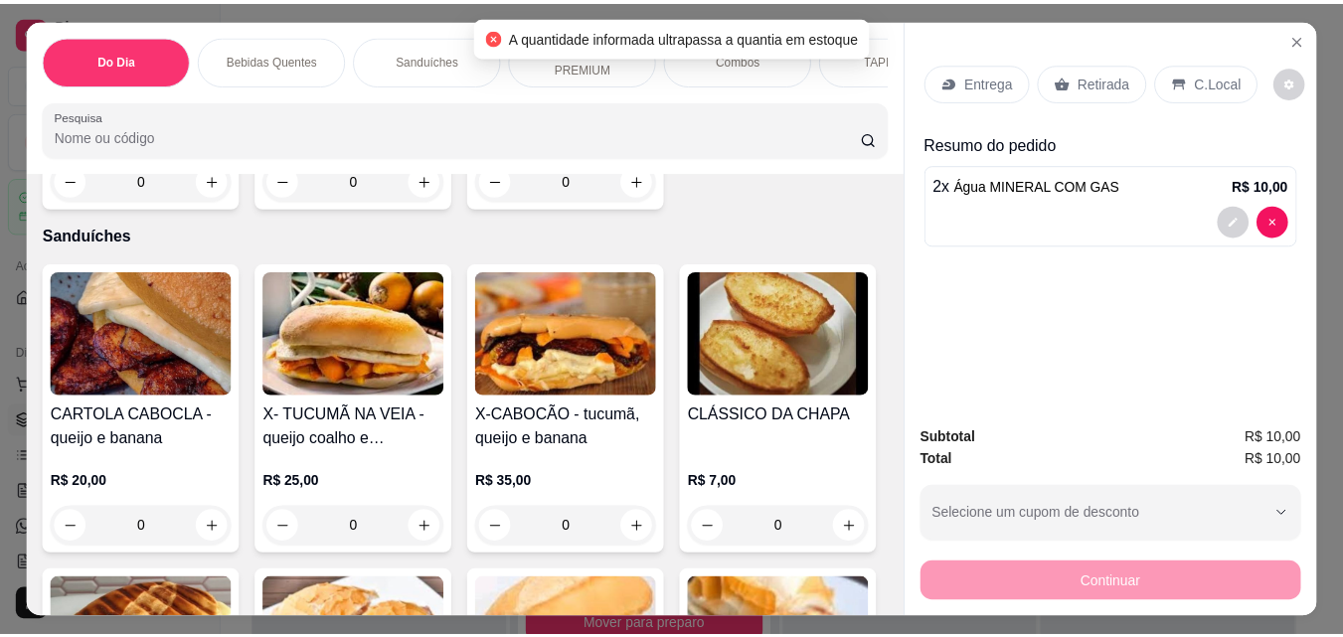
scroll to position [0, 0]
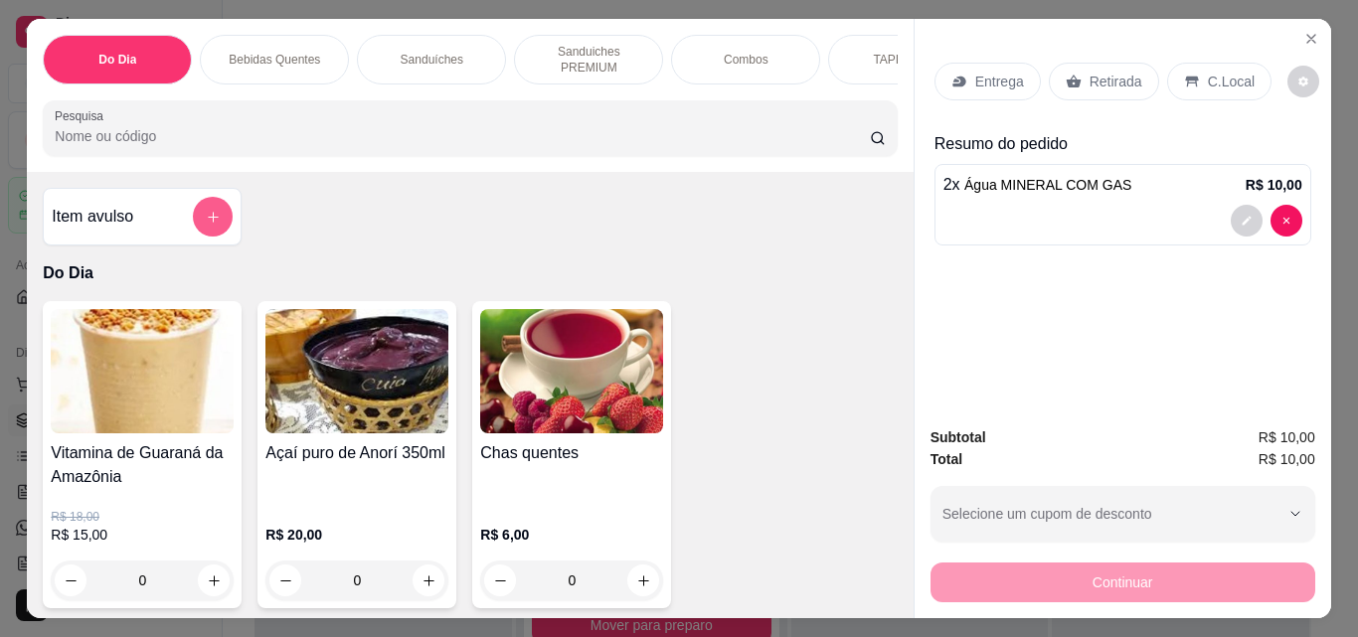
click at [212, 210] on icon "add-separate-item" at bounding box center [213, 217] width 15 height 15
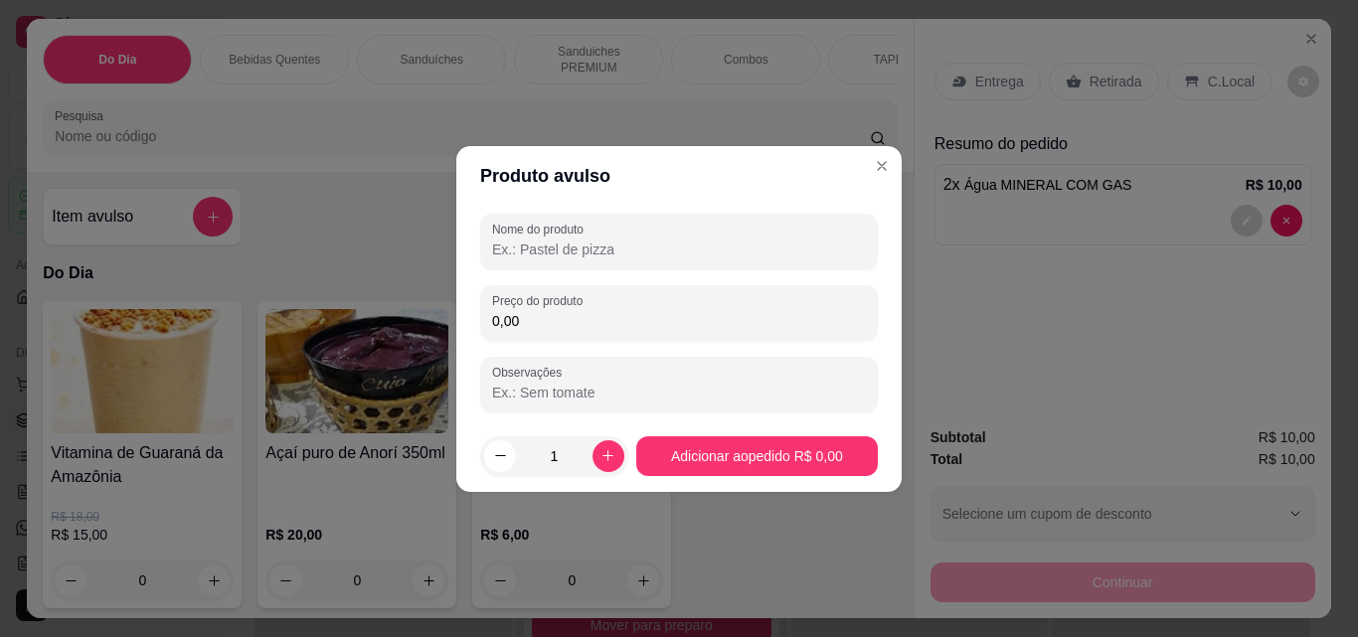
click at [503, 245] on input "Nome do produto" at bounding box center [679, 250] width 374 height 20
type input "AGUA COM GAS"
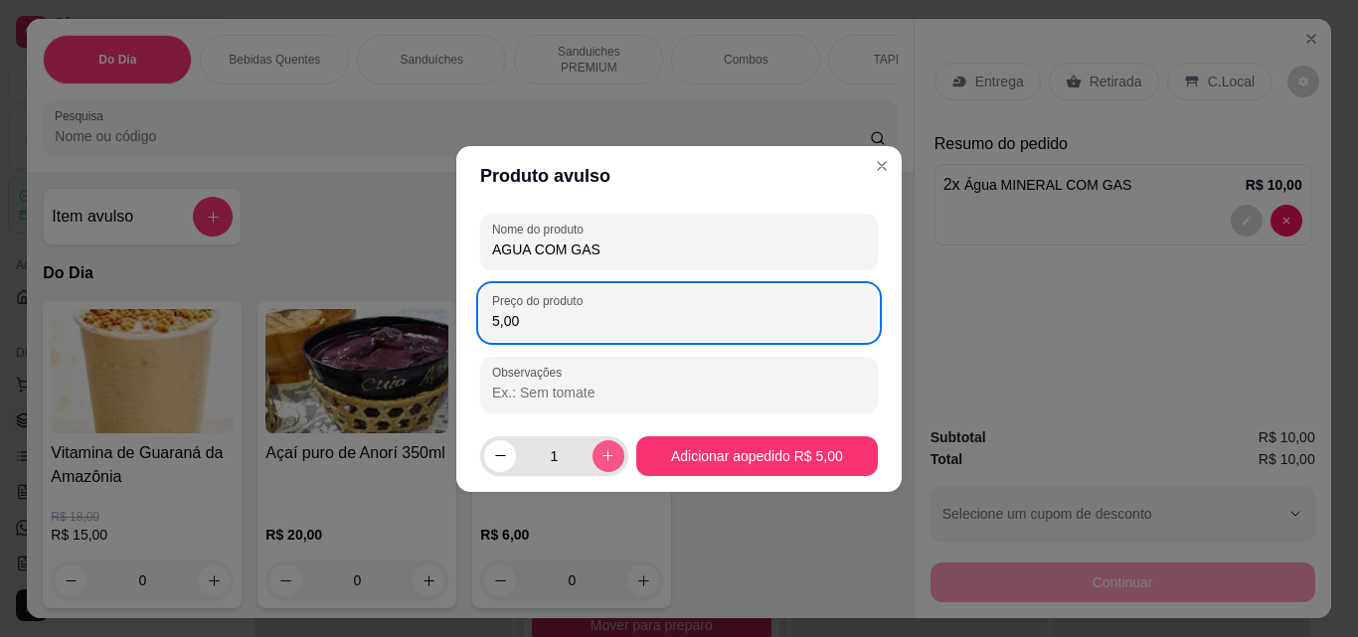
type input "5,00"
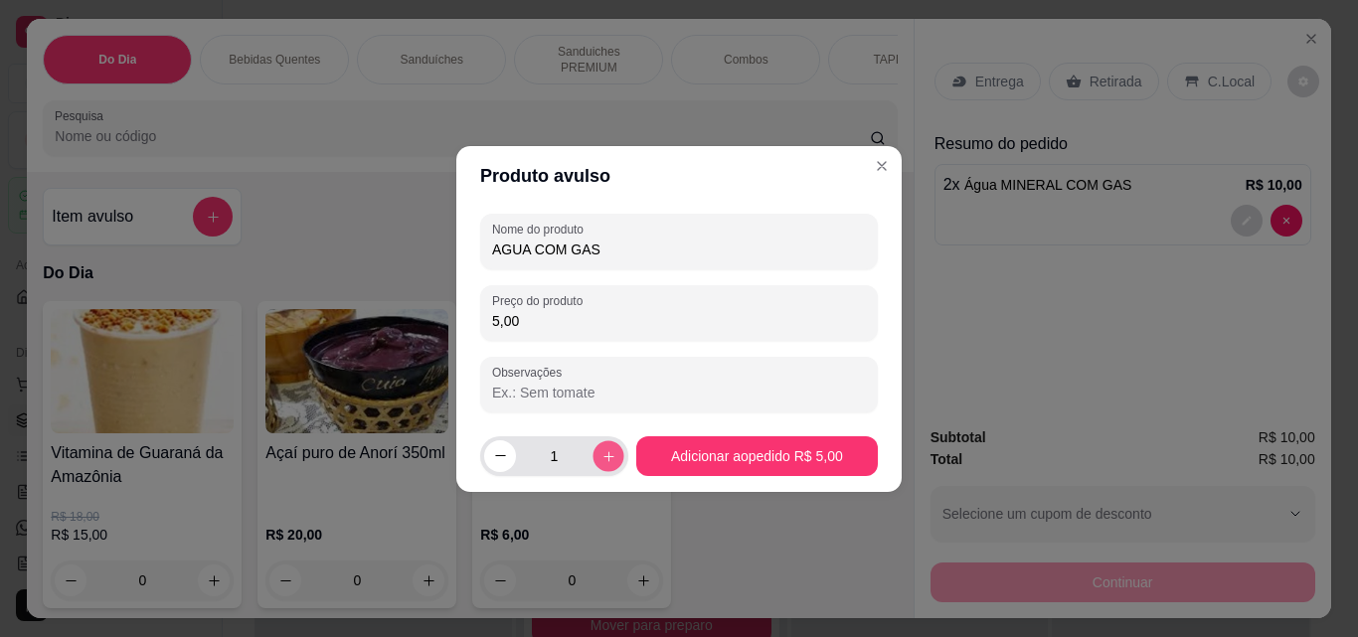
click at [603, 457] on icon "increase-product-quantity" at bounding box center [608, 455] width 10 height 10
type input "2"
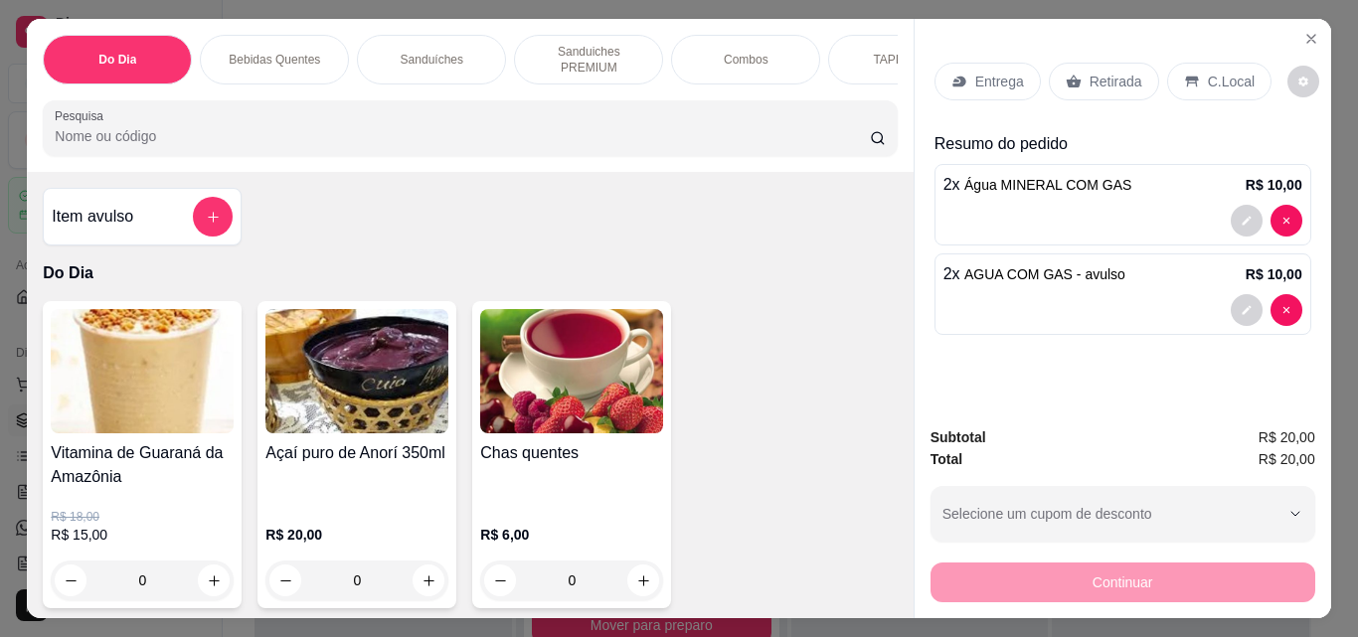
click at [1091, 78] on p "Retirada" at bounding box center [1115, 82] width 53 height 20
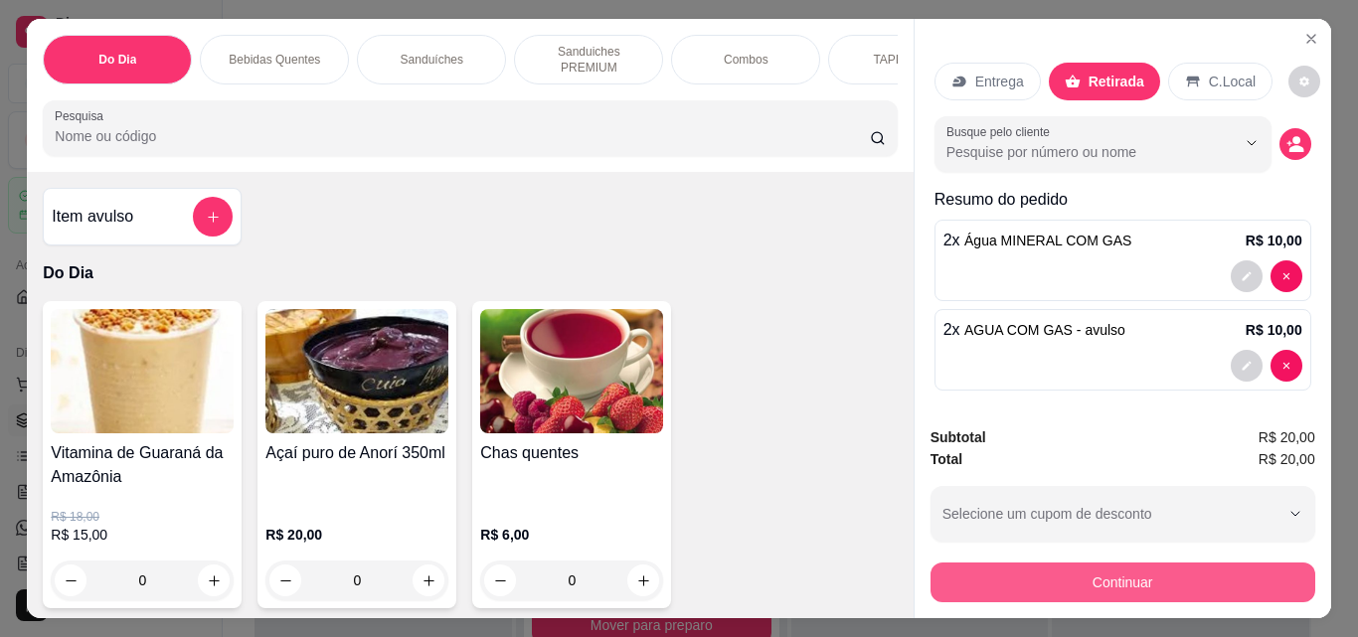
click at [1111, 566] on button "Continuar" at bounding box center [1122, 583] width 385 height 40
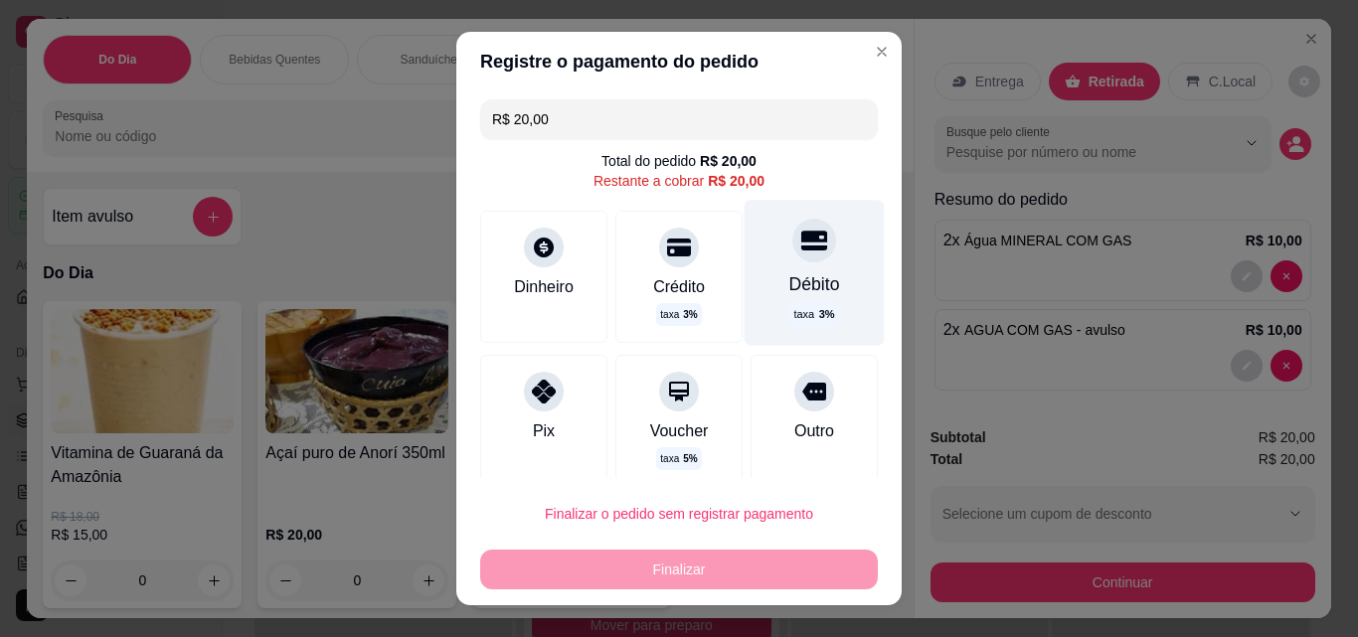
click at [788, 264] on div "Débito taxa 3 %" at bounding box center [815, 272] width 140 height 145
type input "R$ 0,00"
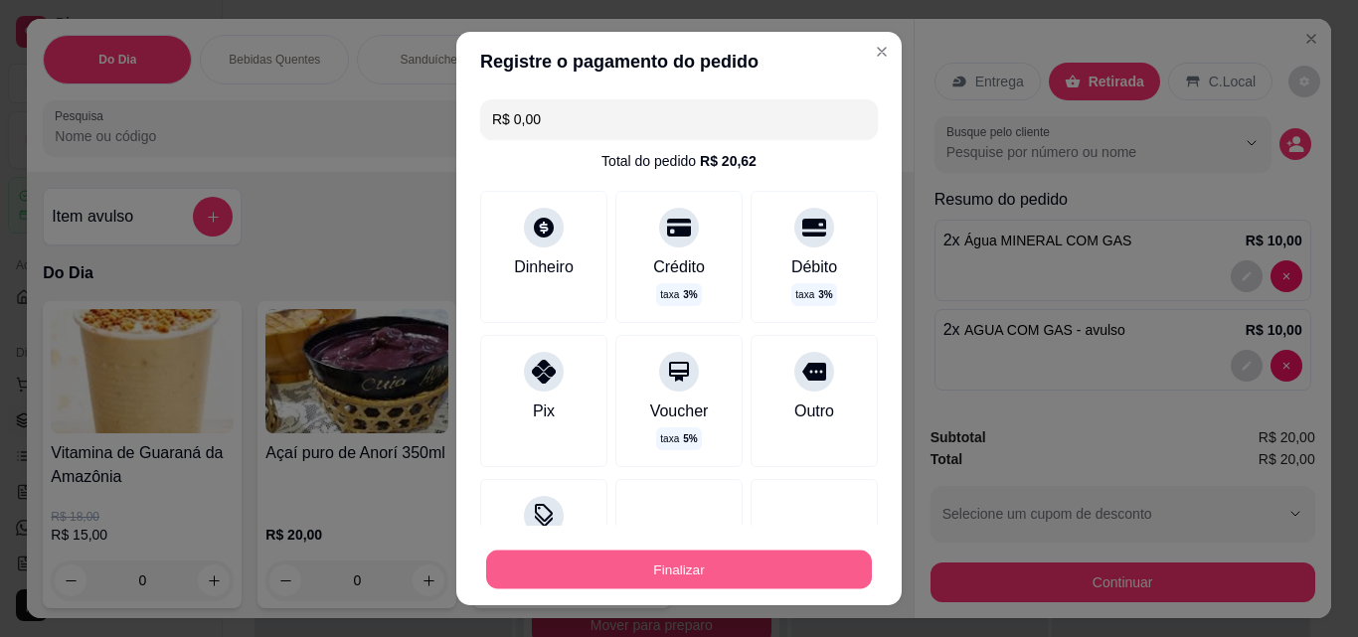
click at [713, 569] on button "Finalizar" at bounding box center [679, 570] width 386 height 39
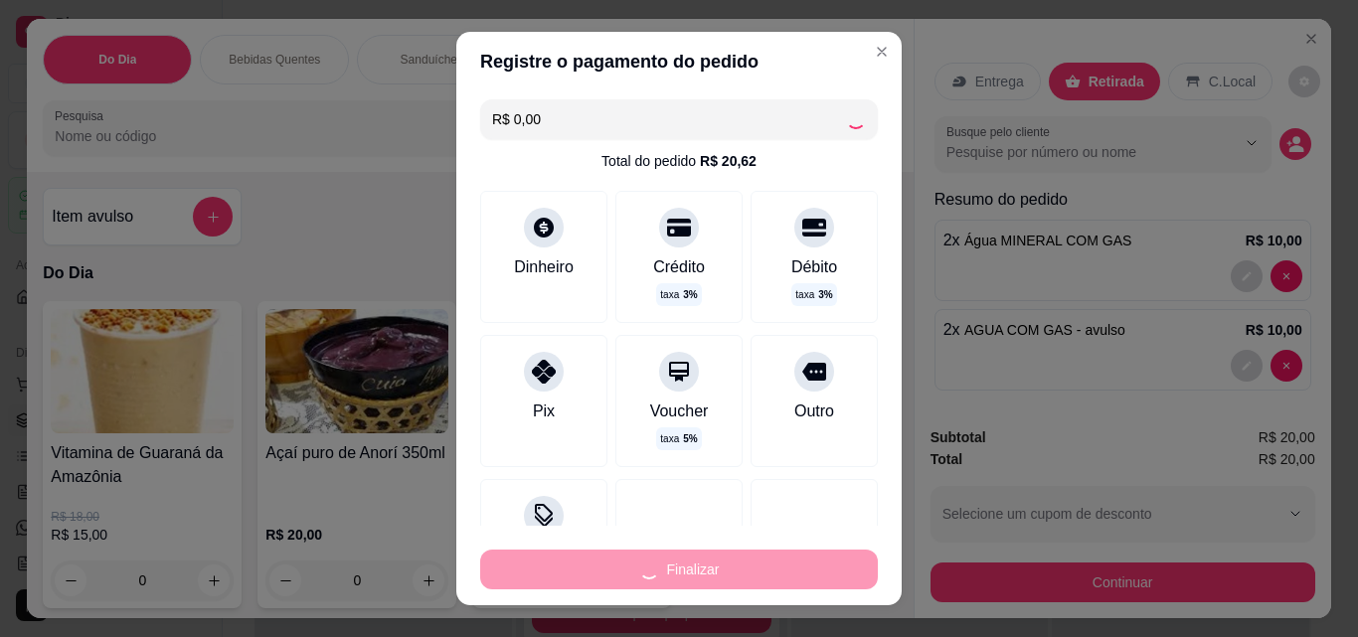
type input "0"
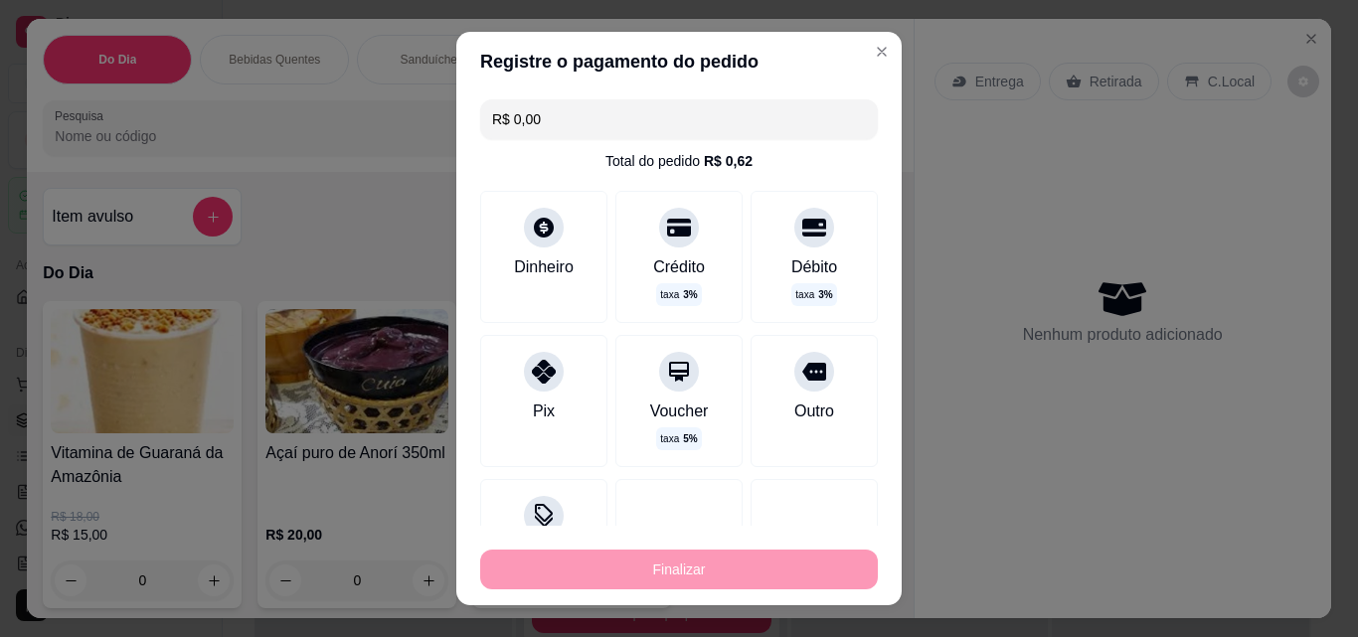
type input "-R$ 20,00"
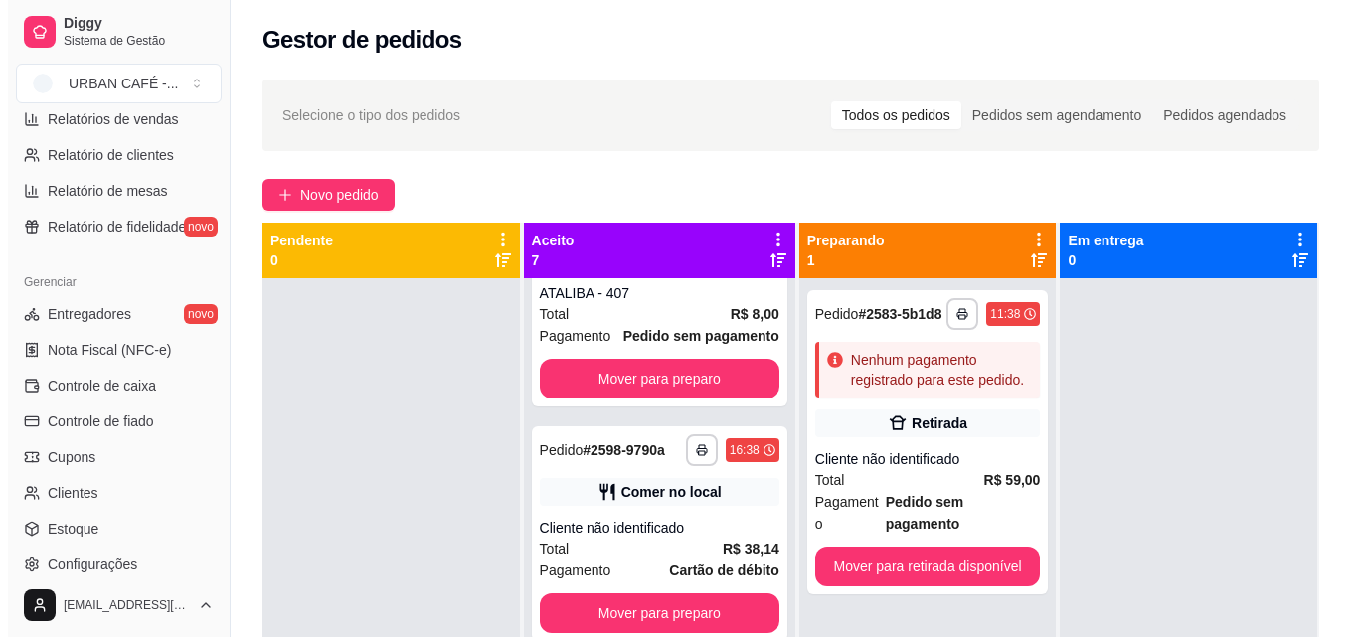
scroll to position [661, 0]
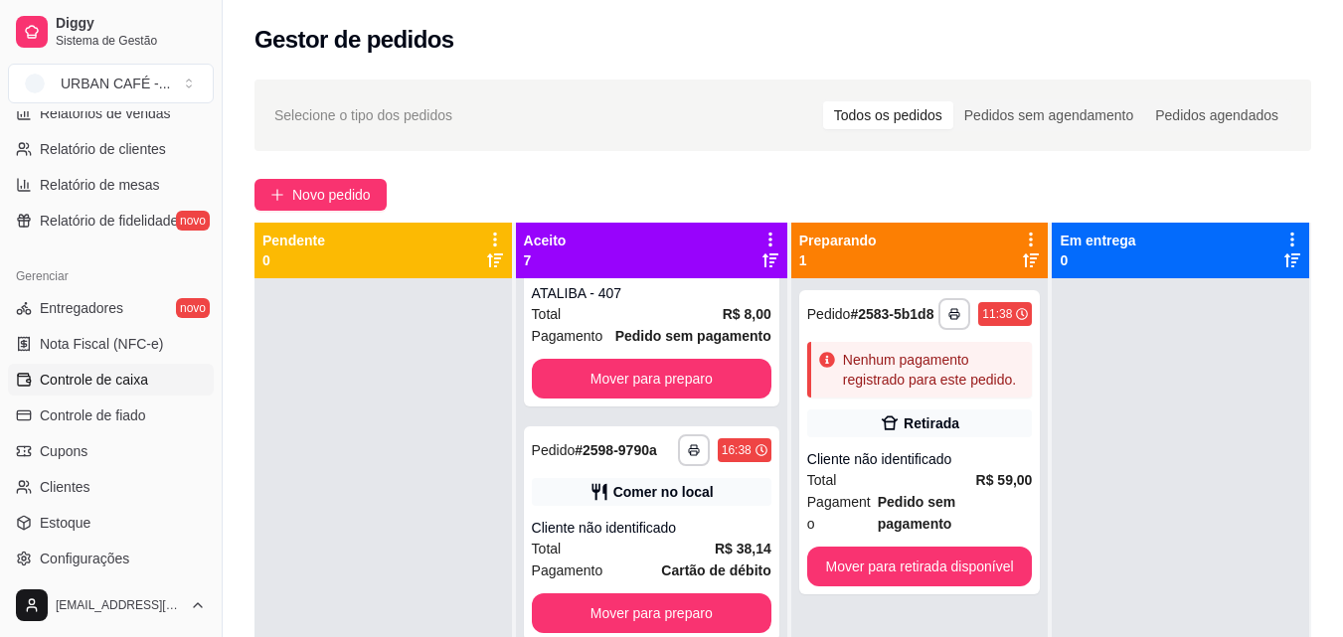
click at [157, 379] on link "Controle de caixa" at bounding box center [111, 380] width 206 height 32
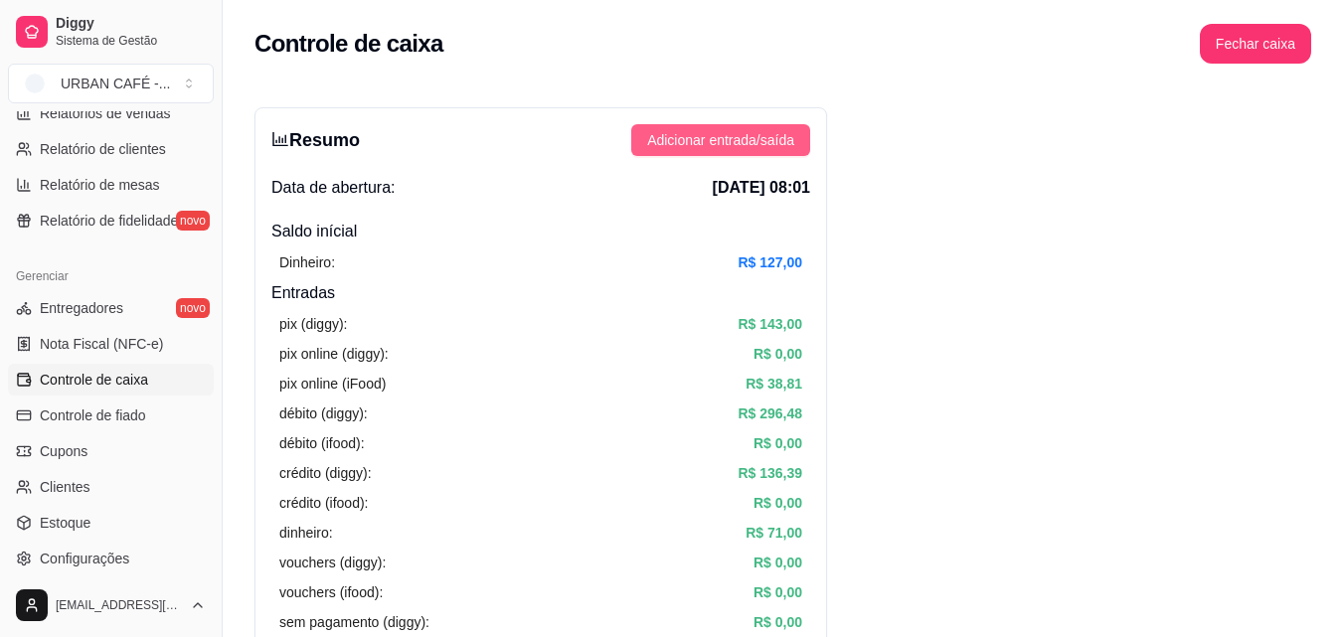
click at [762, 144] on span "Adicionar entrada/saída" at bounding box center [720, 140] width 147 height 22
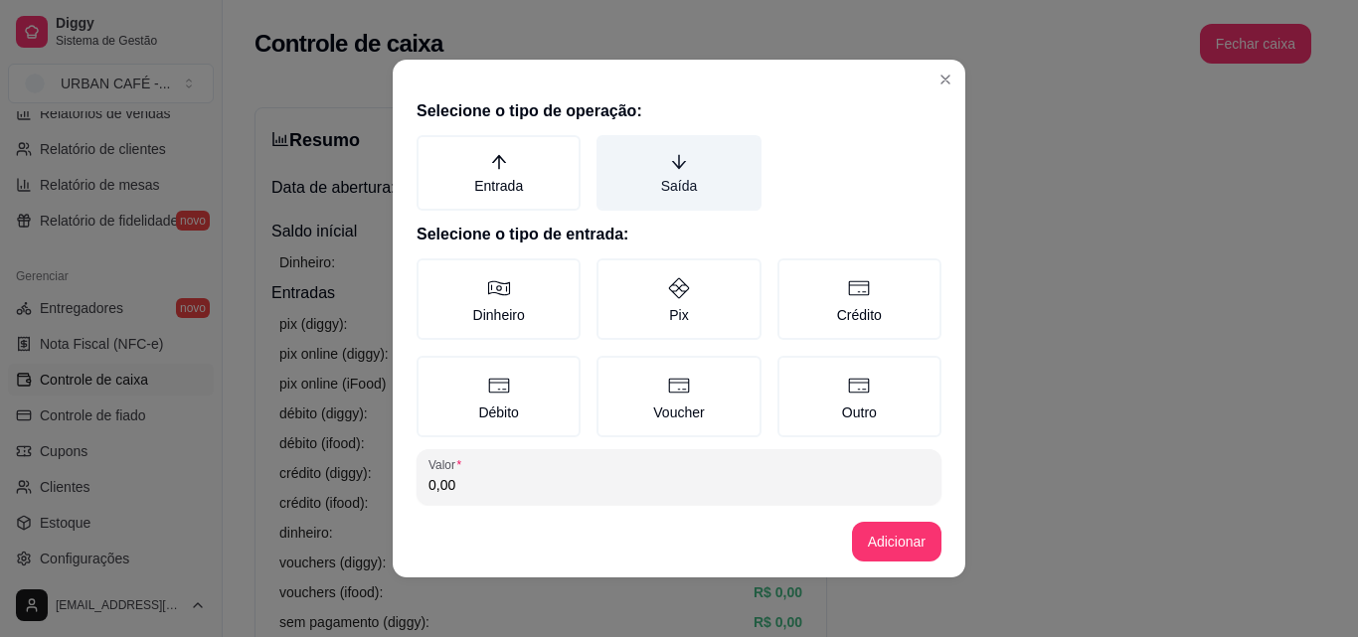
click at [700, 187] on label "Saída" at bounding box center [678, 173] width 164 height 76
click at [611, 150] on button "Saída" at bounding box center [603, 142] width 16 height 16
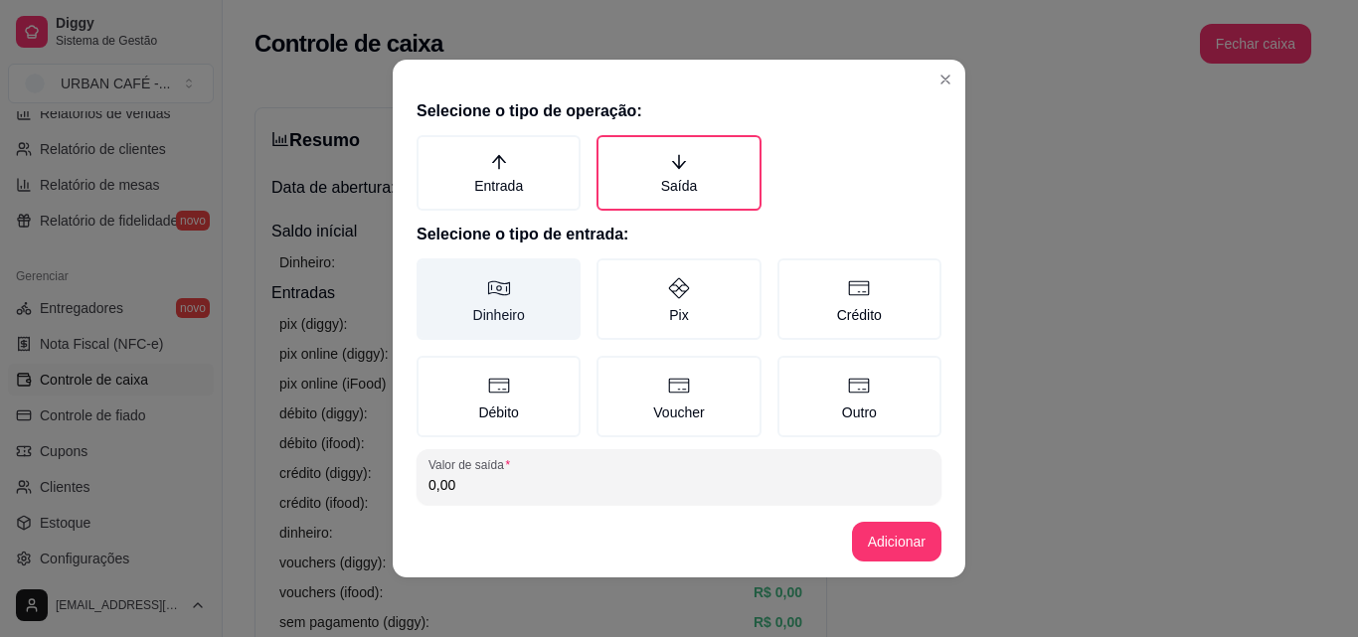
click at [487, 297] on icon at bounding box center [499, 288] width 24 height 24
click at [431, 273] on button "Dinheiro" at bounding box center [424, 265] width 16 height 16
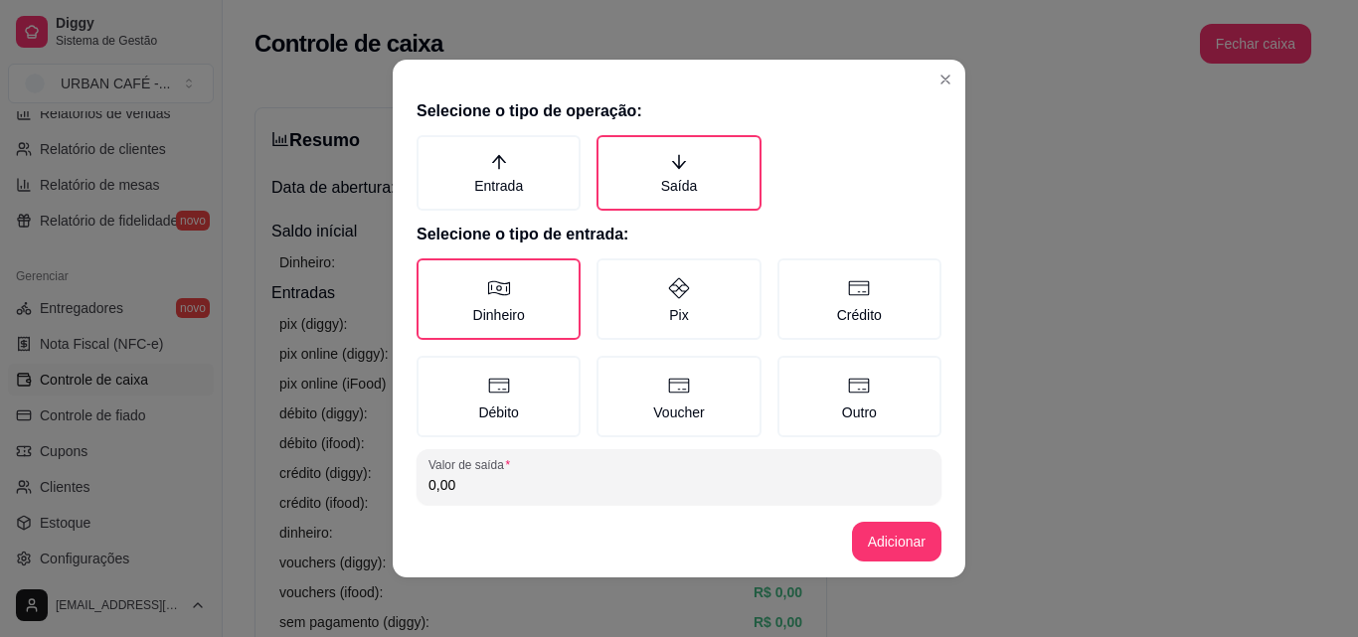
click at [479, 485] on input "0,00" at bounding box center [678, 485] width 501 height 20
type input "10,00"
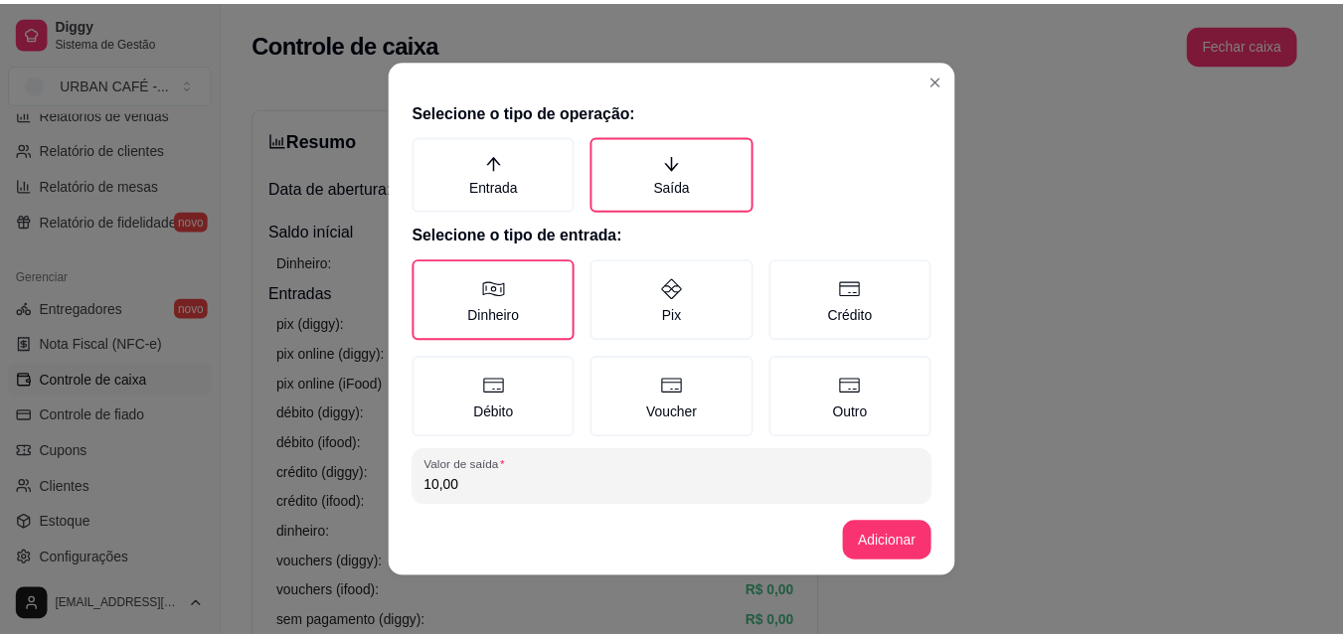
scroll to position [106, 0]
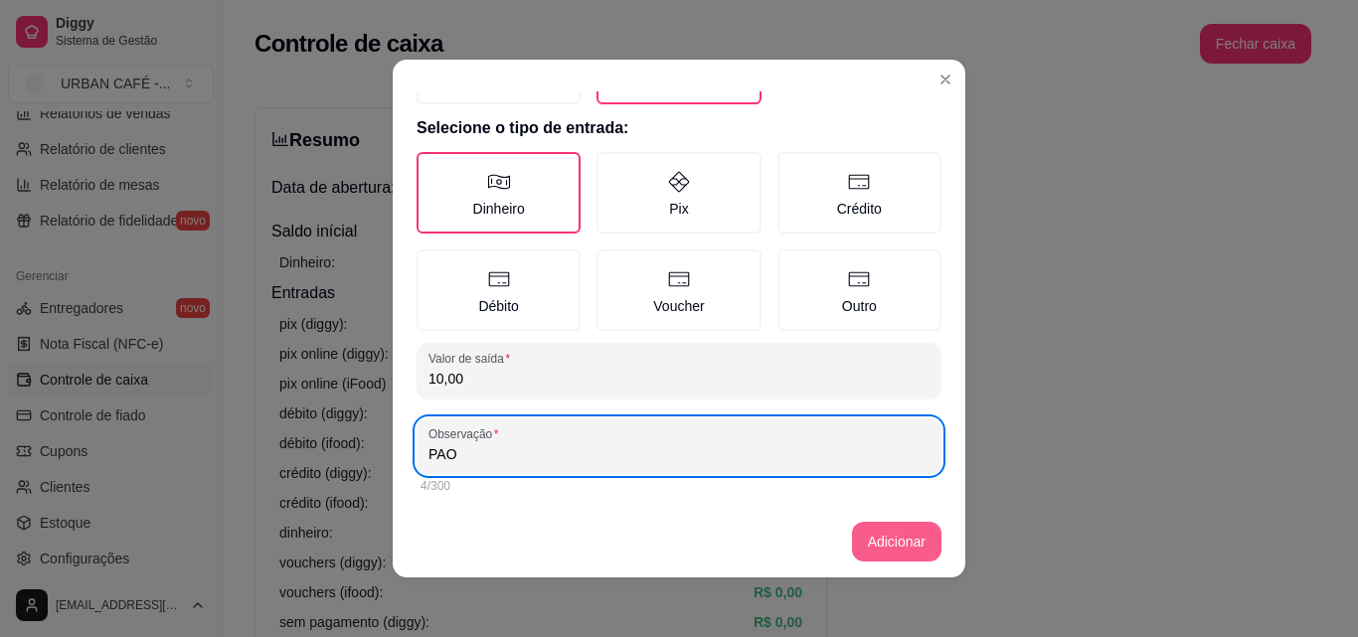
type input "PAO"
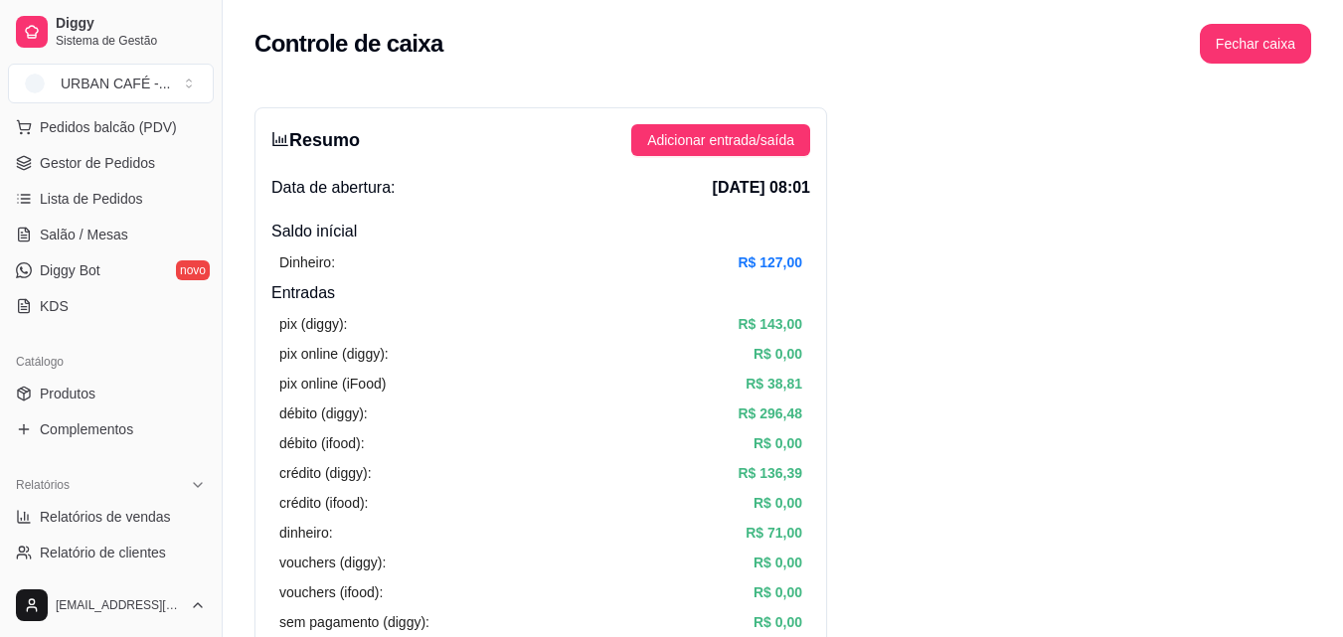
scroll to position [0, 0]
